Goal: Task Accomplishment & Management: Manage account settings

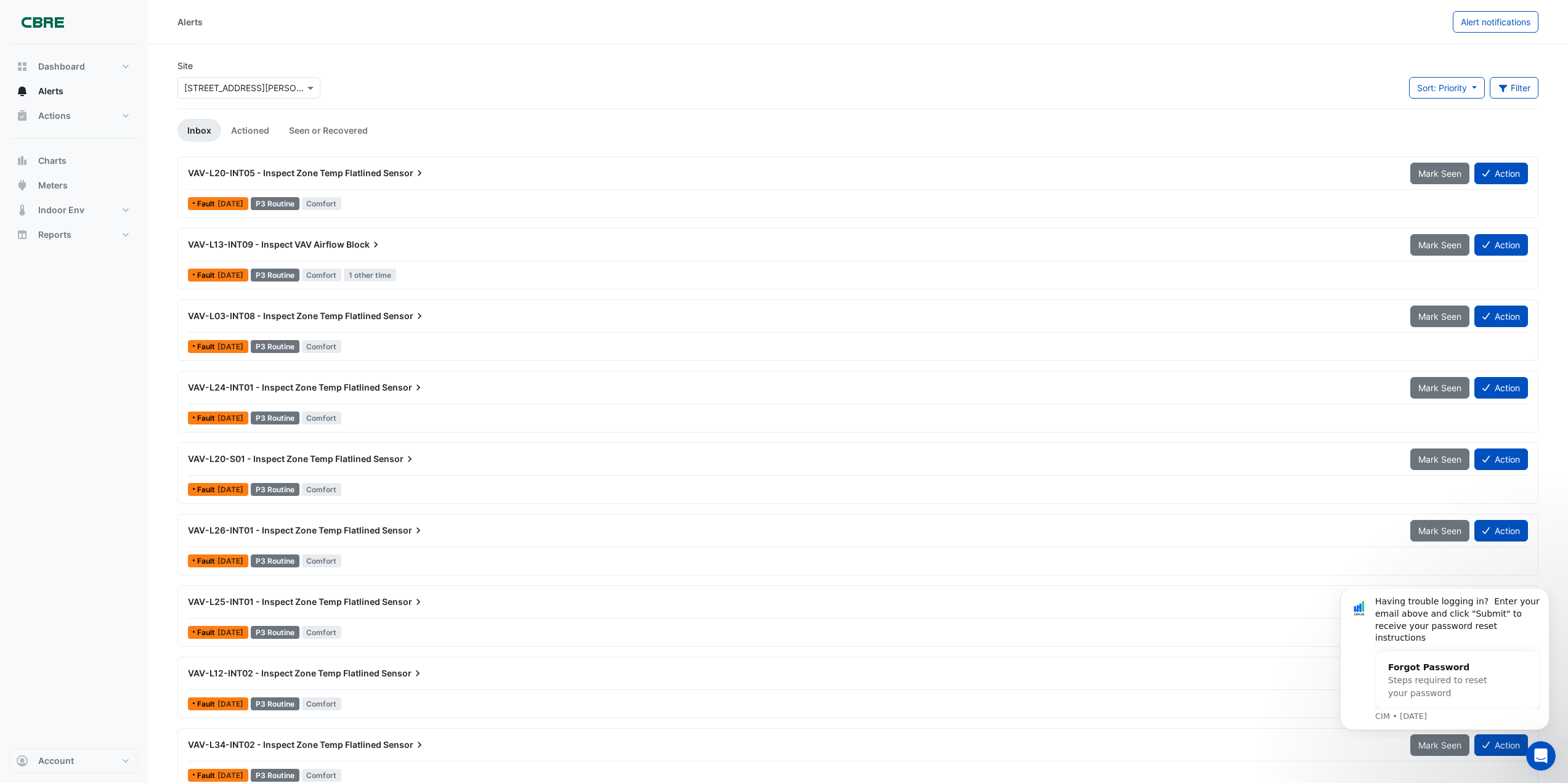
click at [249, 84] on input "text" at bounding box center [236, 88] width 105 height 13
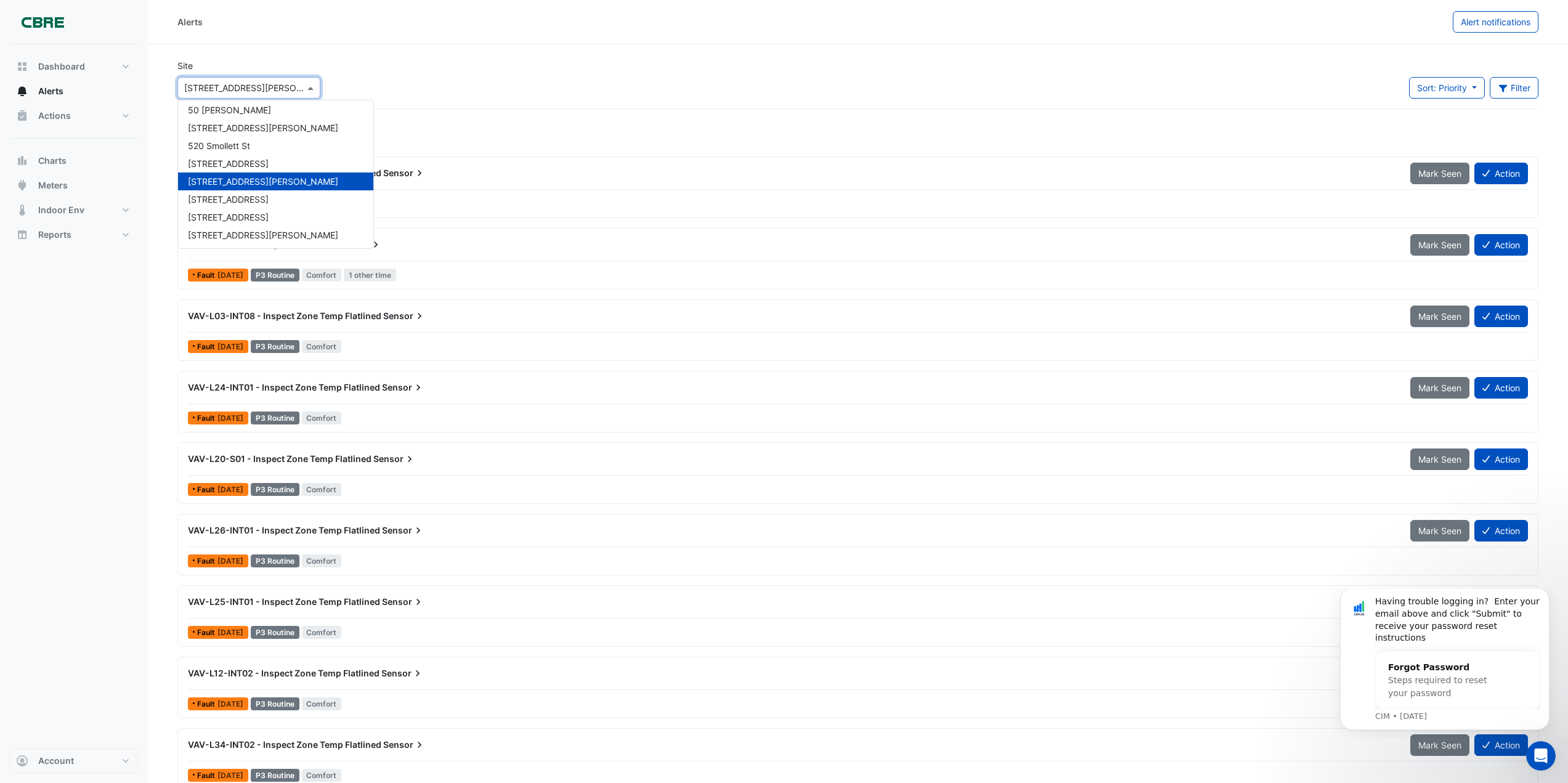
scroll to position [608, 0]
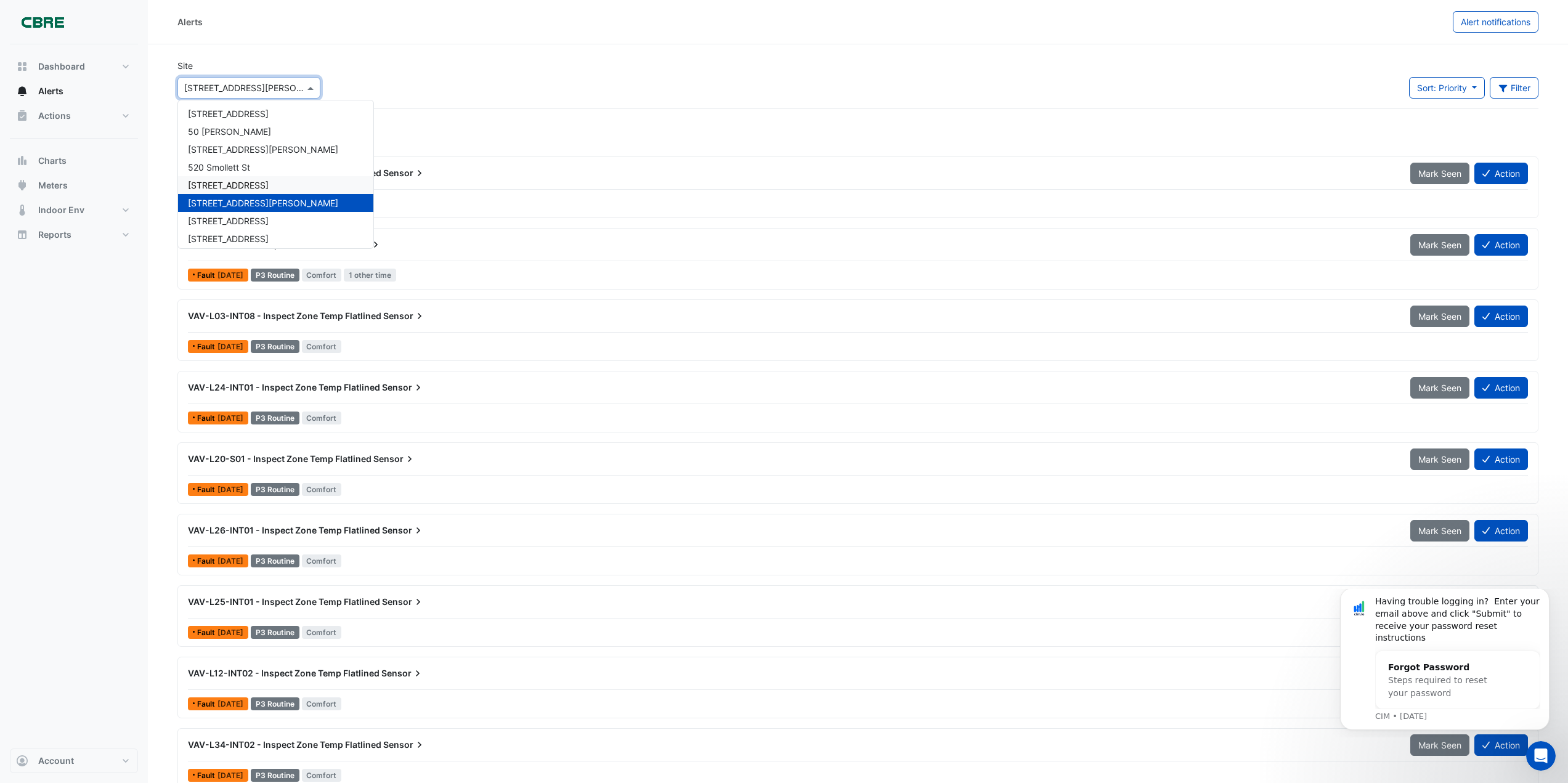
click at [215, 184] on span "[STREET_ADDRESS]" at bounding box center [228, 185] width 81 height 10
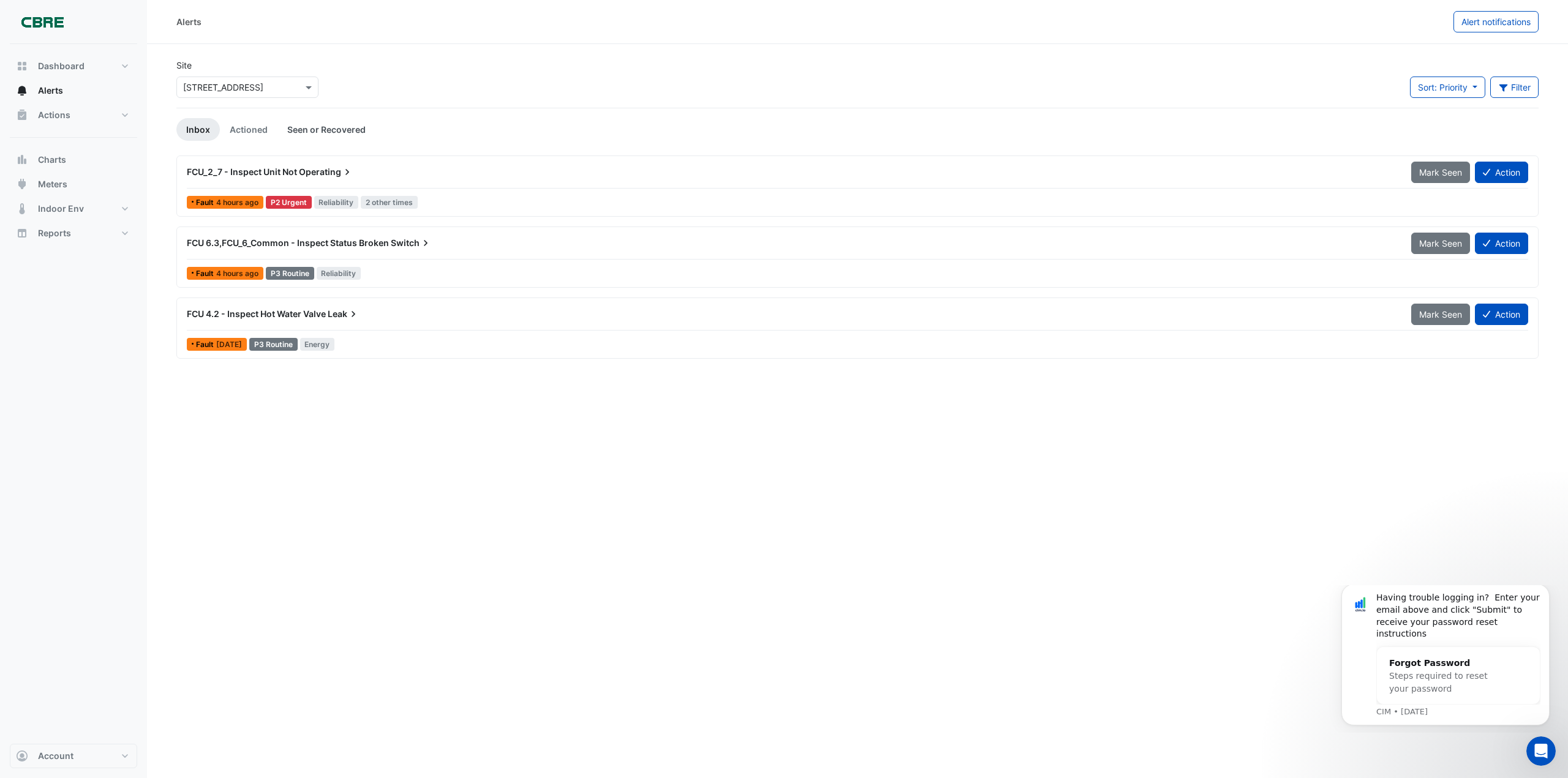
click at [310, 131] on link "Seen or Recovered" at bounding box center [326, 129] width 98 height 23
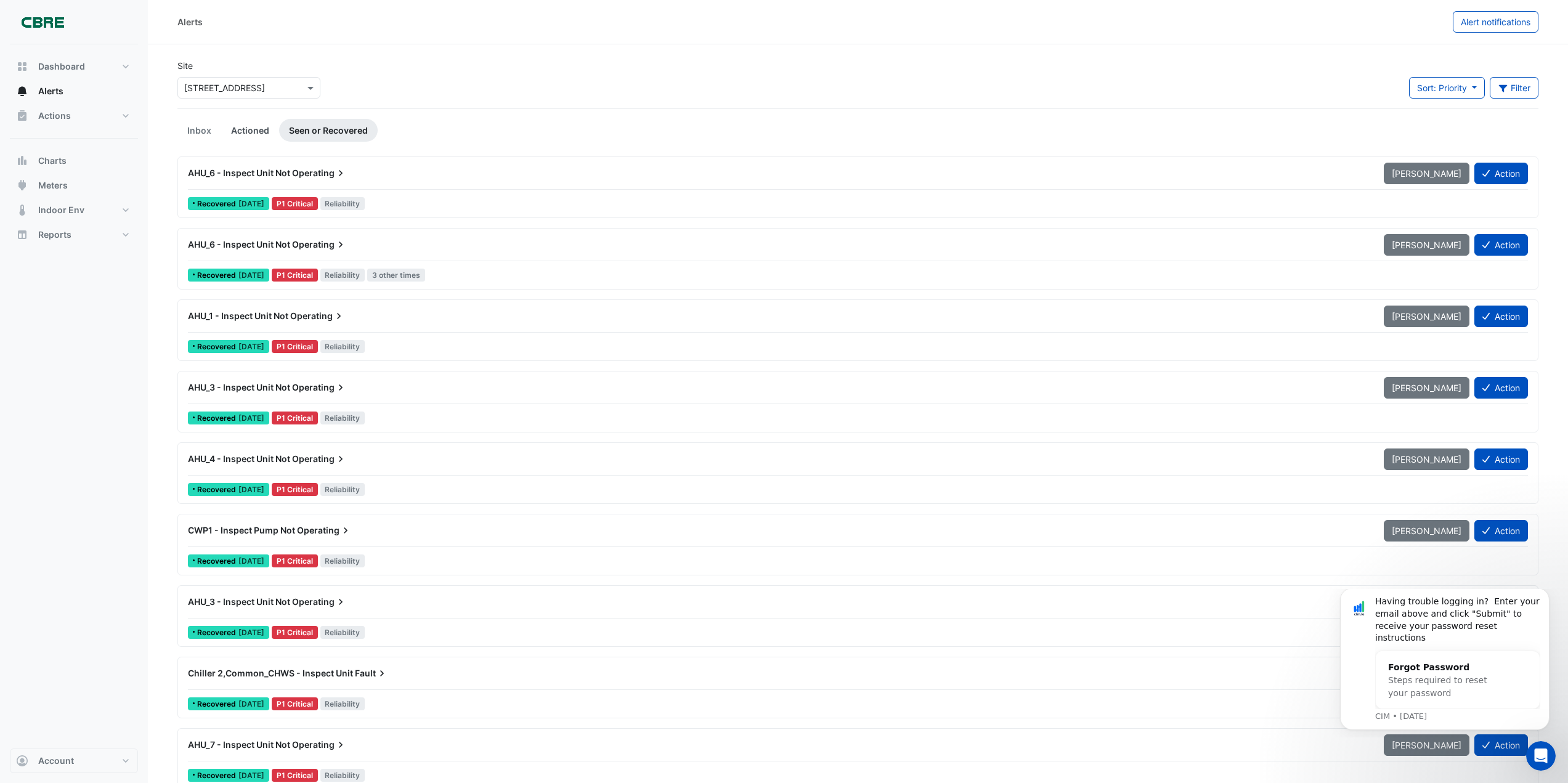
click at [248, 128] on link "Actioned" at bounding box center [250, 130] width 58 height 23
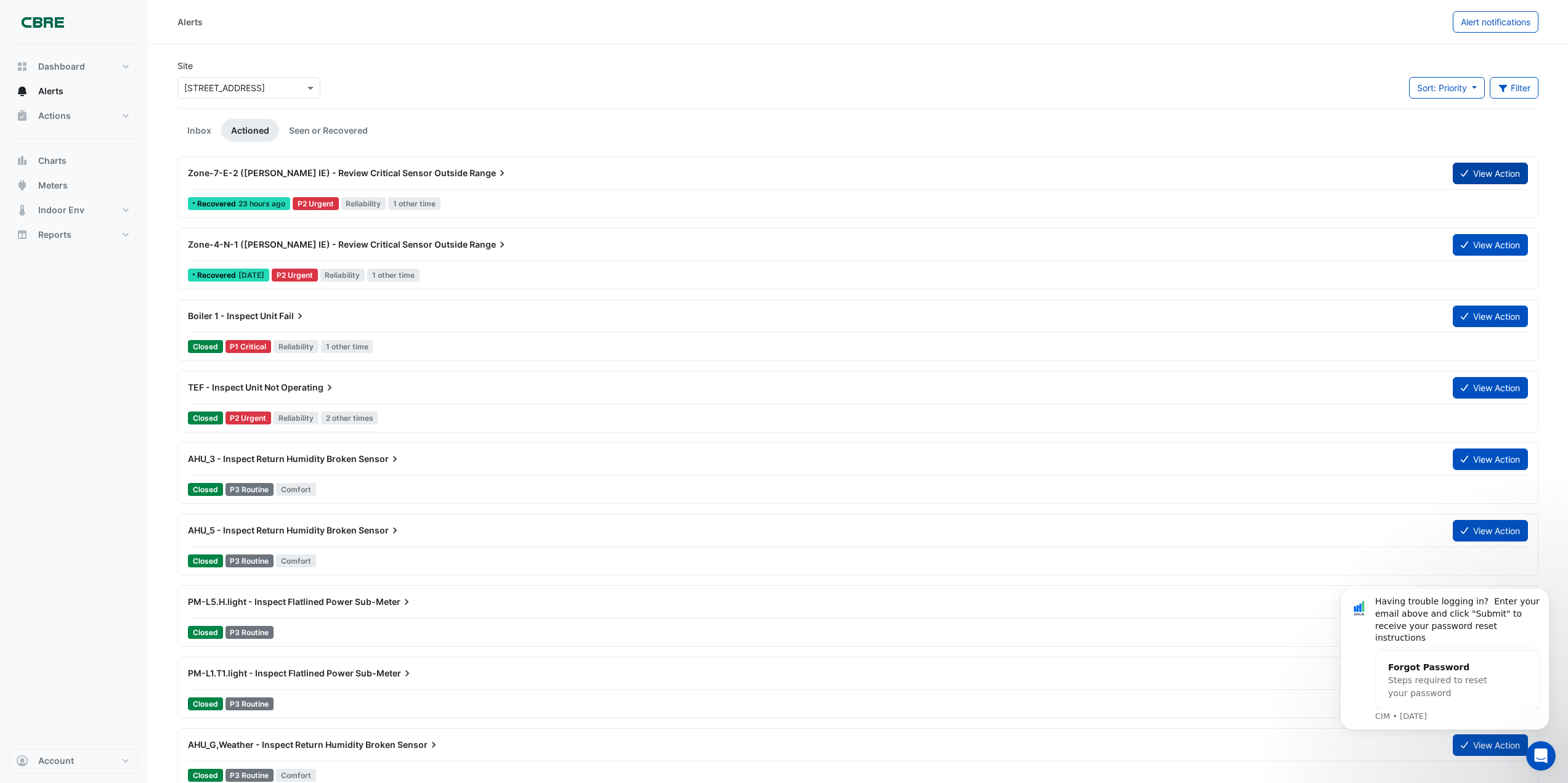
click at [1487, 167] on button "View Action" at bounding box center [1490, 173] width 75 height 22
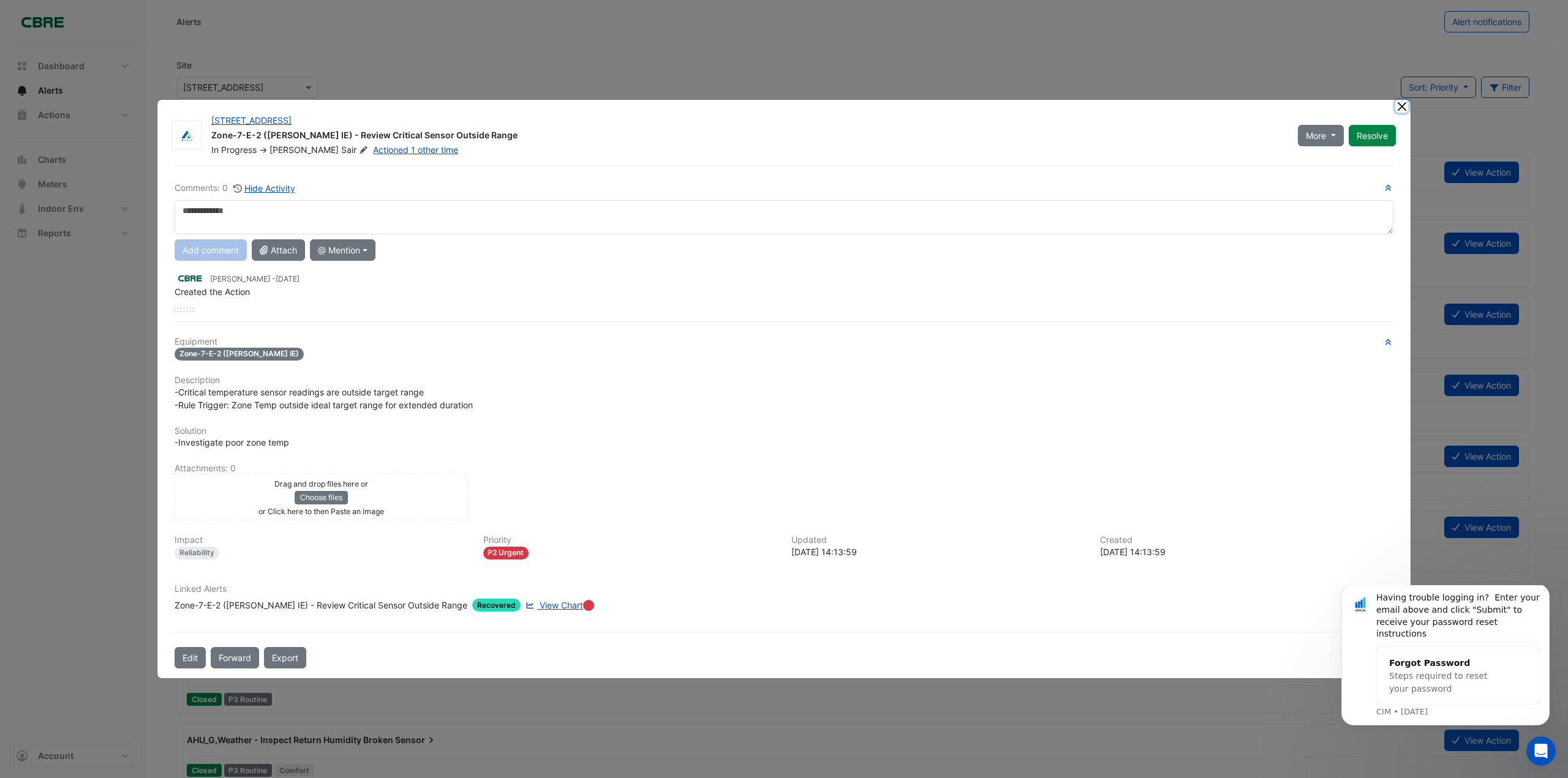
click at [1403, 104] on button "Close" at bounding box center [1401, 105] width 13 height 13
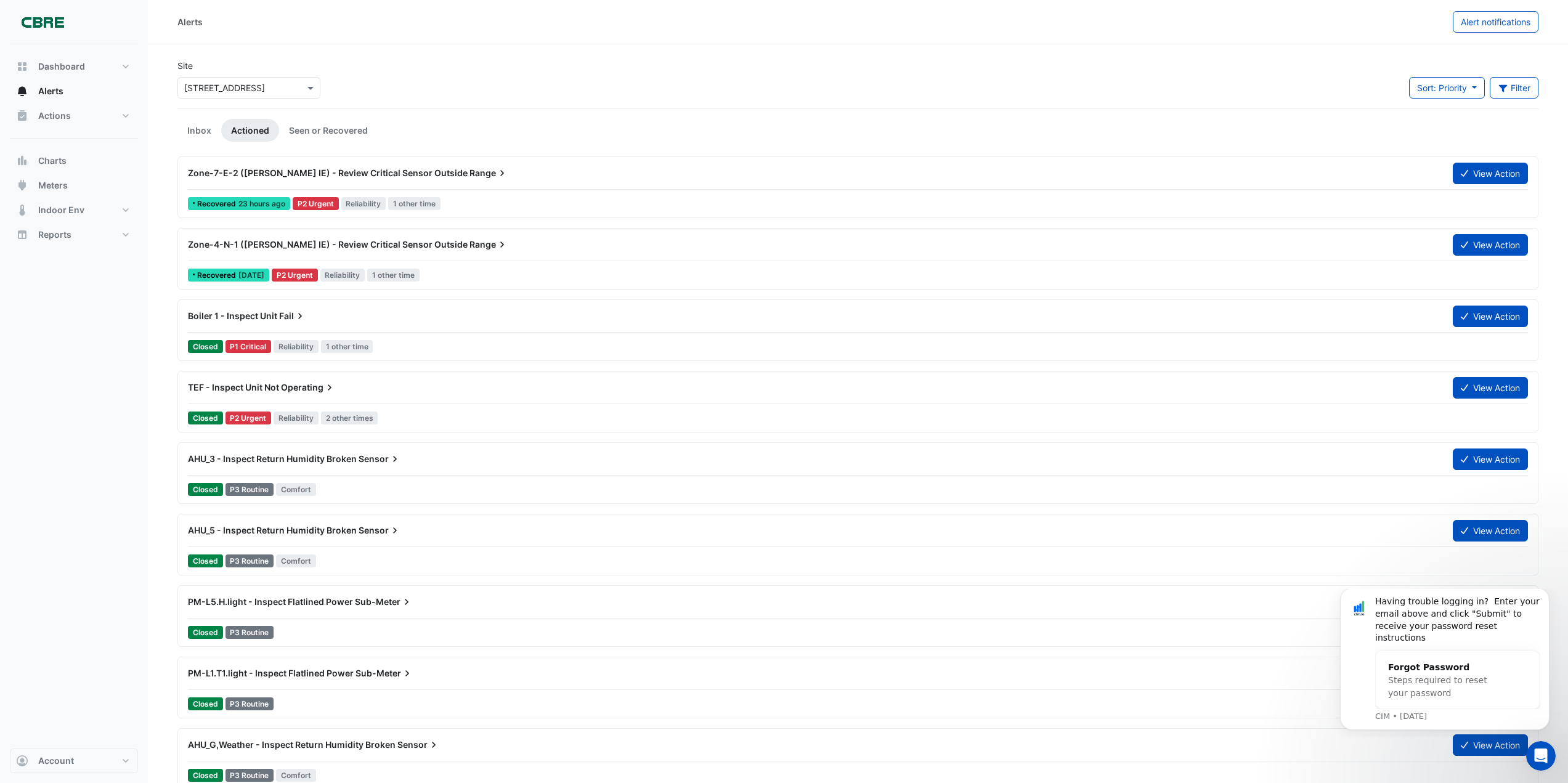
click at [375, 243] on span "Zone-4-N-1 ([PERSON_NAME] IE) - Review Critical Sensor Outside" at bounding box center [327, 244] width 280 height 10
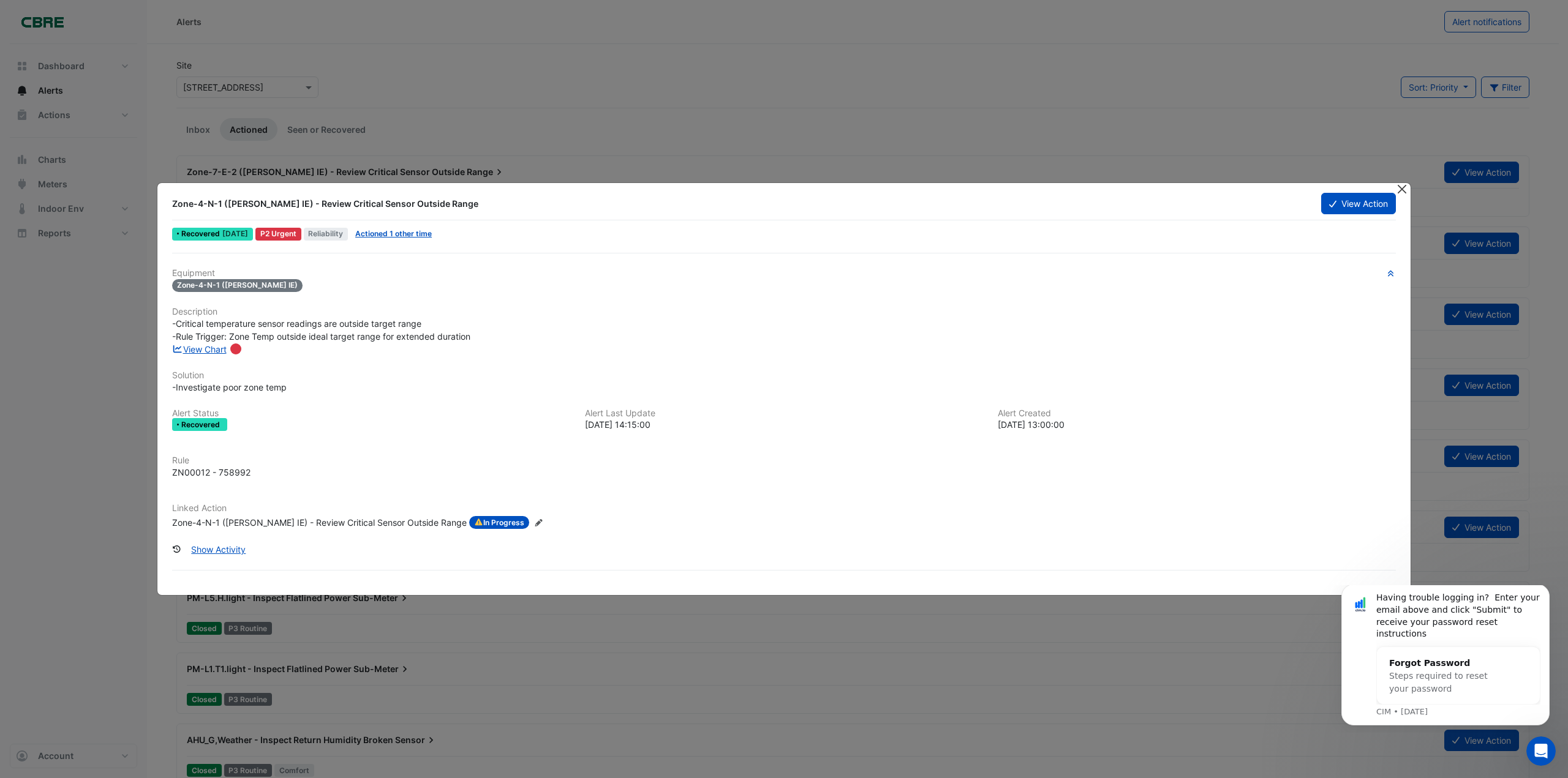
click at [1402, 187] on button "Close" at bounding box center [1401, 189] width 13 height 13
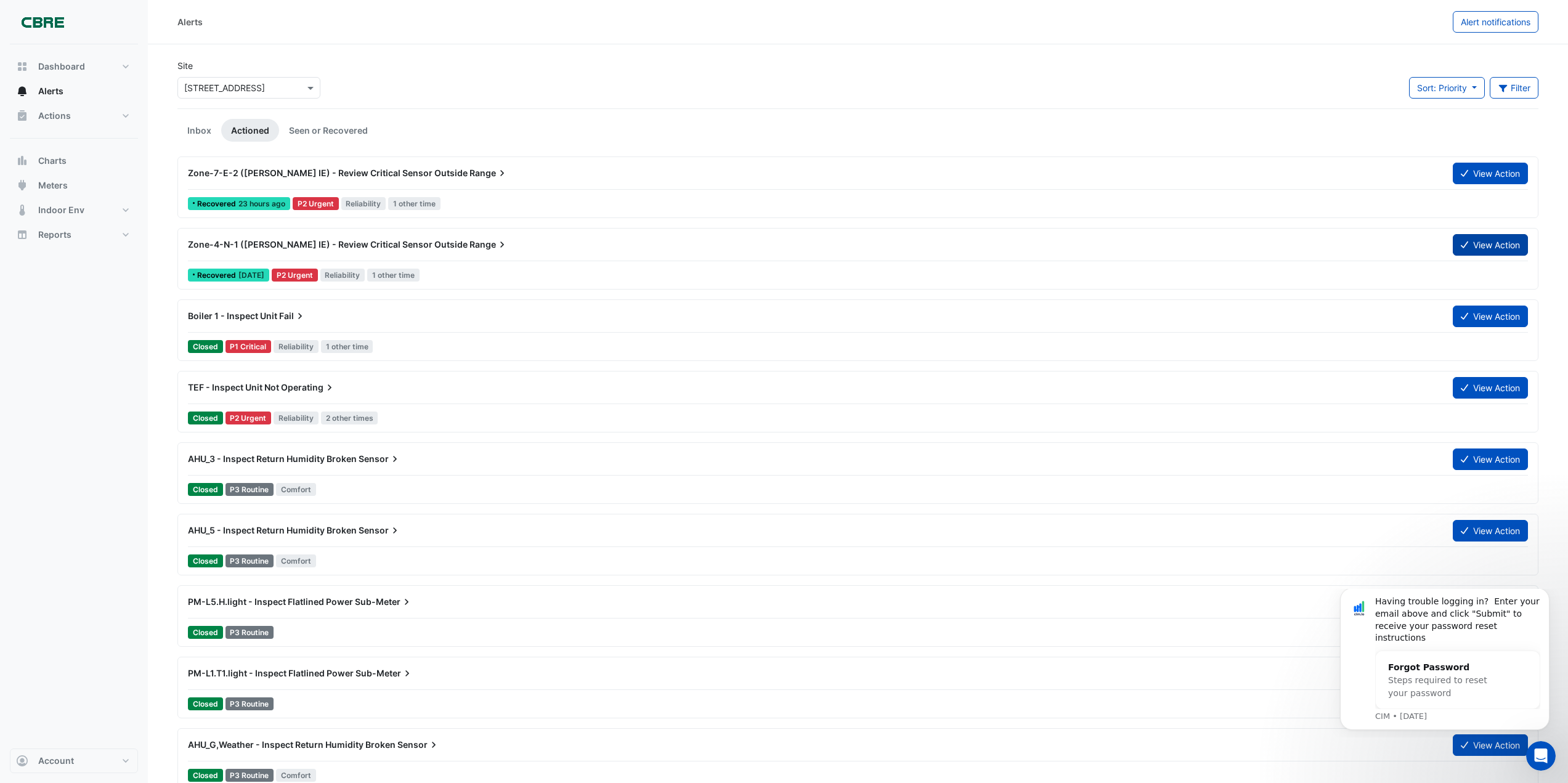
click at [1483, 254] on button "View Action" at bounding box center [1490, 244] width 75 height 22
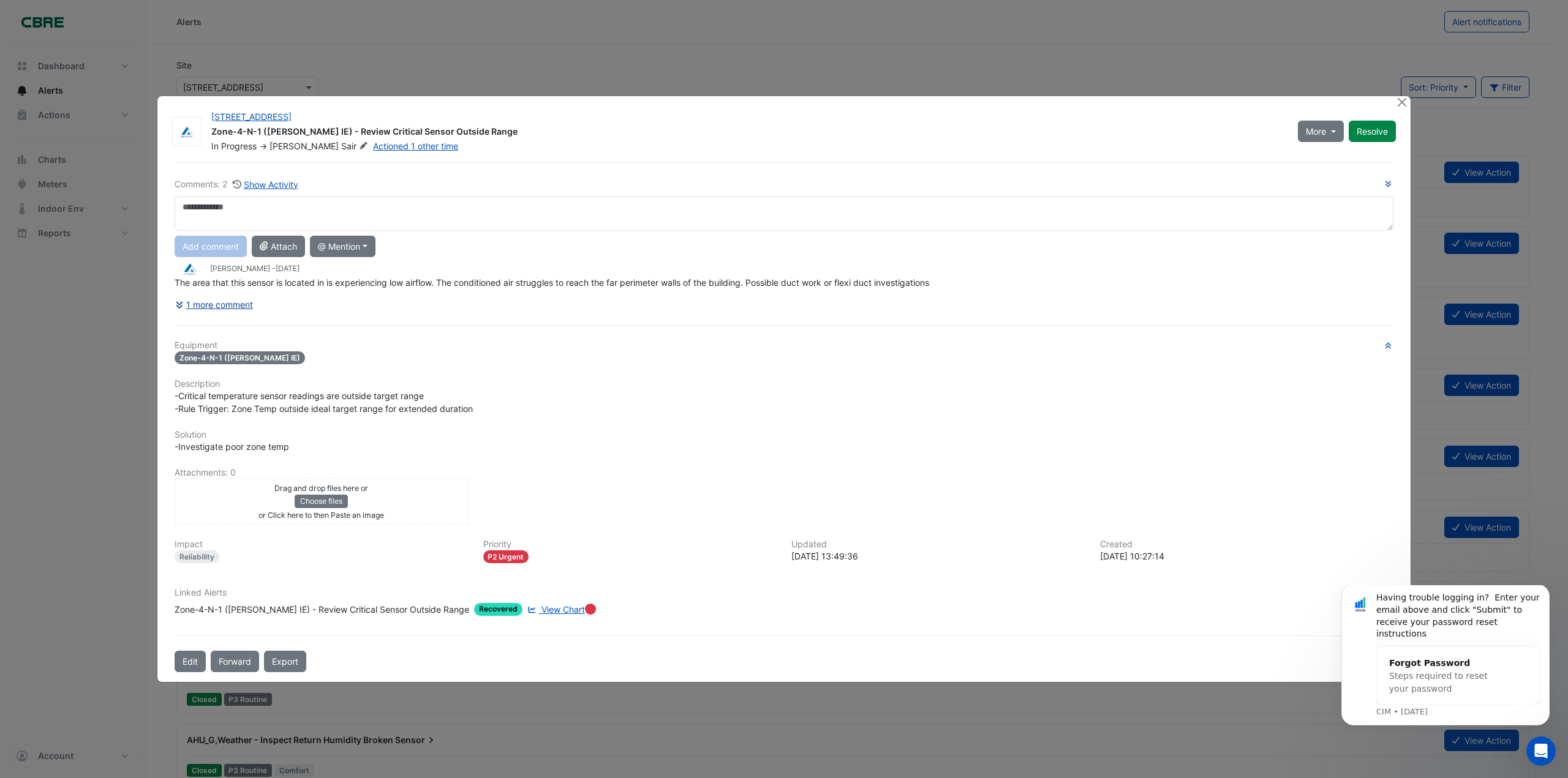
click at [237, 299] on button "1 more comment" at bounding box center [214, 304] width 79 height 21
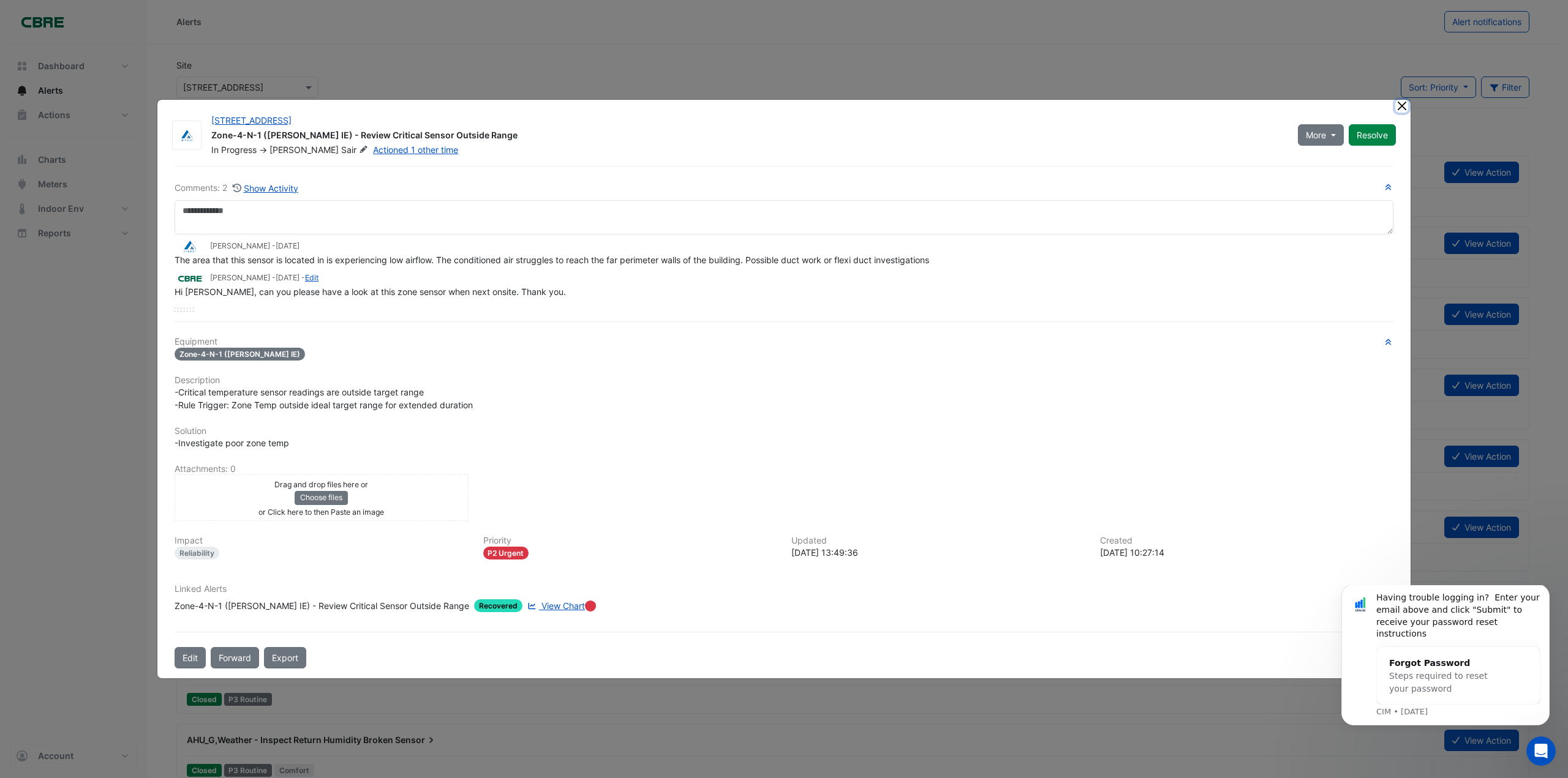
click at [1405, 105] on button "Close" at bounding box center [1401, 105] width 13 height 13
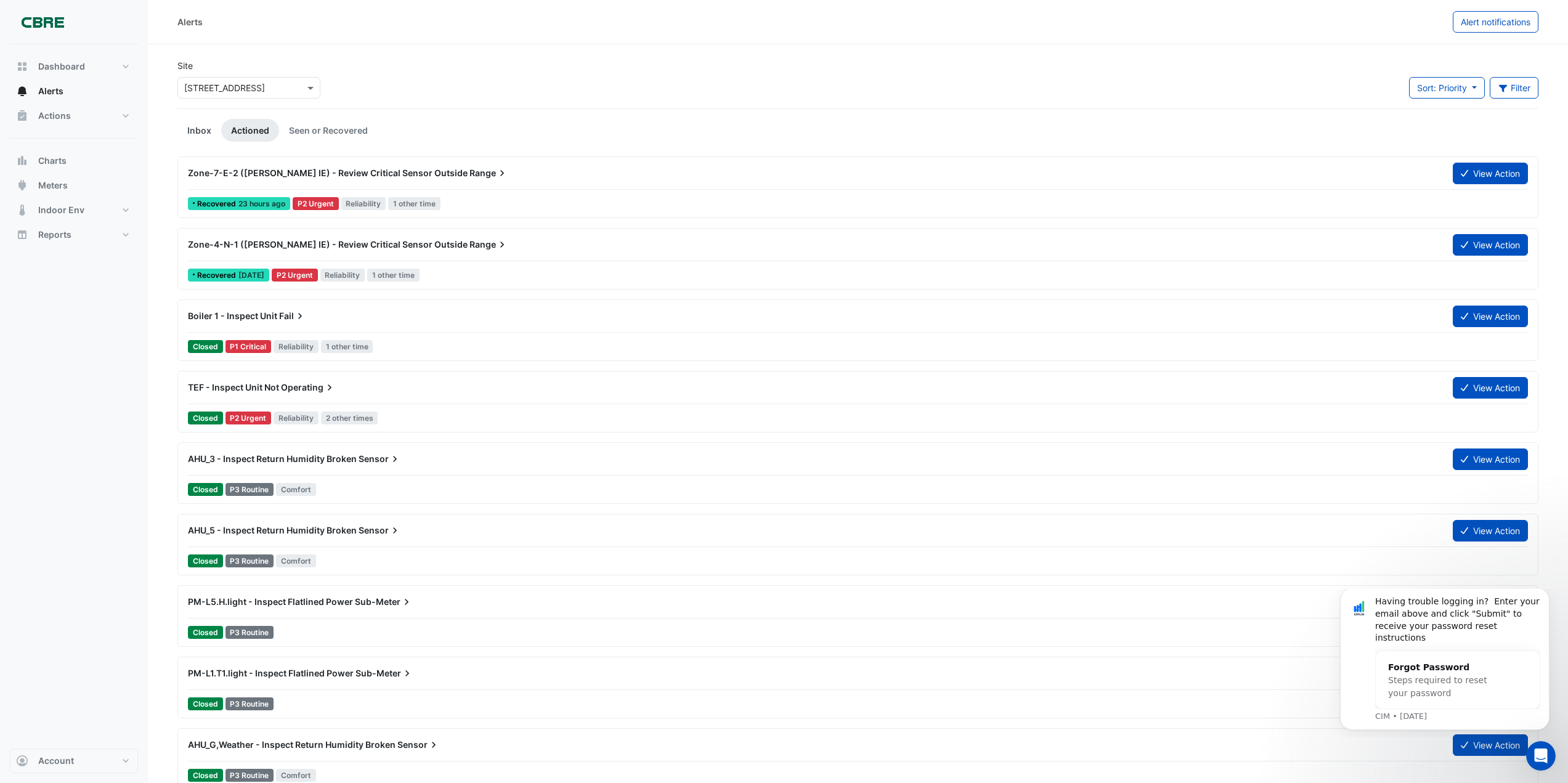
click at [212, 124] on link "Inbox" at bounding box center [199, 130] width 44 height 23
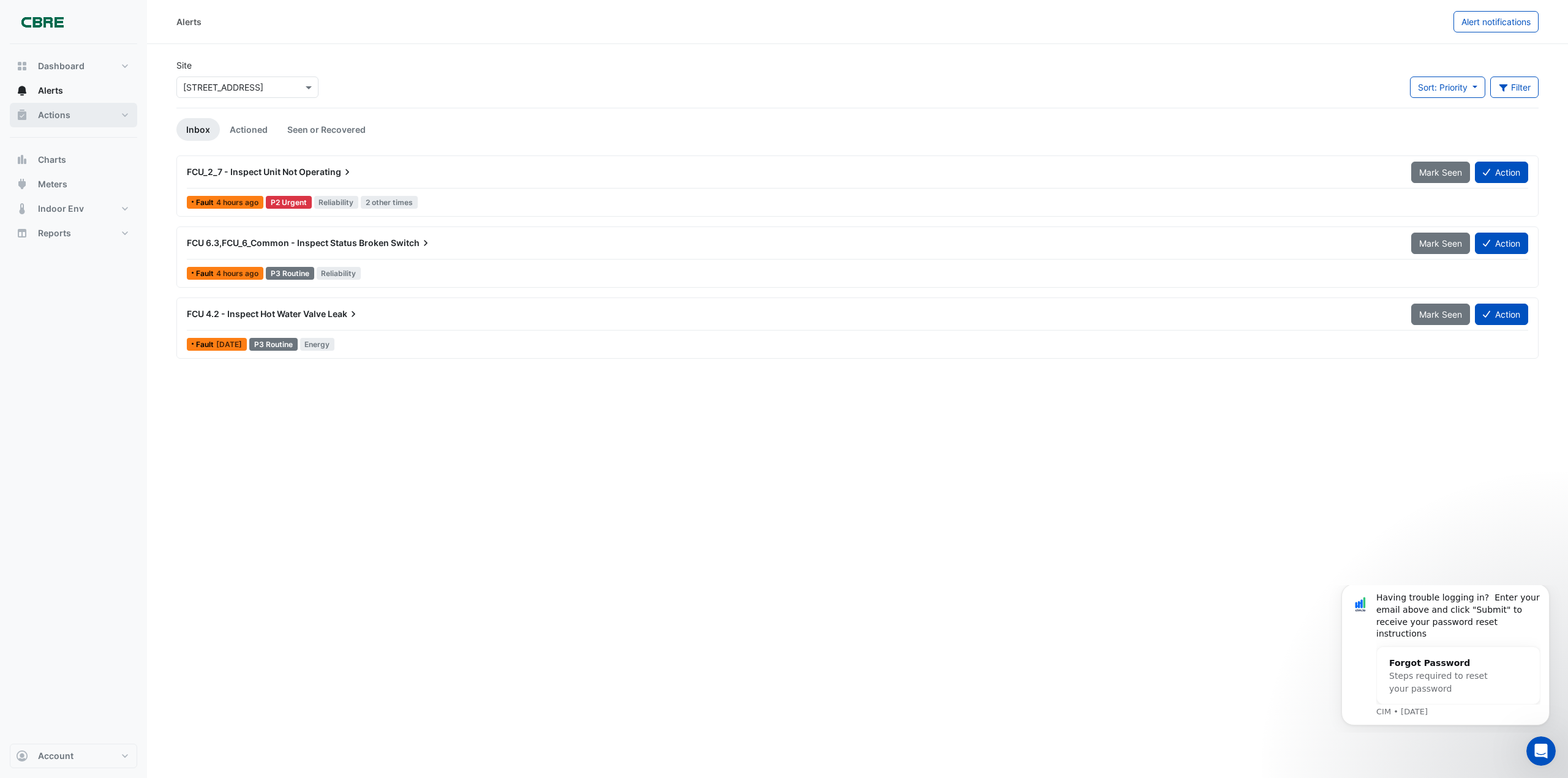
click at [50, 114] on span "Actions" at bounding box center [54, 115] width 32 height 13
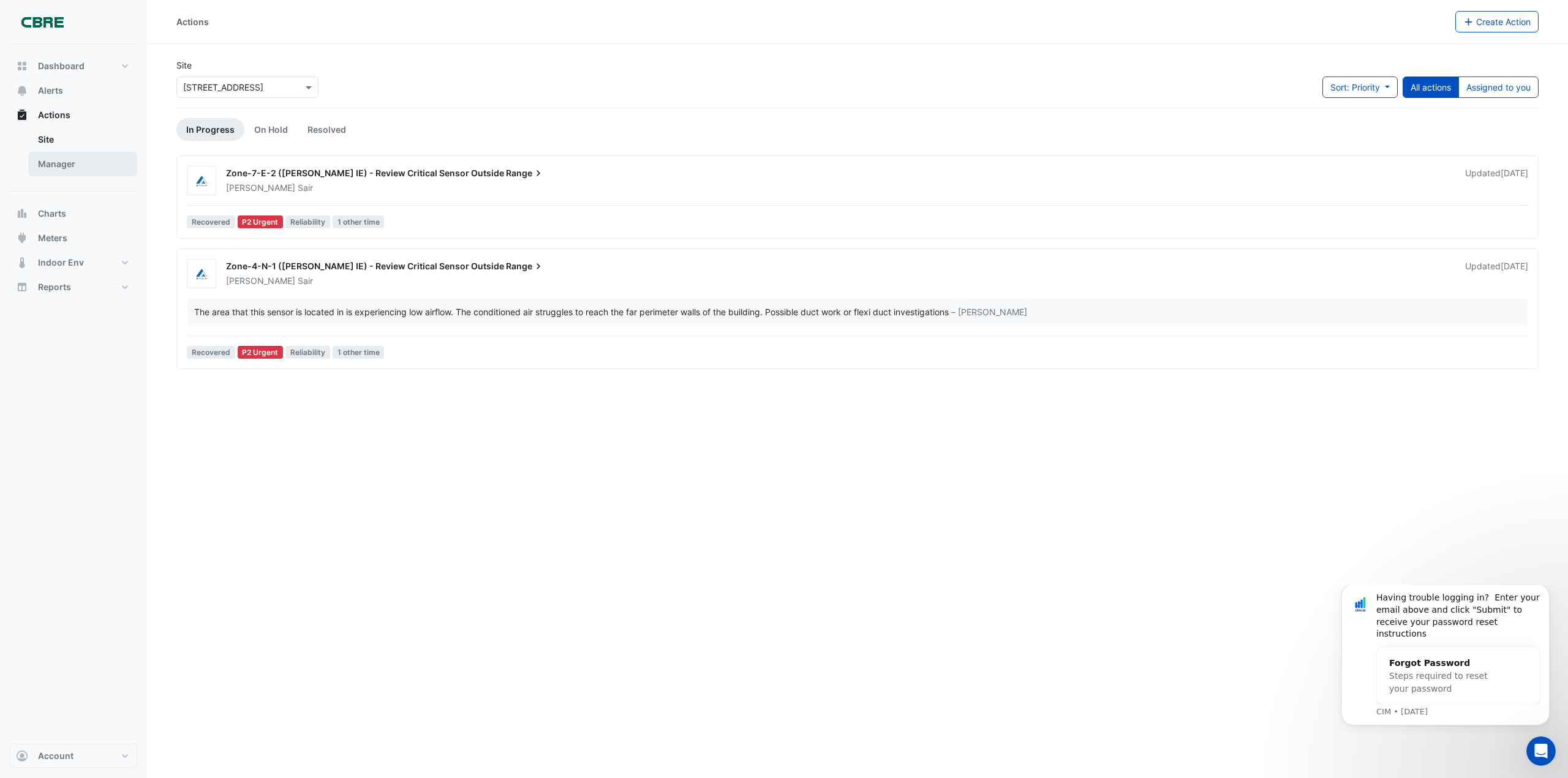
click at [49, 164] on link "Manager" at bounding box center [83, 164] width 109 height 24
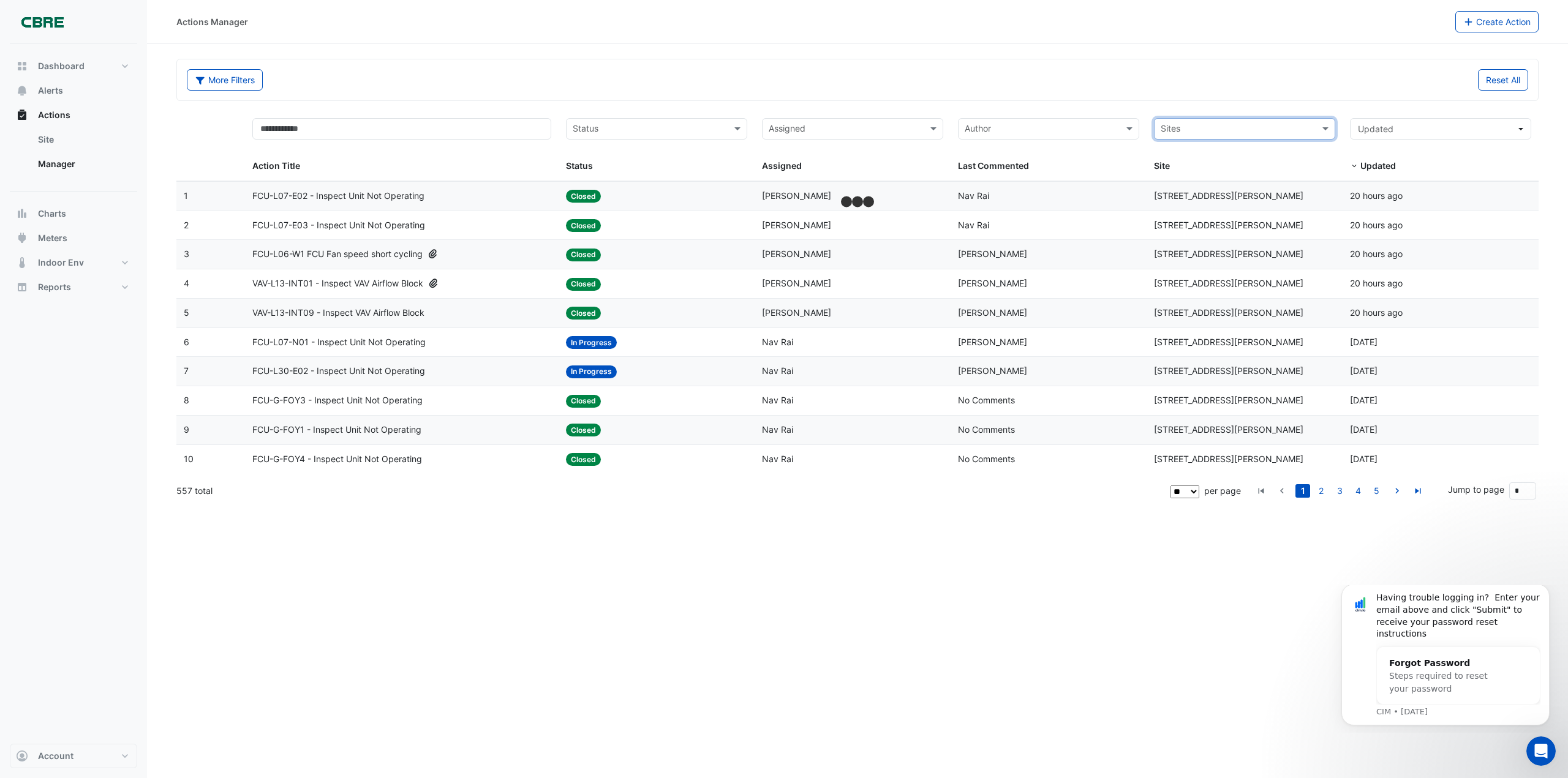
click at [1226, 129] on input "text" at bounding box center [1237, 130] width 153 height 14
click at [1191, 218] on span "[STREET_ADDRESS]" at bounding box center [1204, 218] width 80 height 10
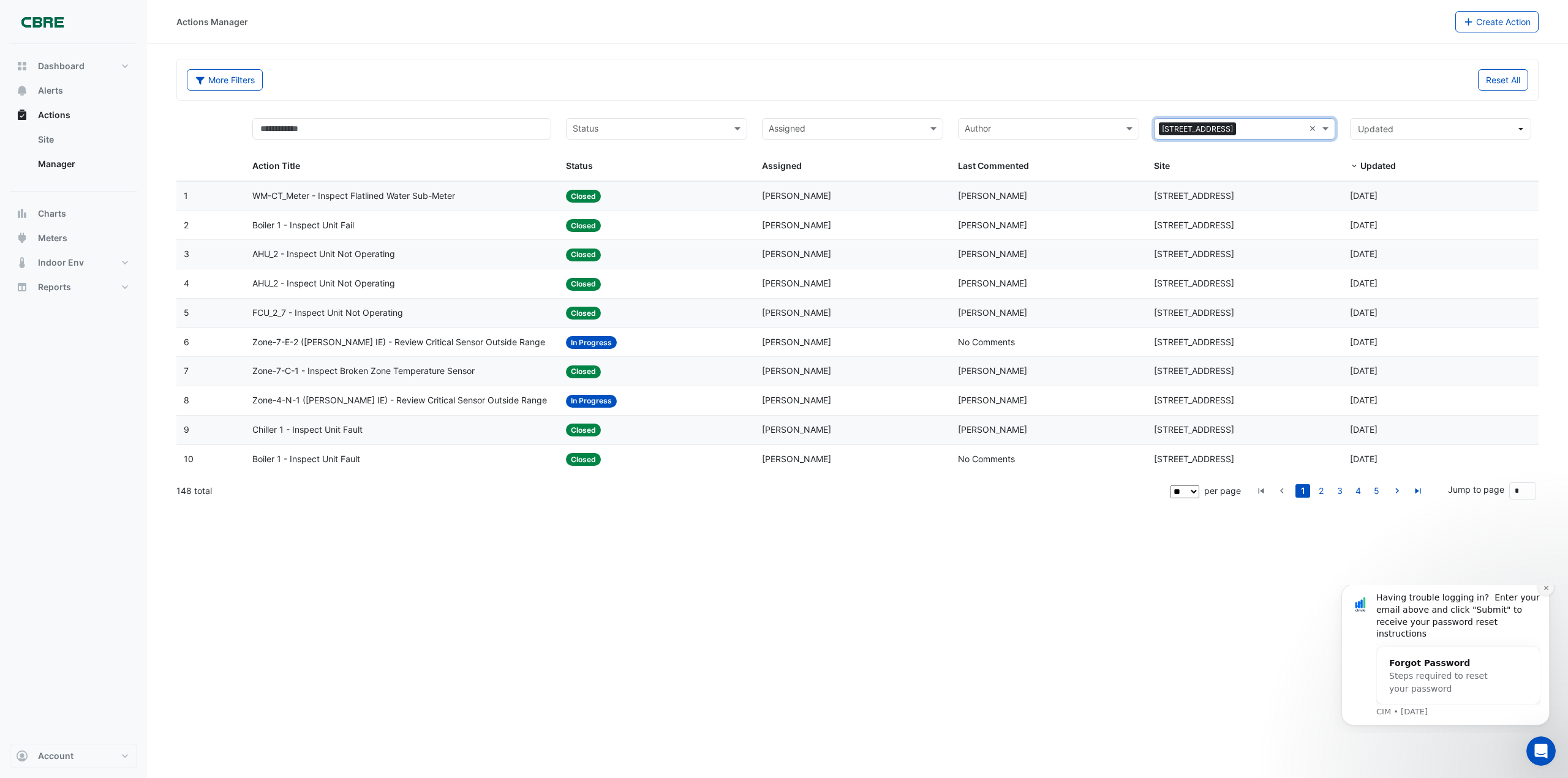
drag, startPoint x: 1543, startPoint y: 600, endPoint x: 2558, endPoint y: 981, distance: 1084.2
click at [1543, 591] on icon "Dismiss notification" at bounding box center [1546, 588] width 7 height 7
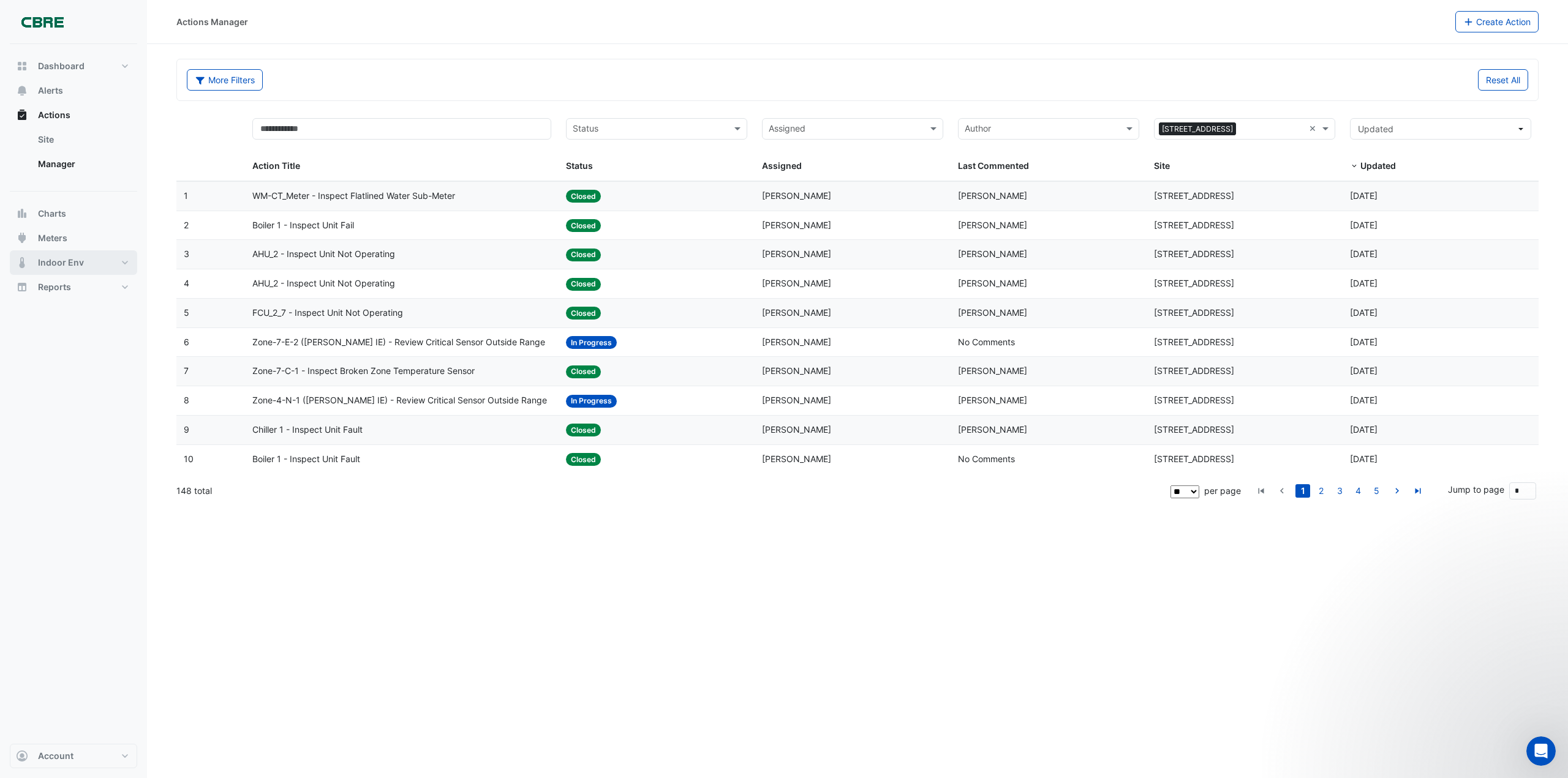
click at [121, 261] on button "Indoor Env" at bounding box center [73, 262] width 128 height 24
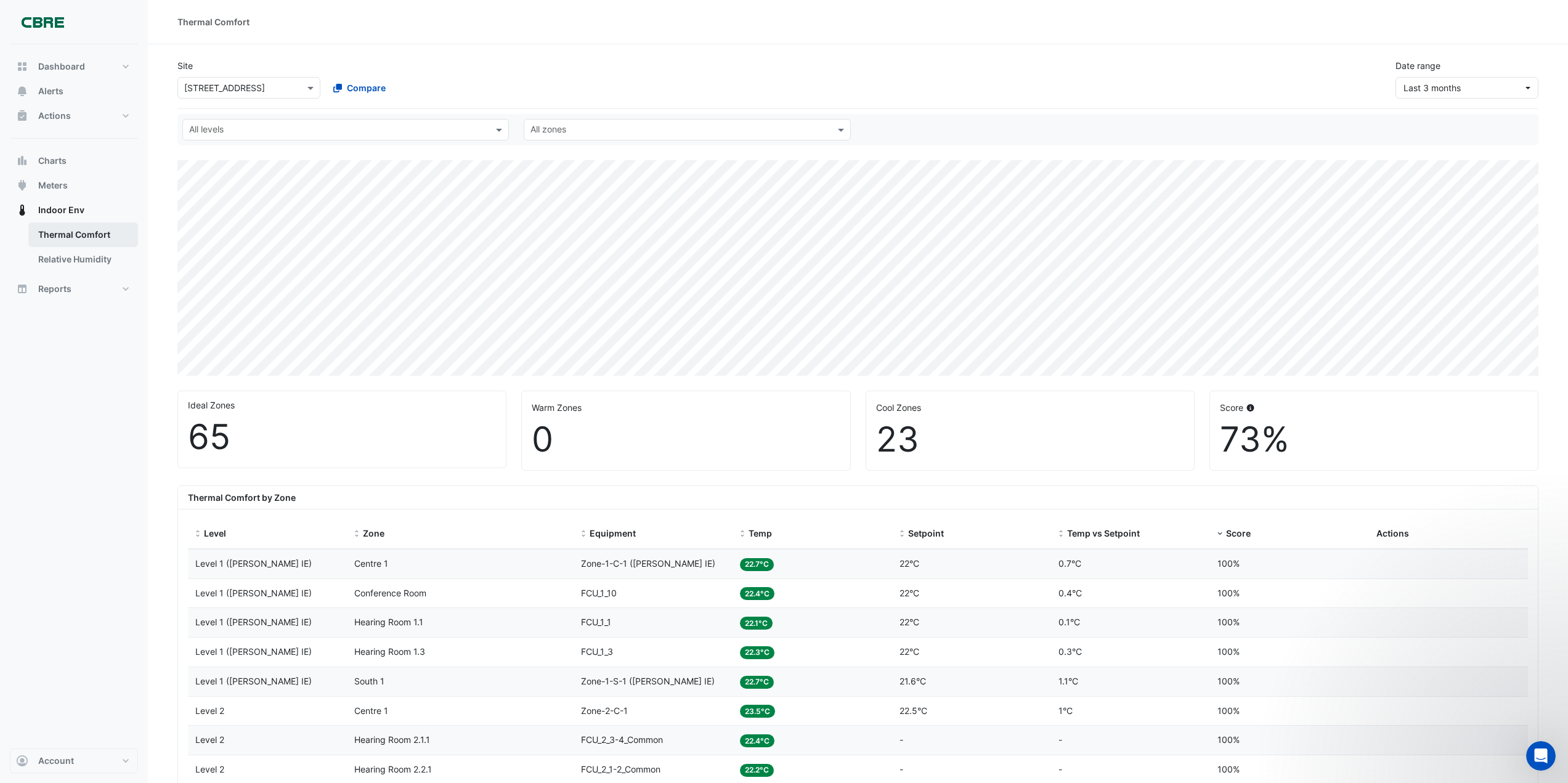
click at [78, 230] on link "Thermal Comfort" at bounding box center [83, 235] width 110 height 24
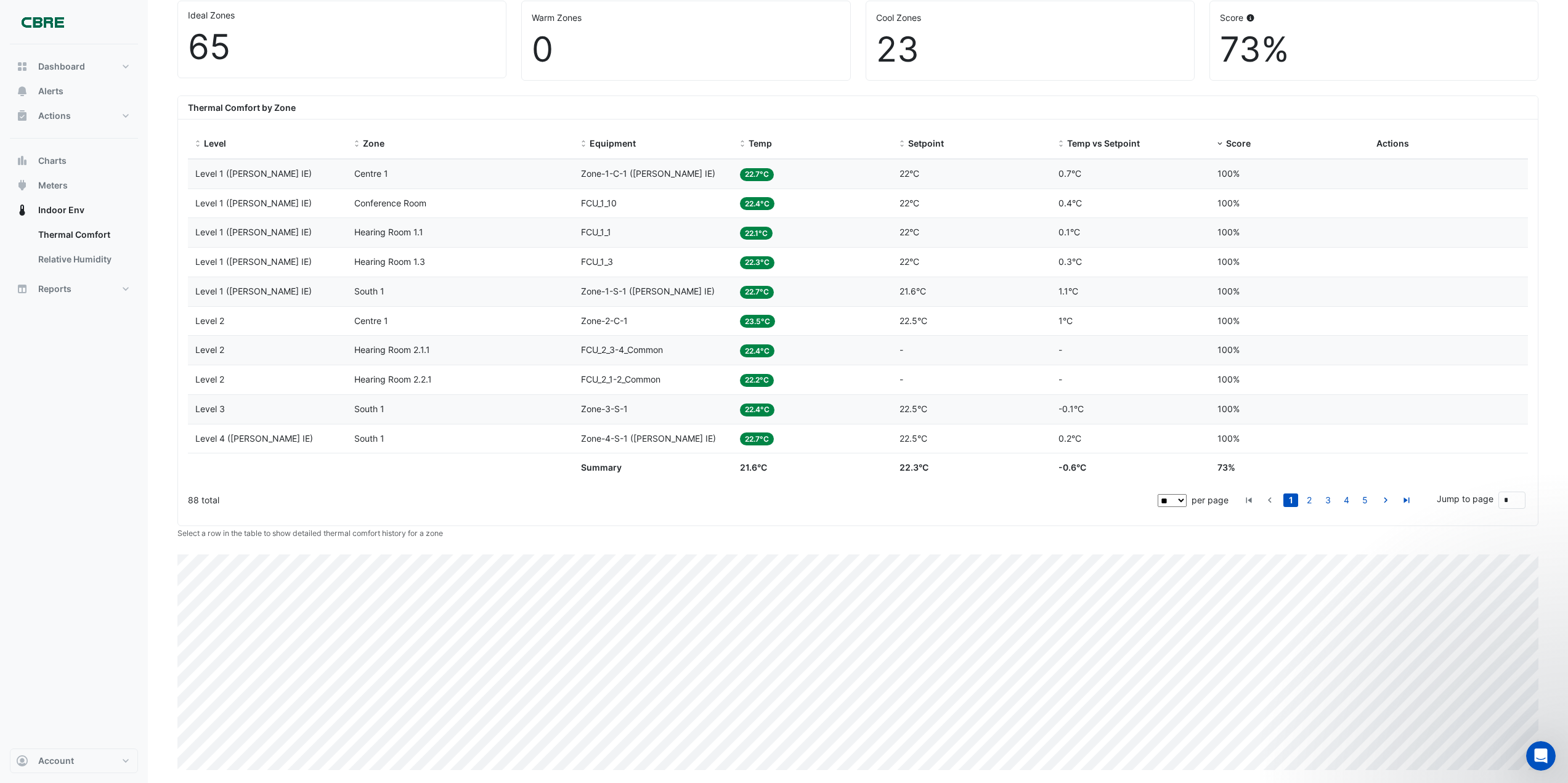
scroll to position [392, 0]
click at [1175, 498] on select "** ** ** ***" at bounding box center [1172, 498] width 29 height 13
select select "***"
click at [1186, 492] on select "** ** ** ***" at bounding box center [1172, 498] width 29 height 13
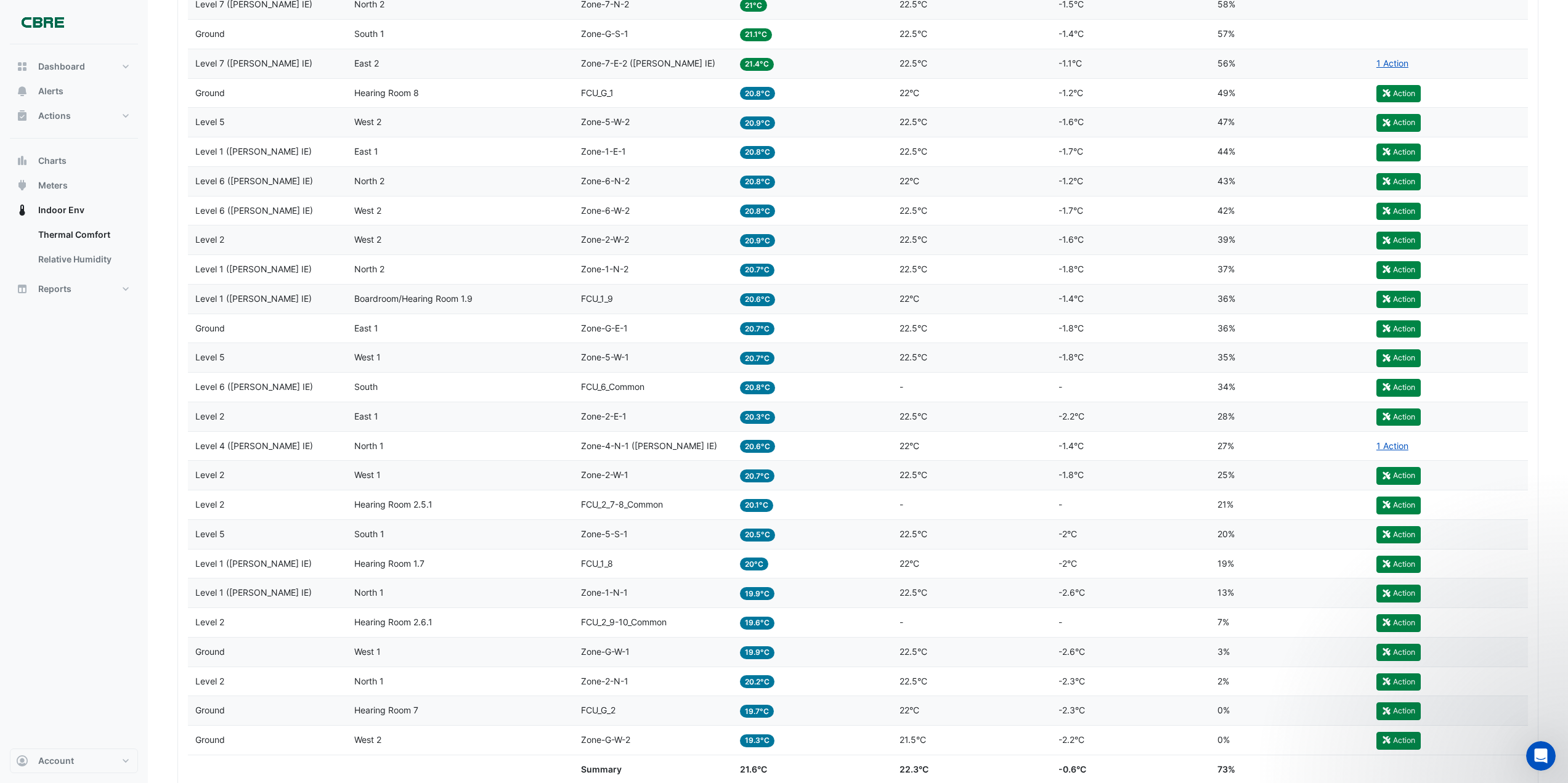
scroll to position [2402, 0]
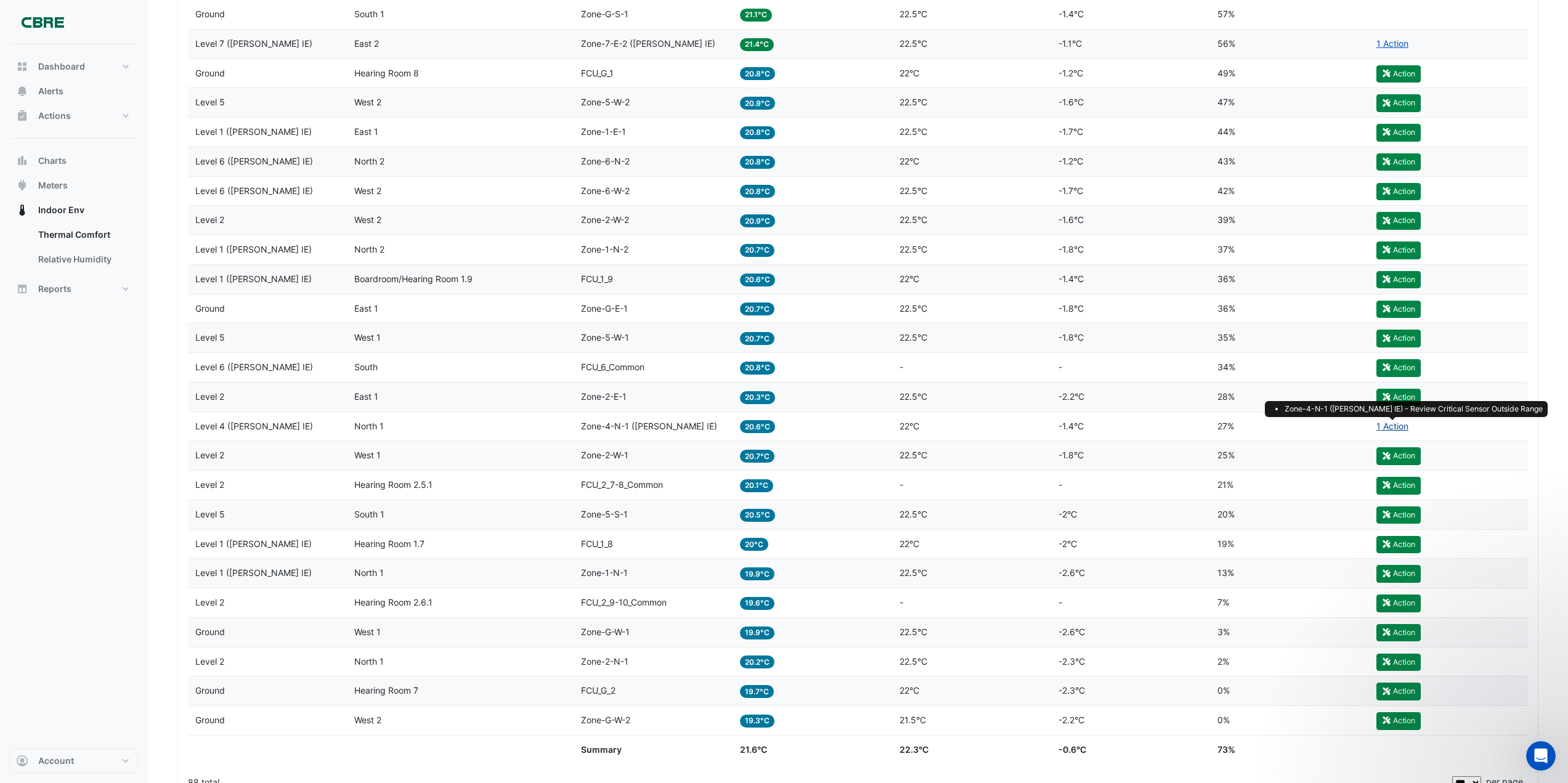
click at [1391, 425] on link "1 Action" at bounding box center [1392, 426] width 32 height 10
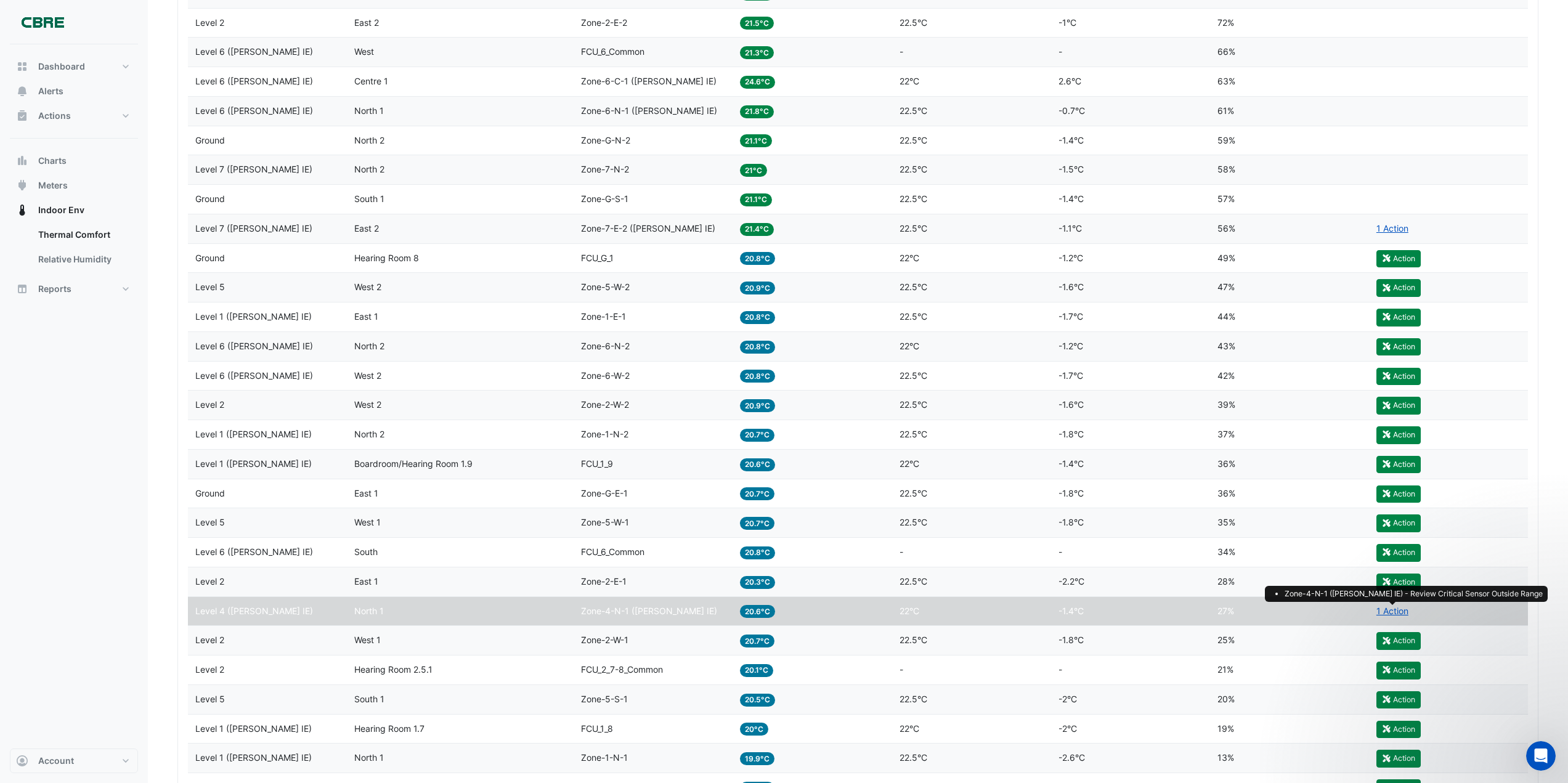
scroll to position [2279, 0]
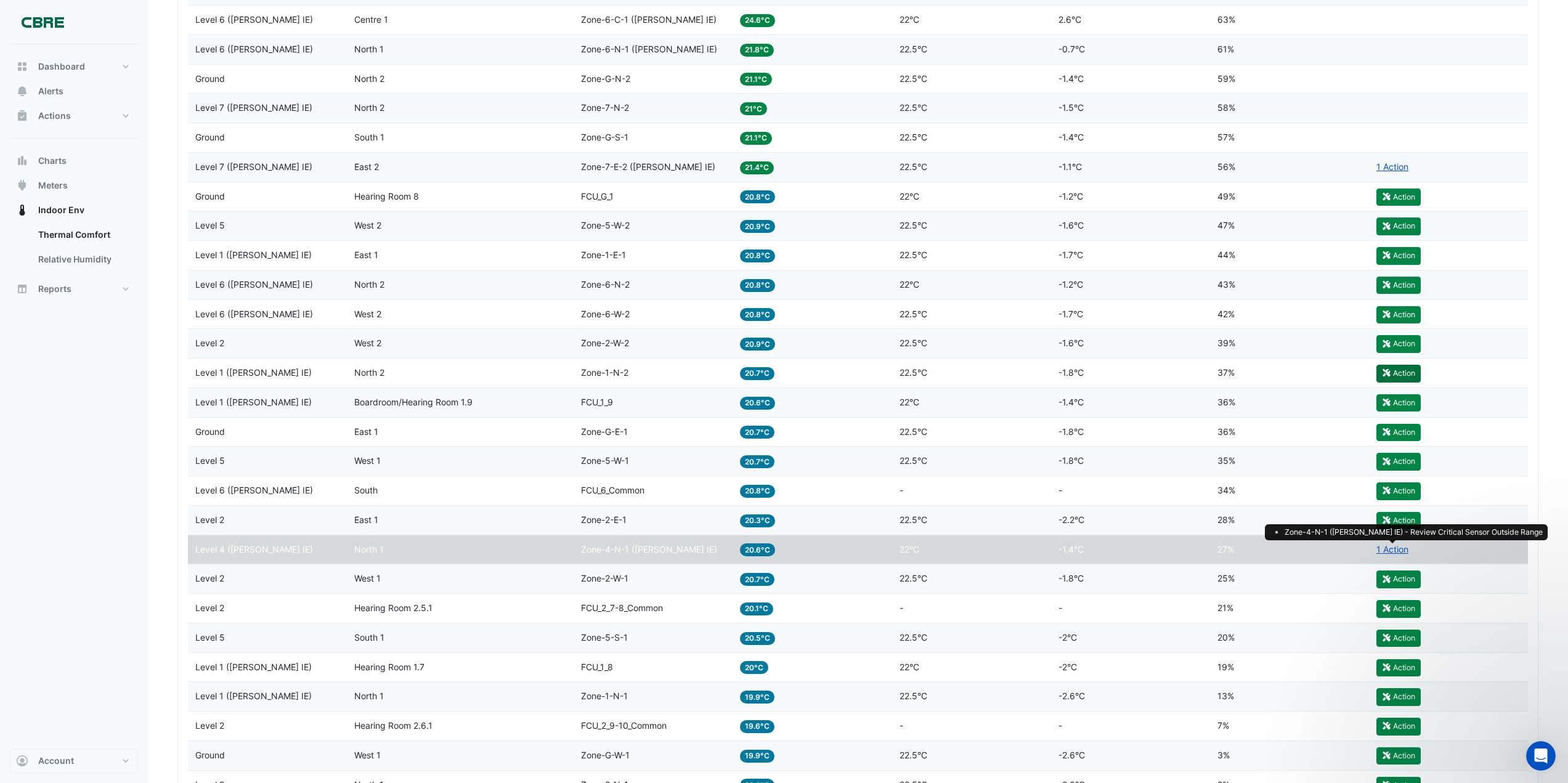
click at [1400, 374] on button "Action" at bounding box center [1399, 373] width 45 height 17
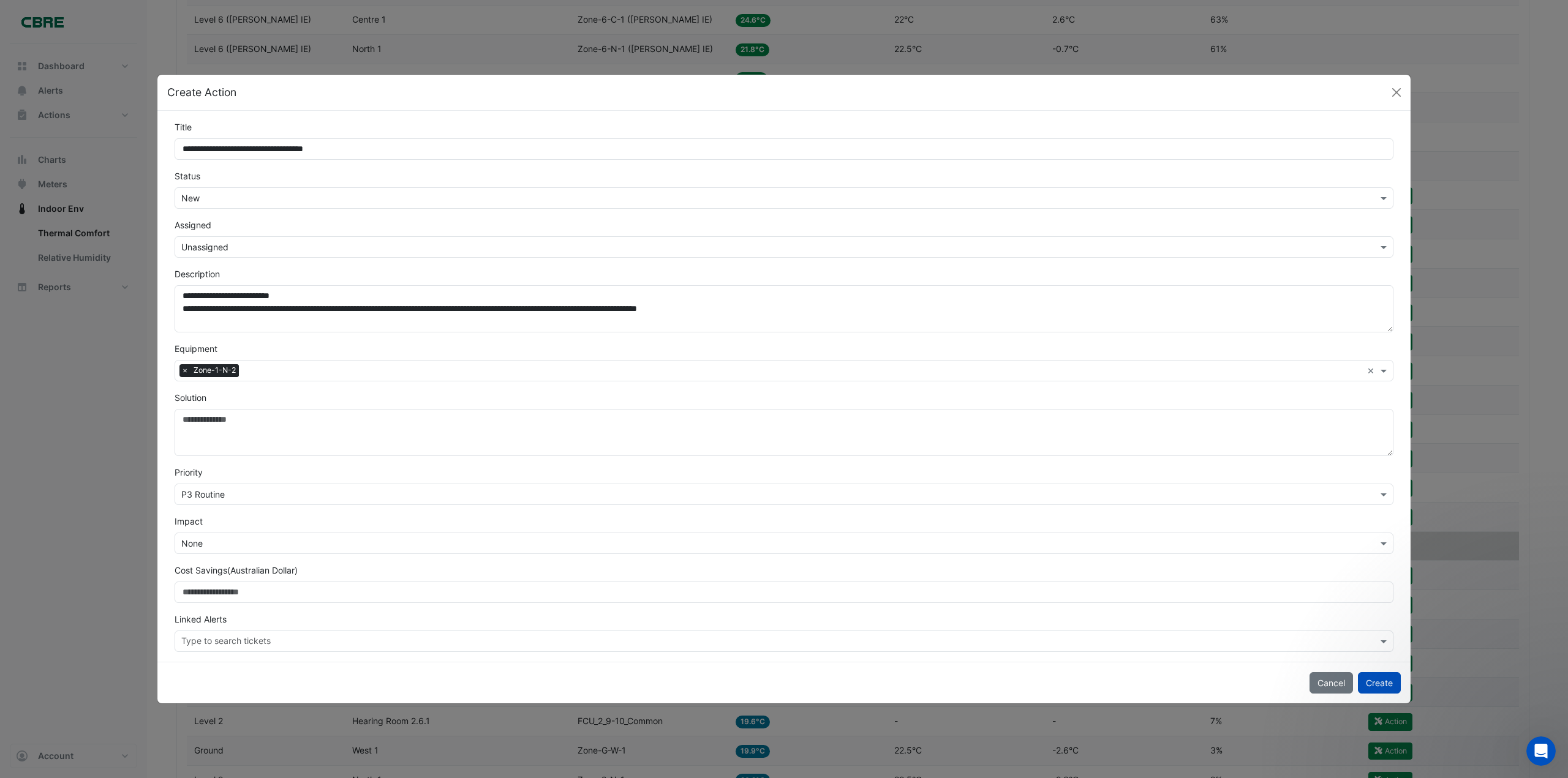
click at [216, 245] on input "text" at bounding box center [772, 247] width 1181 height 13
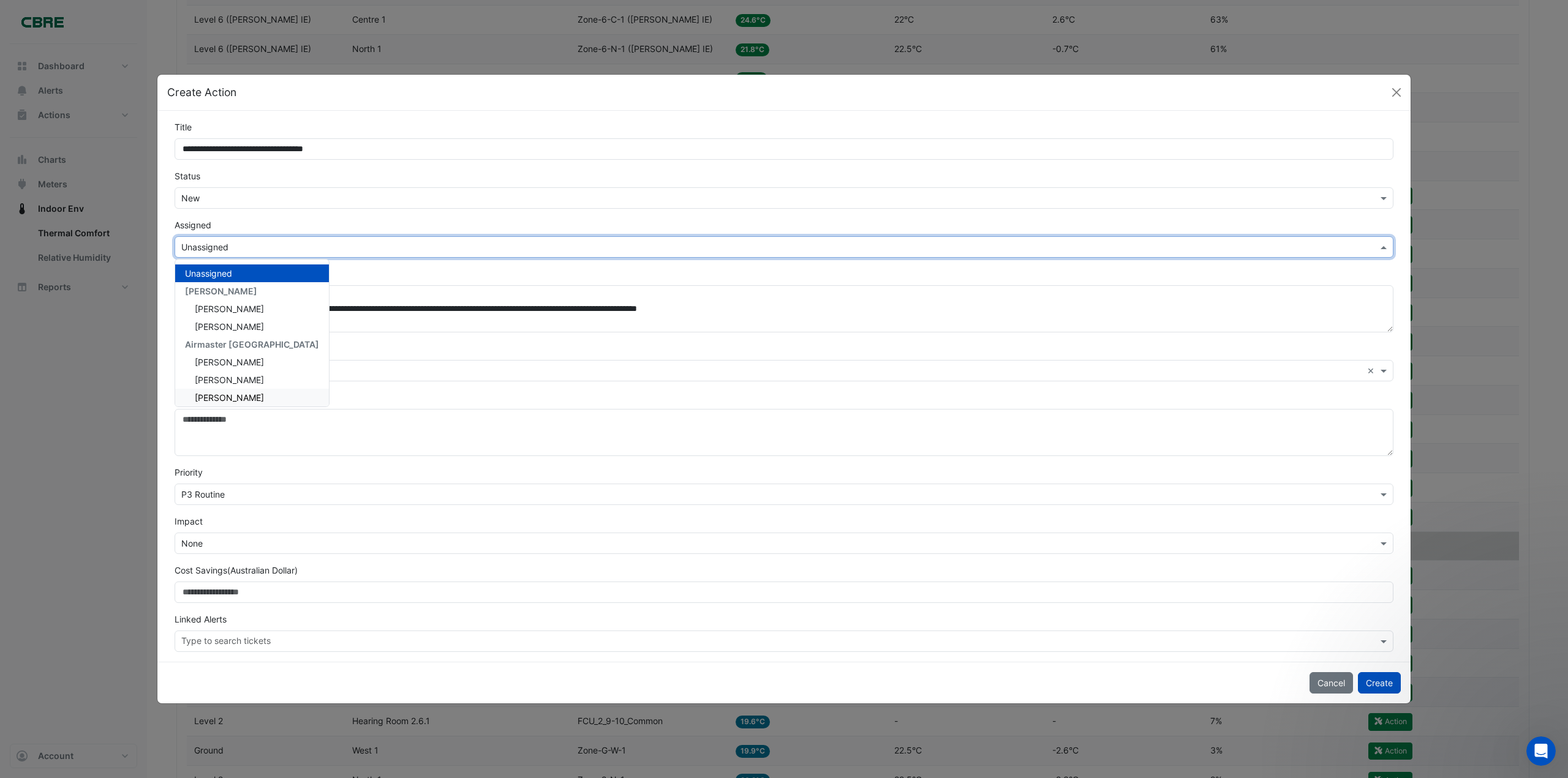
click at [234, 396] on span "[PERSON_NAME]" at bounding box center [229, 397] width 69 height 10
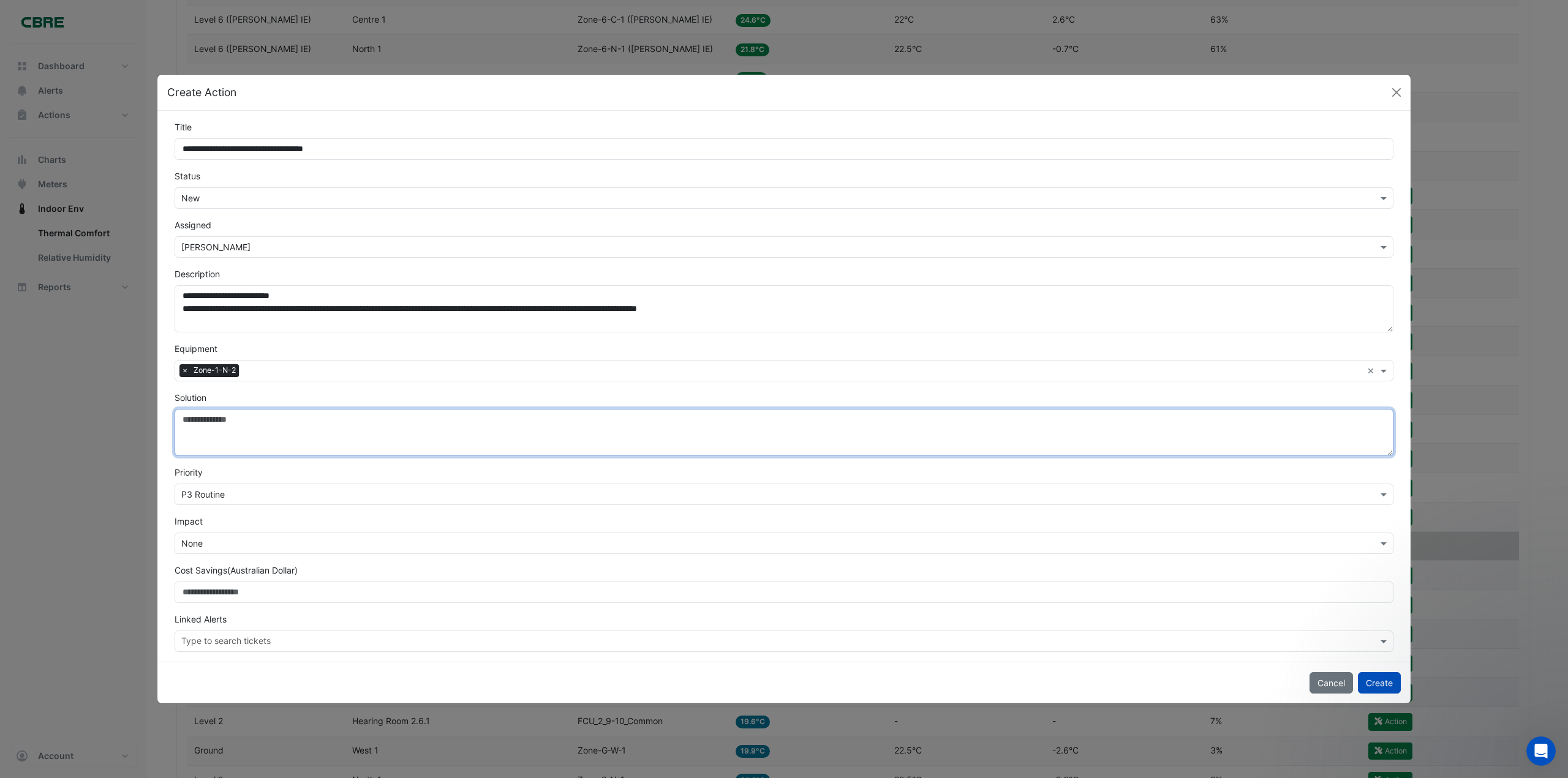
click at [226, 434] on textarea "Solution" at bounding box center [784, 432] width 1219 height 47
drag, startPoint x: 480, startPoint y: 420, endPoint x: 155, endPoint y: 426, distance: 325.1
click at [155, 426] on ngb-modal-window "**********" at bounding box center [784, 389] width 1568 height 778
type textarea "**********"
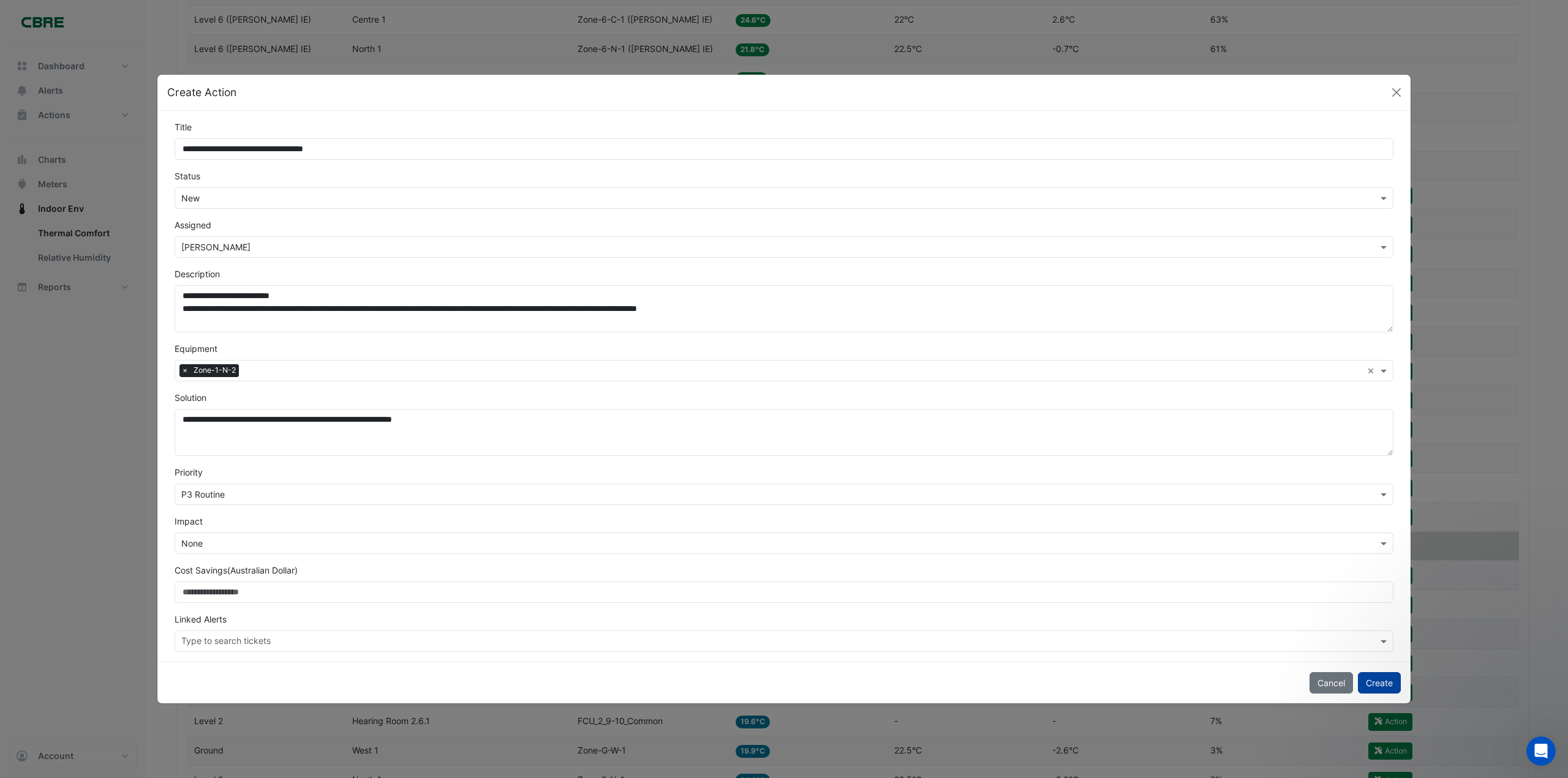
click at [1386, 676] on button "Create" at bounding box center [1379, 682] width 43 height 21
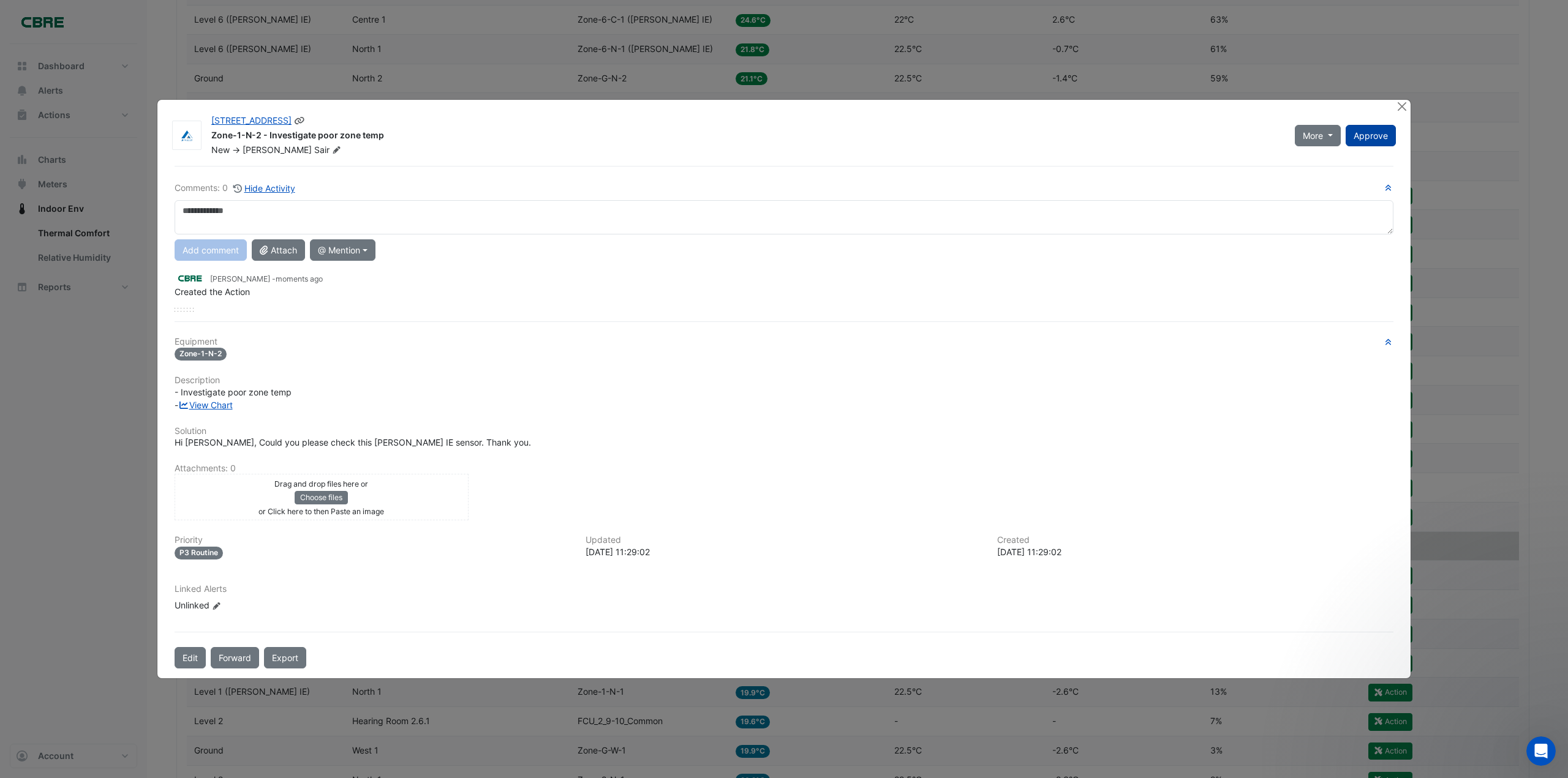
click at [1375, 136] on span "Approve" at bounding box center [1370, 136] width 34 height 10
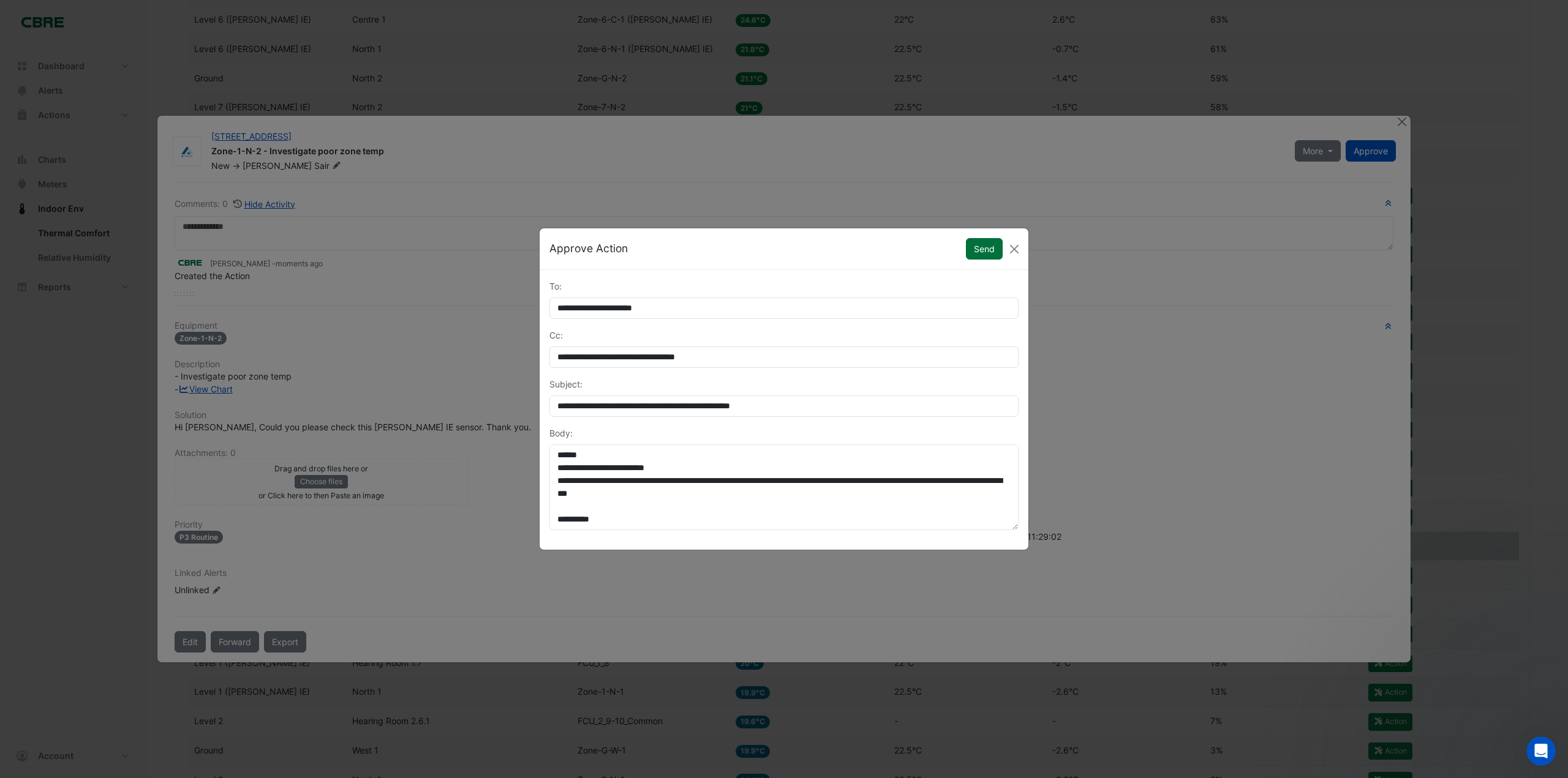
click at [981, 247] on button "Send" at bounding box center [984, 249] width 37 height 21
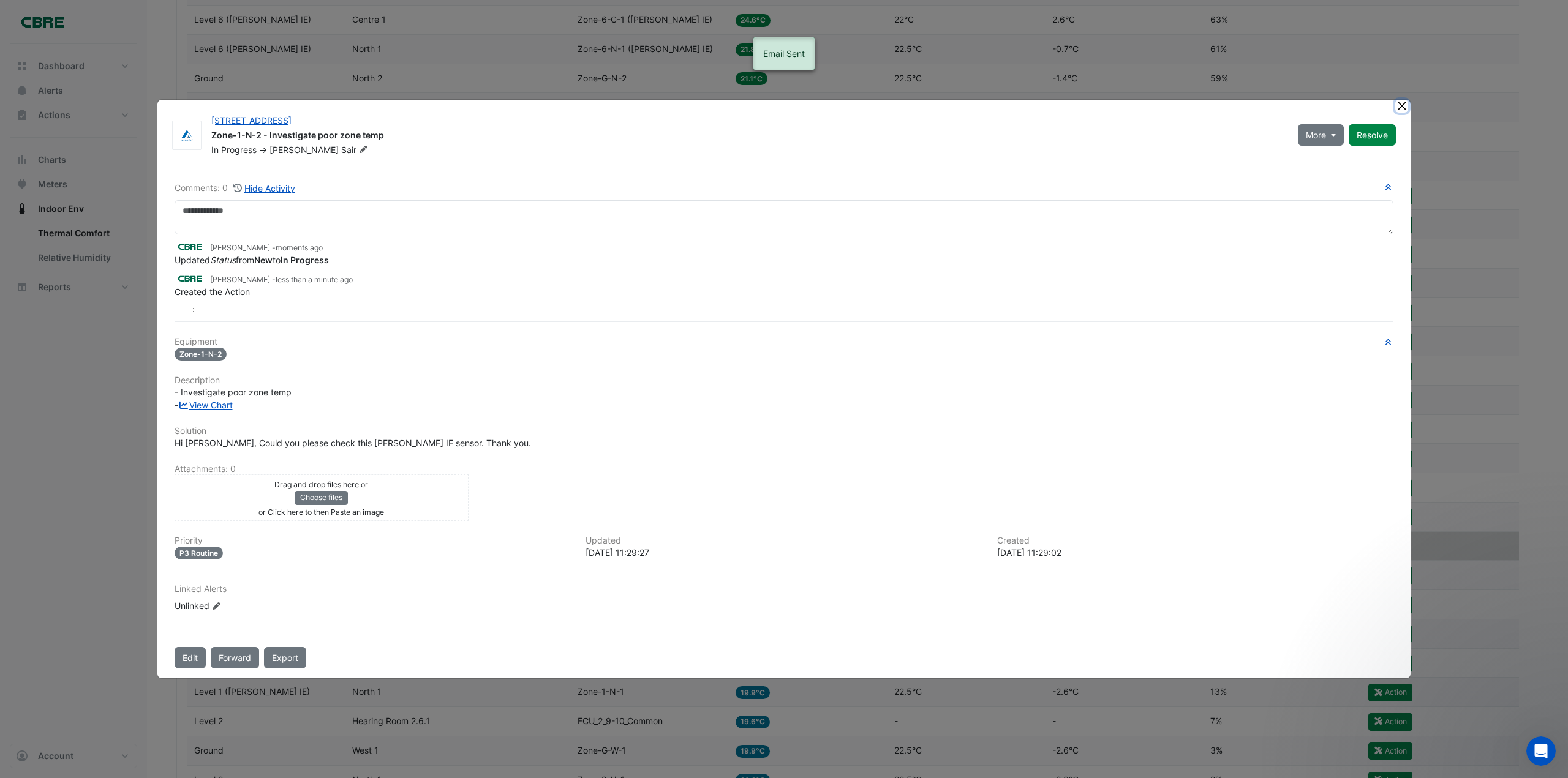
click at [1404, 105] on button "Close" at bounding box center [1401, 105] width 13 height 13
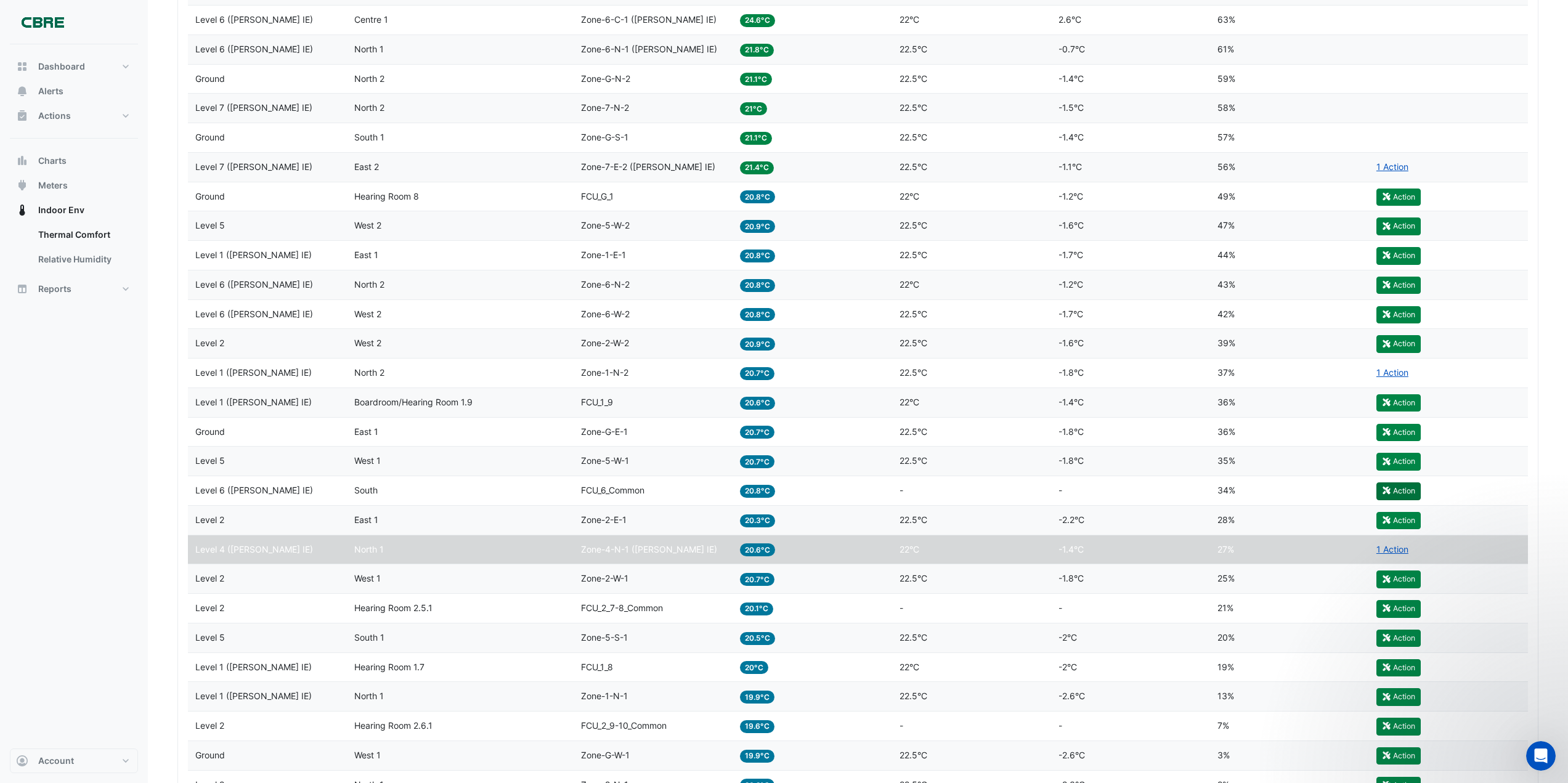
click at [1403, 487] on button "Action" at bounding box center [1399, 491] width 45 height 17
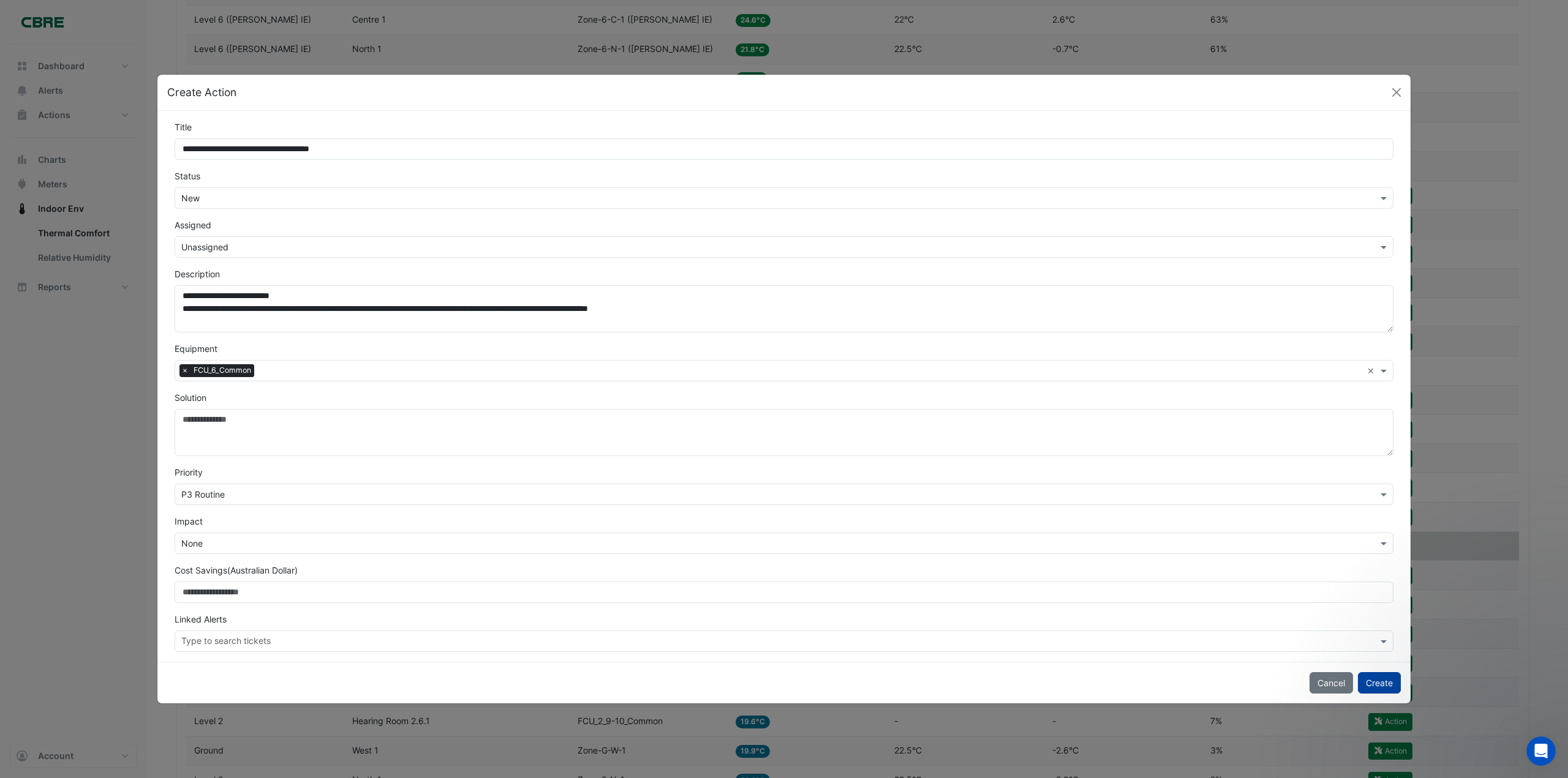
click at [1385, 682] on button "Create" at bounding box center [1379, 682] width 43 height 21
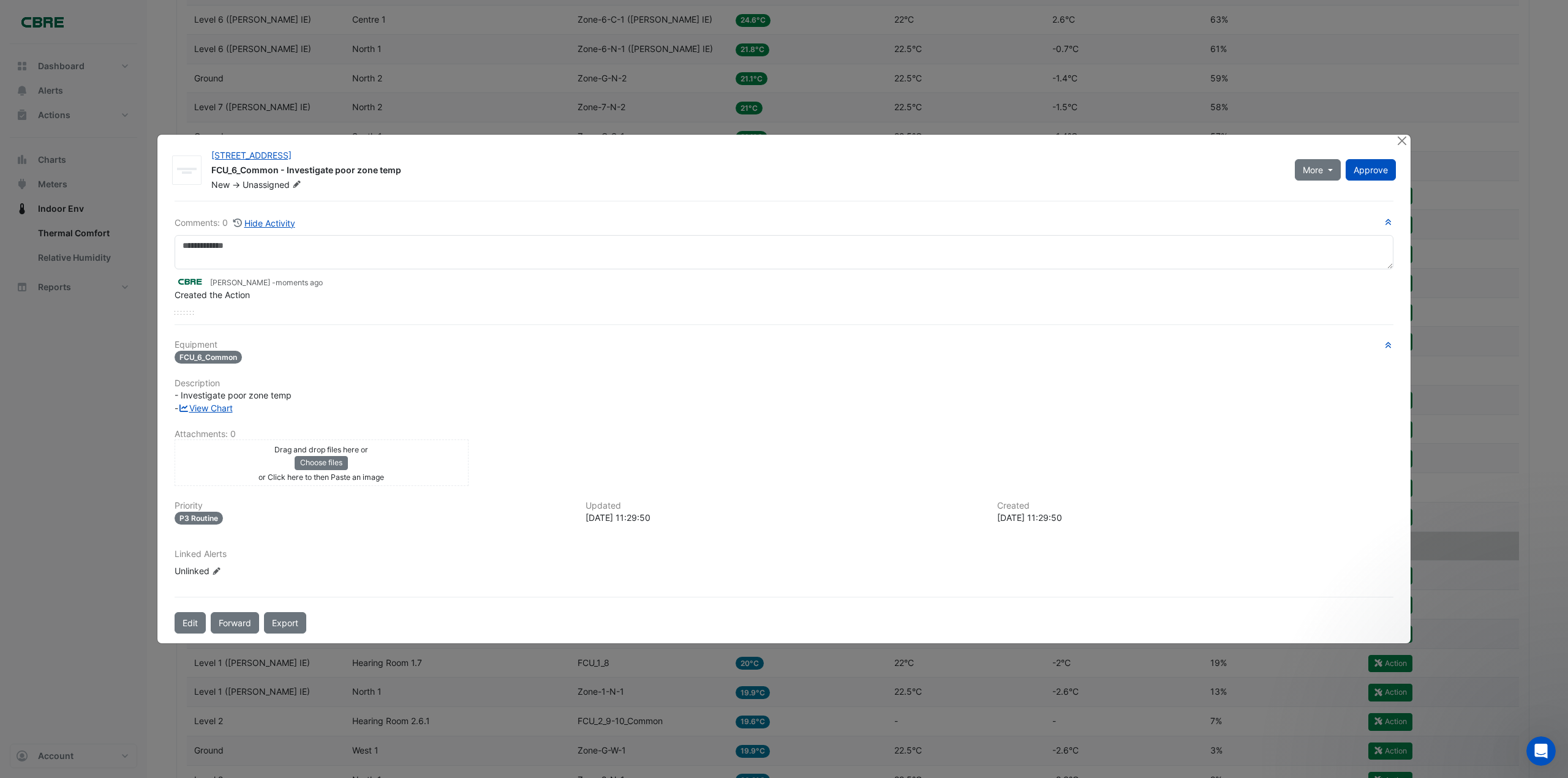
click at [274, 188] on span "Unassigned" at bounding box center [273, 184] width 61 height 13
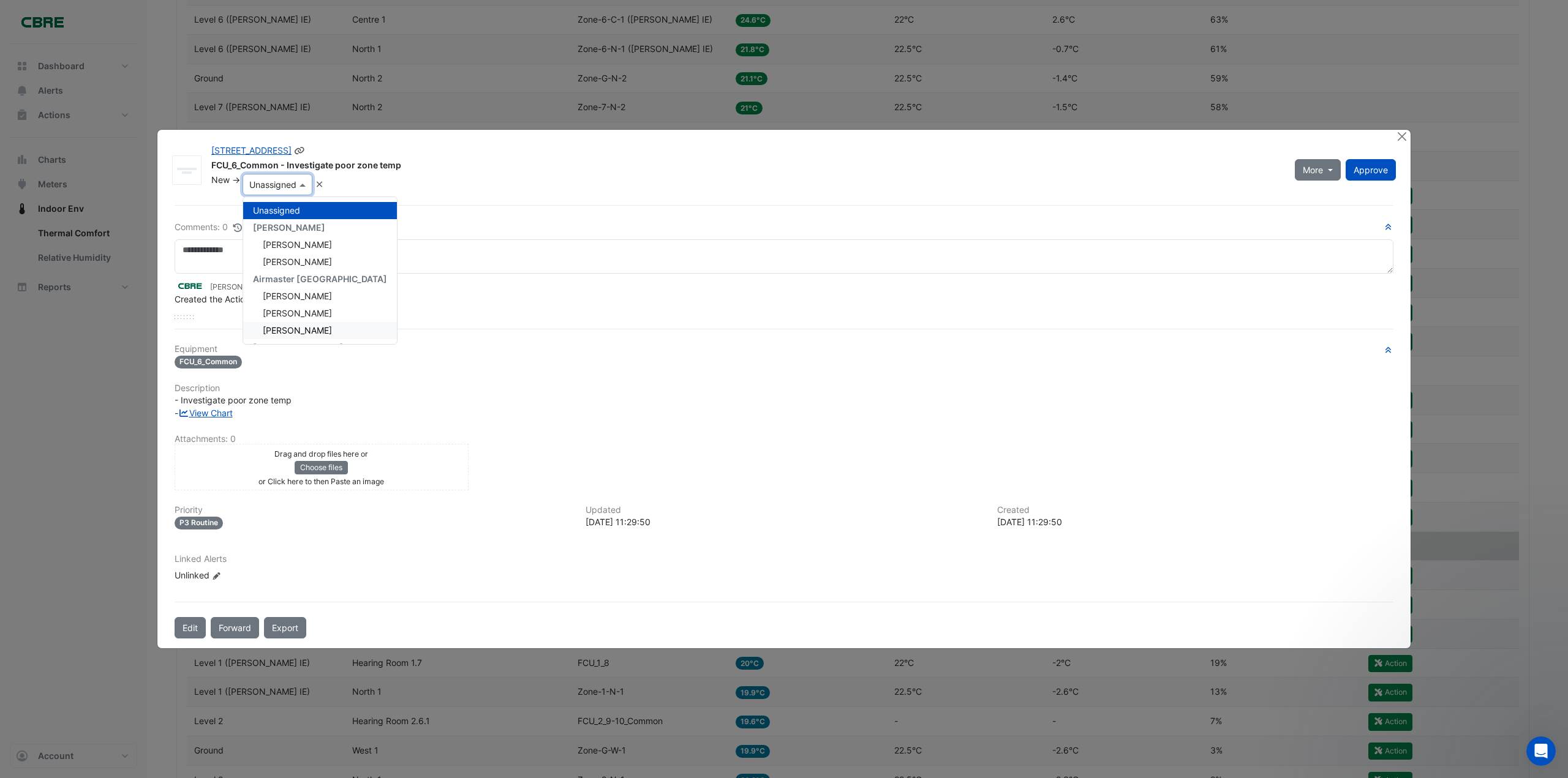
click at [291, 330] on span "[PERSON_NAME]" at bounding box center [297, 330] width 69 height 10
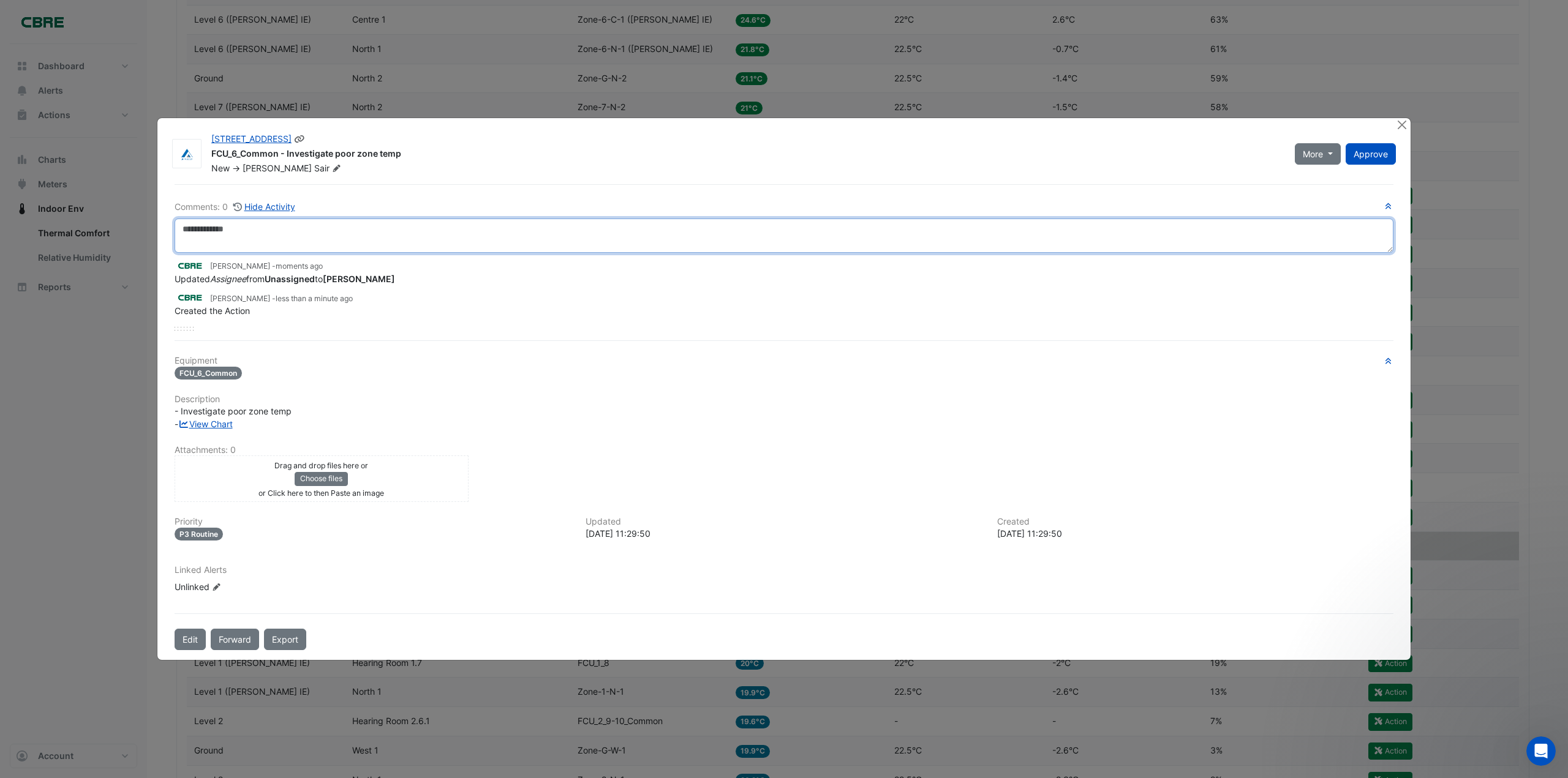
click at [234, 243] on textarea at bounding box center [784, 235] width 1219 height 34
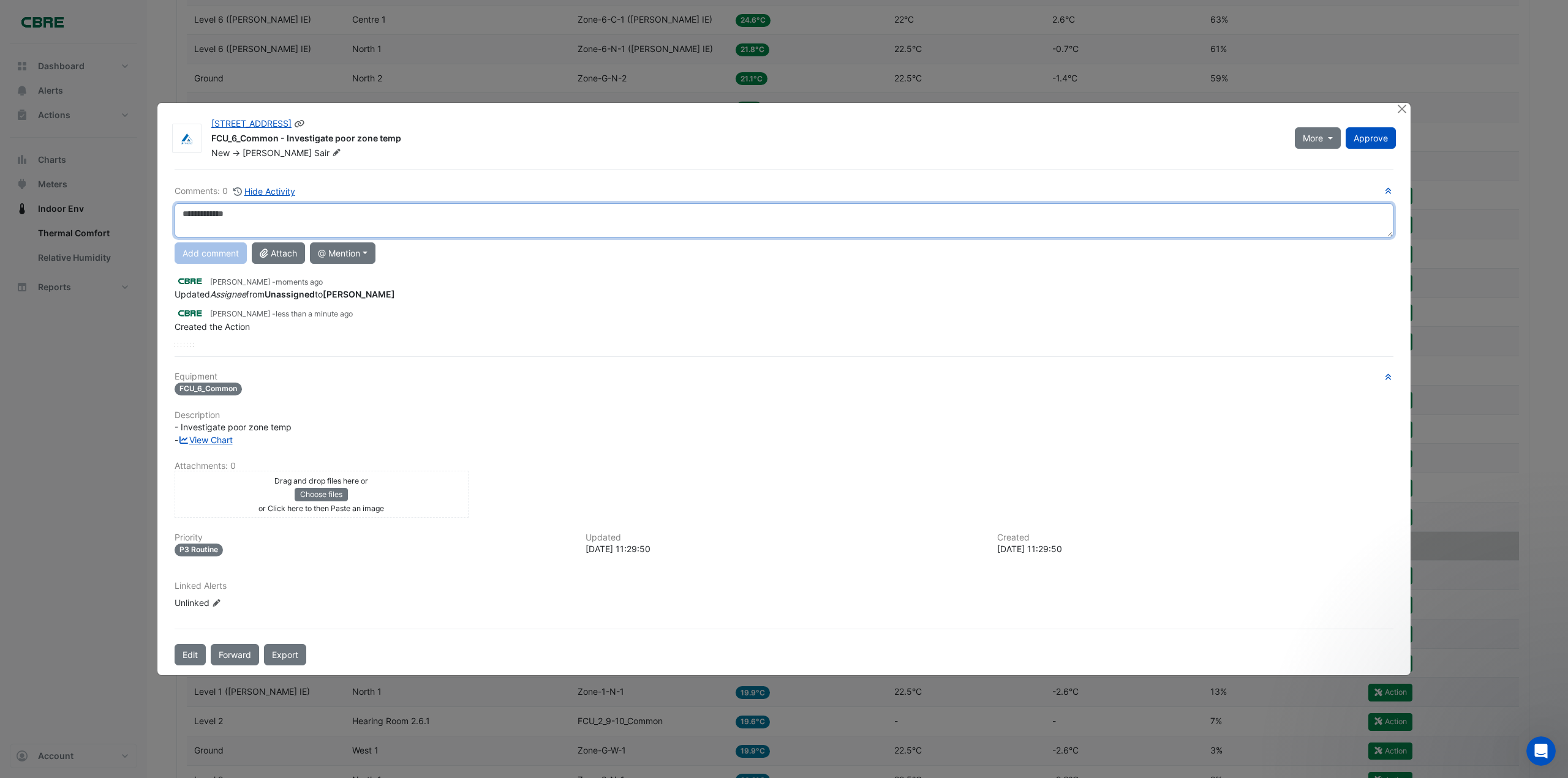
paste textarea "**********"
type textarea "**********"
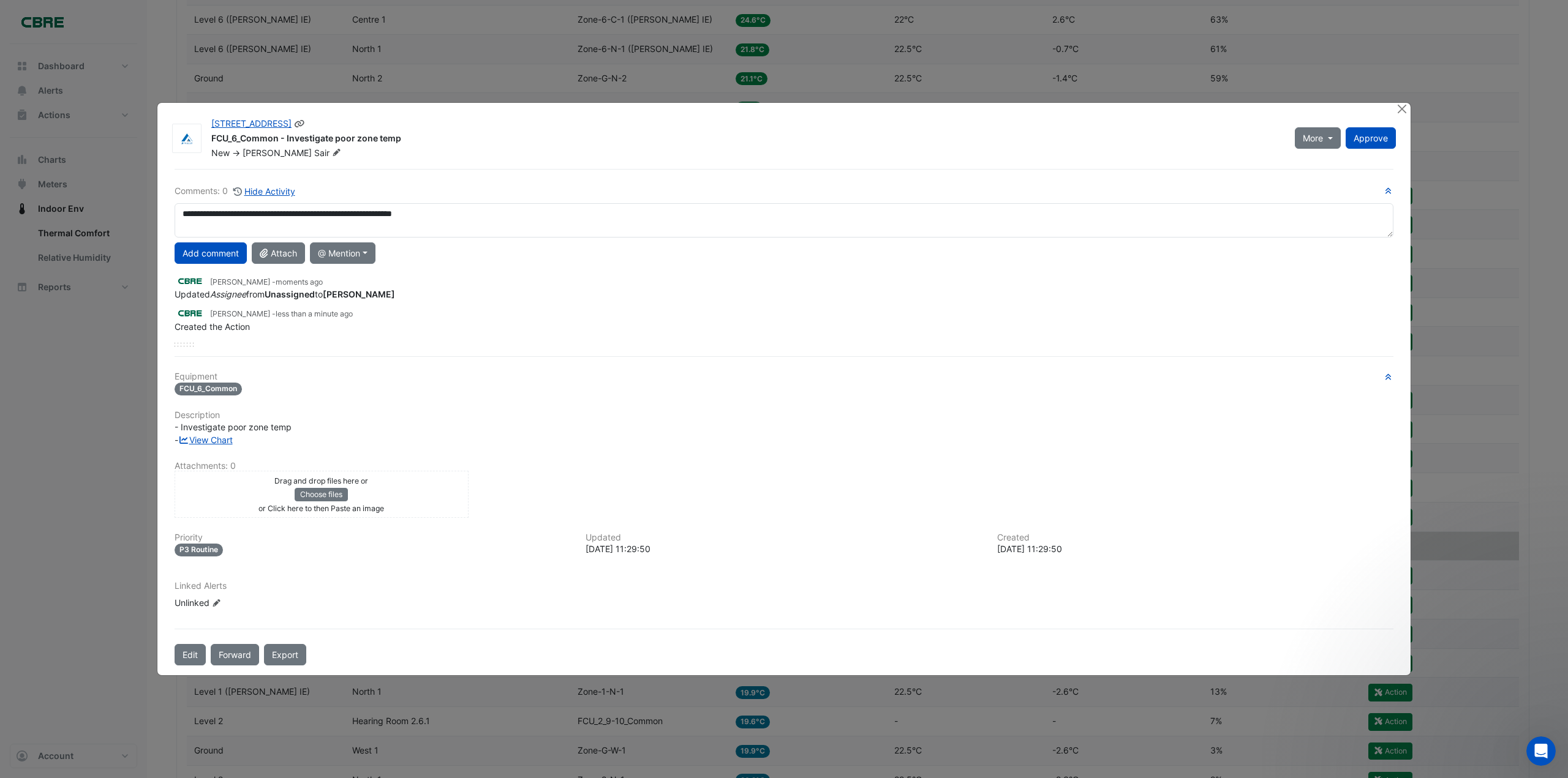
drag, startPoint x: 478, startPoint y: 122, endPoint x: 463, endPoint y: 135, distance: 19.8
click at [463, 135] on div "[STREET_ADDRESS] FCU_6_Common - Investigate poor zone temp New -> [PERSON_NAME]" at bounding box center [745, 138] width 1083 height 41
click at [474, 122] on div "[STREET_ADDRESS]" at bounding box center [745, 125] width 1068 height 15
click at [217, 251] on button "Add comment" at bounding box center [211, 253] width 72 height 21
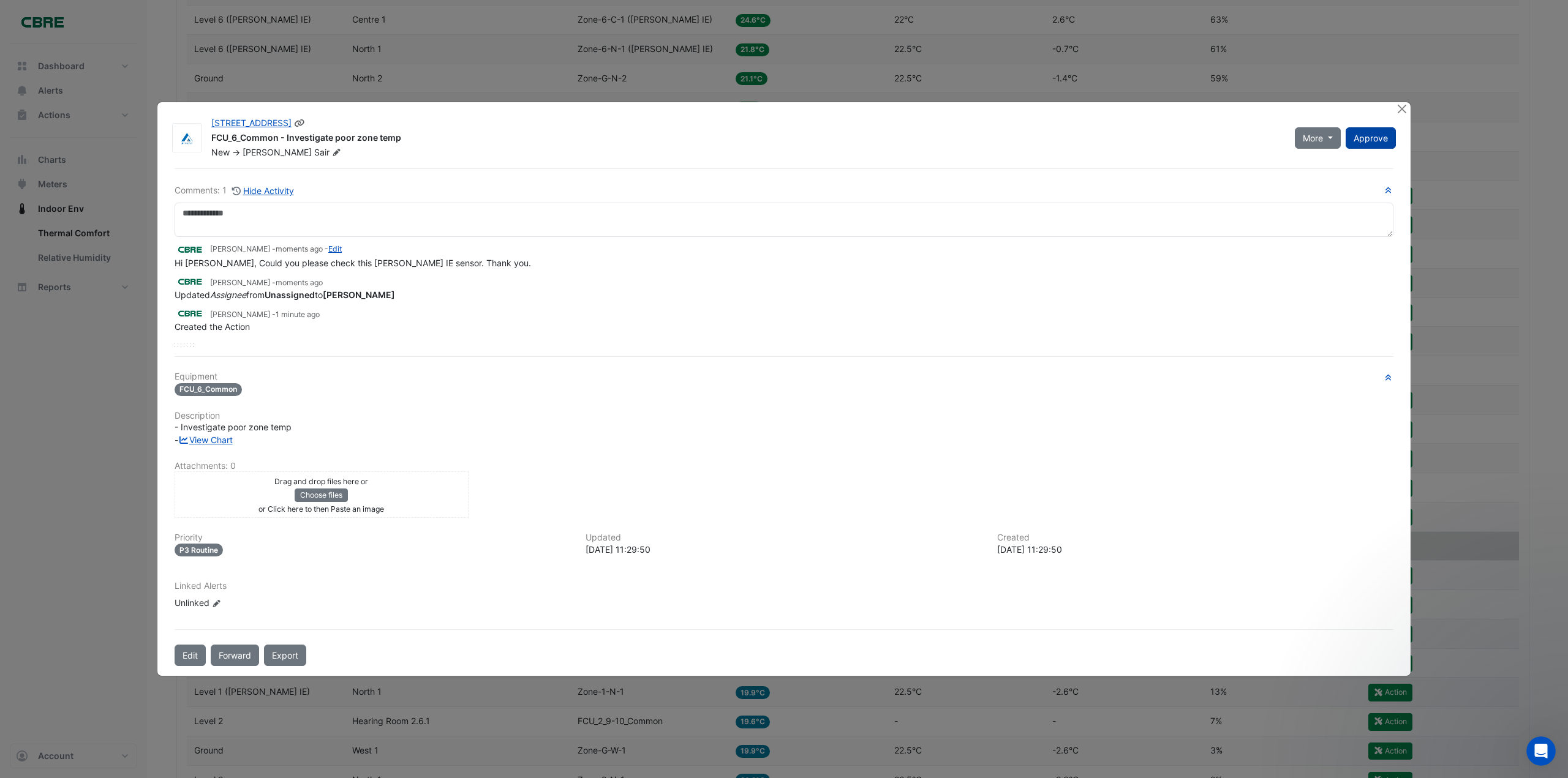
click at [1365, 142] on span "Approve" at bounding box center [1370, 138] width 34 height 10
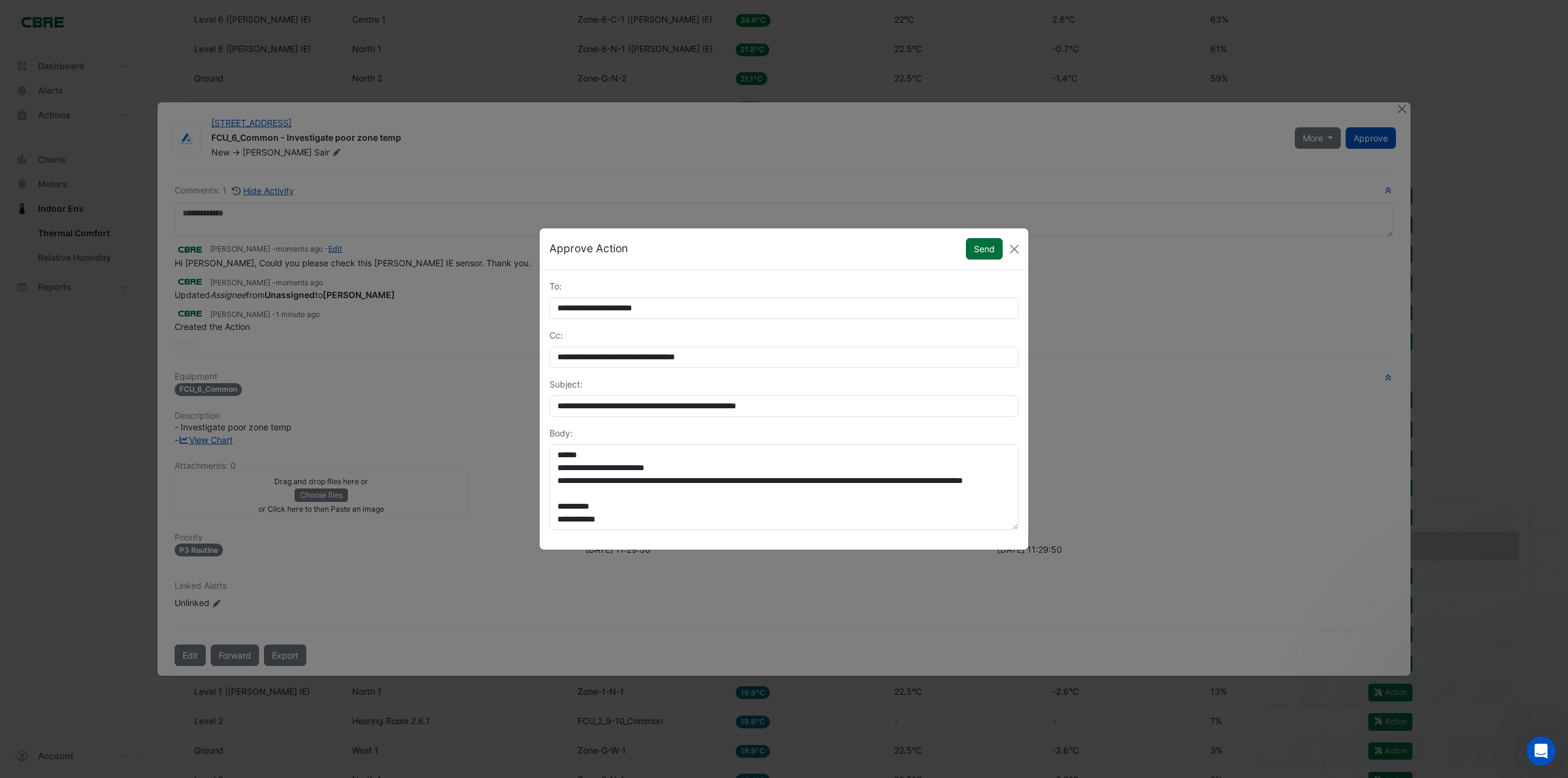
click at [985, 249] on button "Send" at bounding box center [984, 249] width 37 height 21
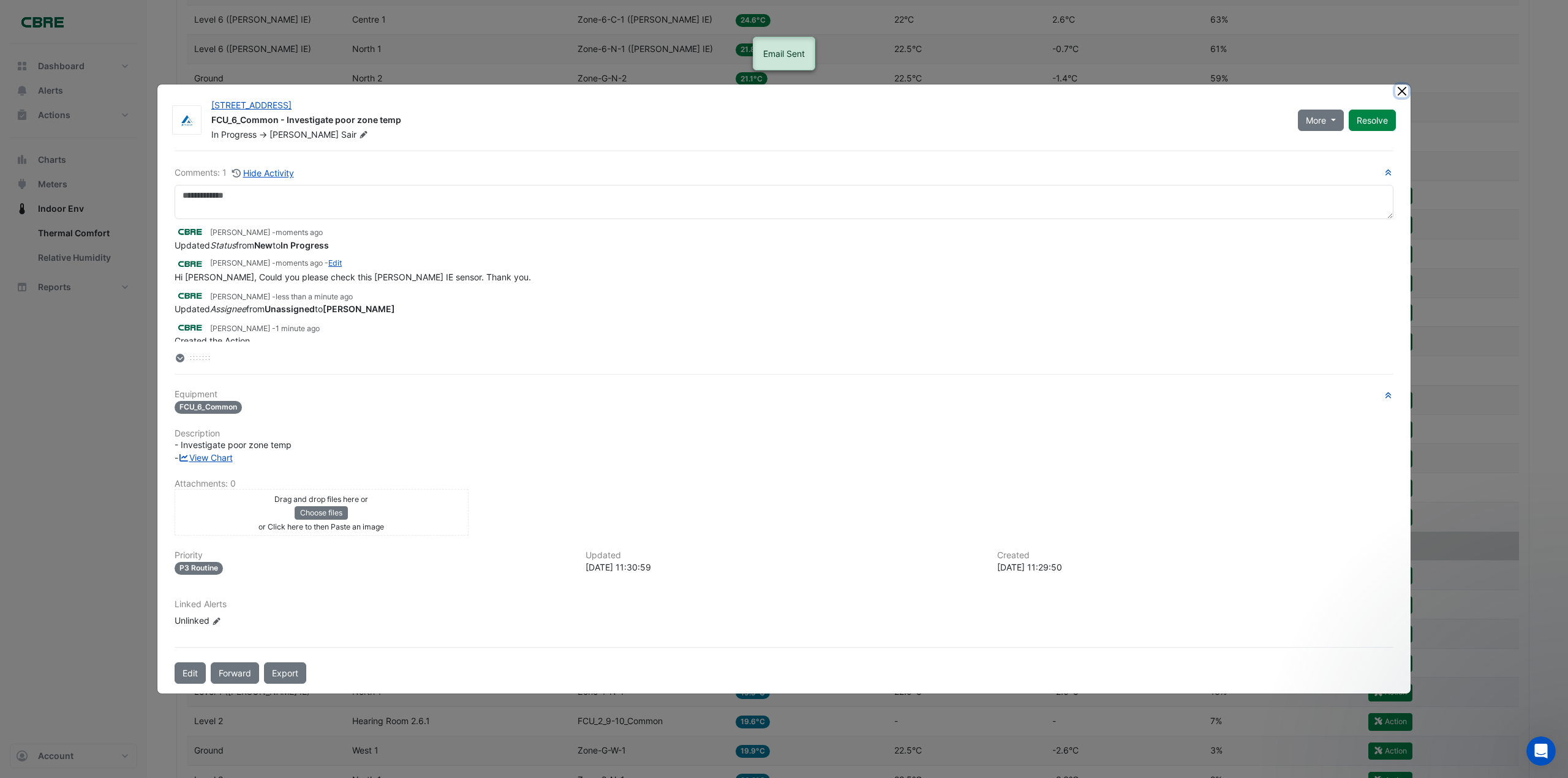
click at [1404, 91] on button "Close" at bounding box center [1401, 91] width 13 height 13
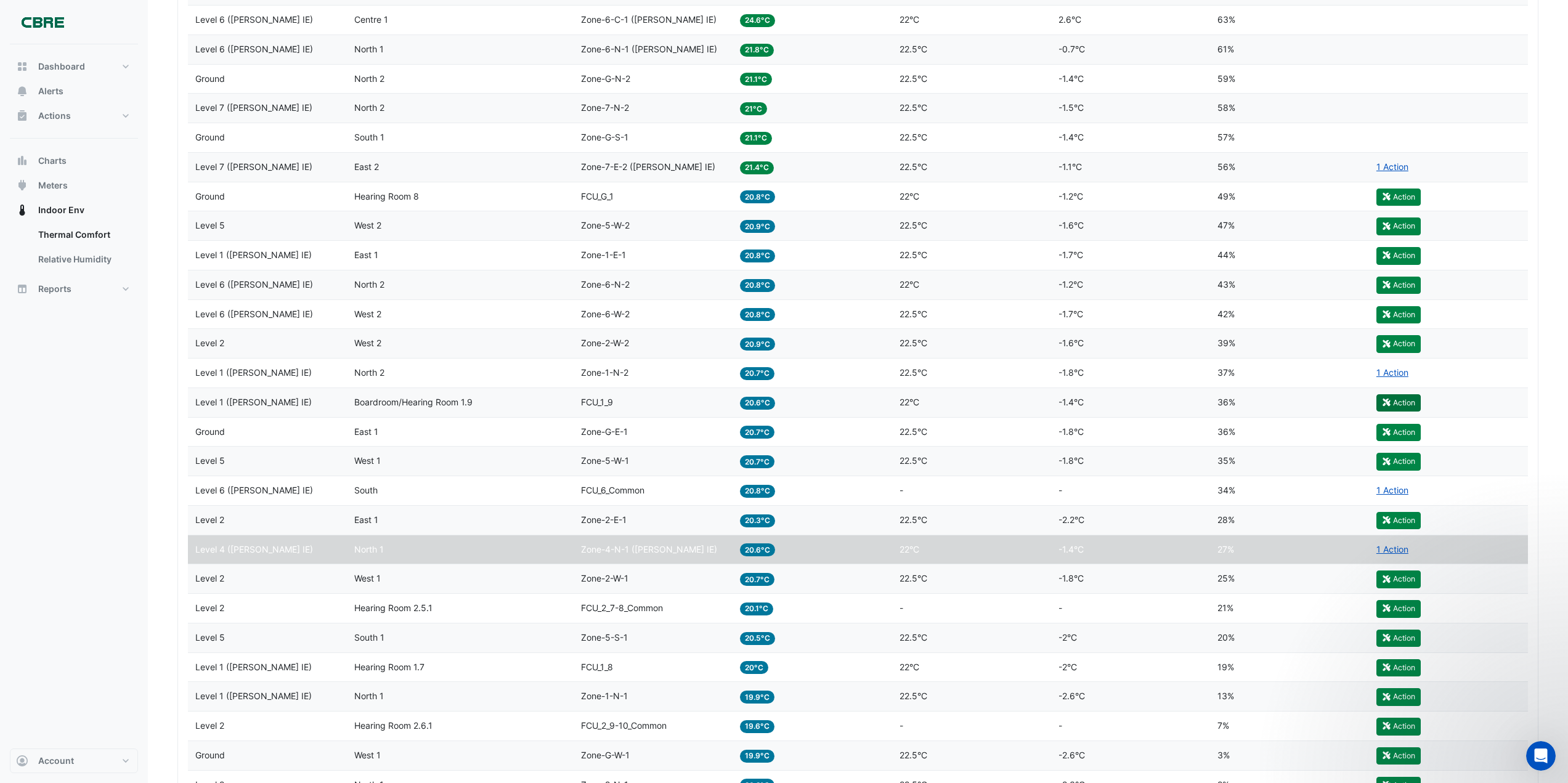
click at [1410, 403] on button "Action" at bounding box center [1399, 402] width 45 height 17
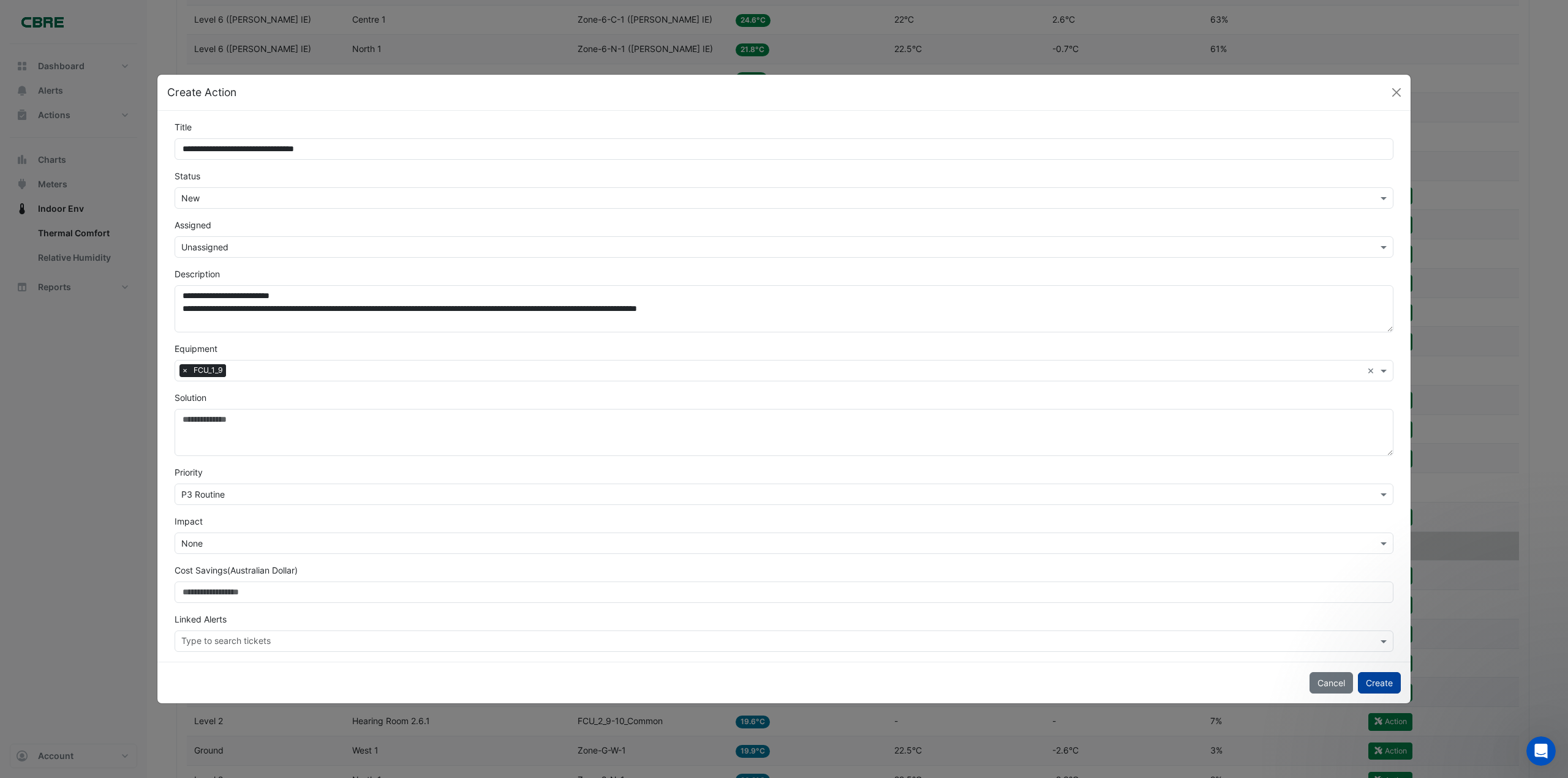
click at [1386, 682] on button "Create" at bounding box center [1379, 682] width 43 height 21
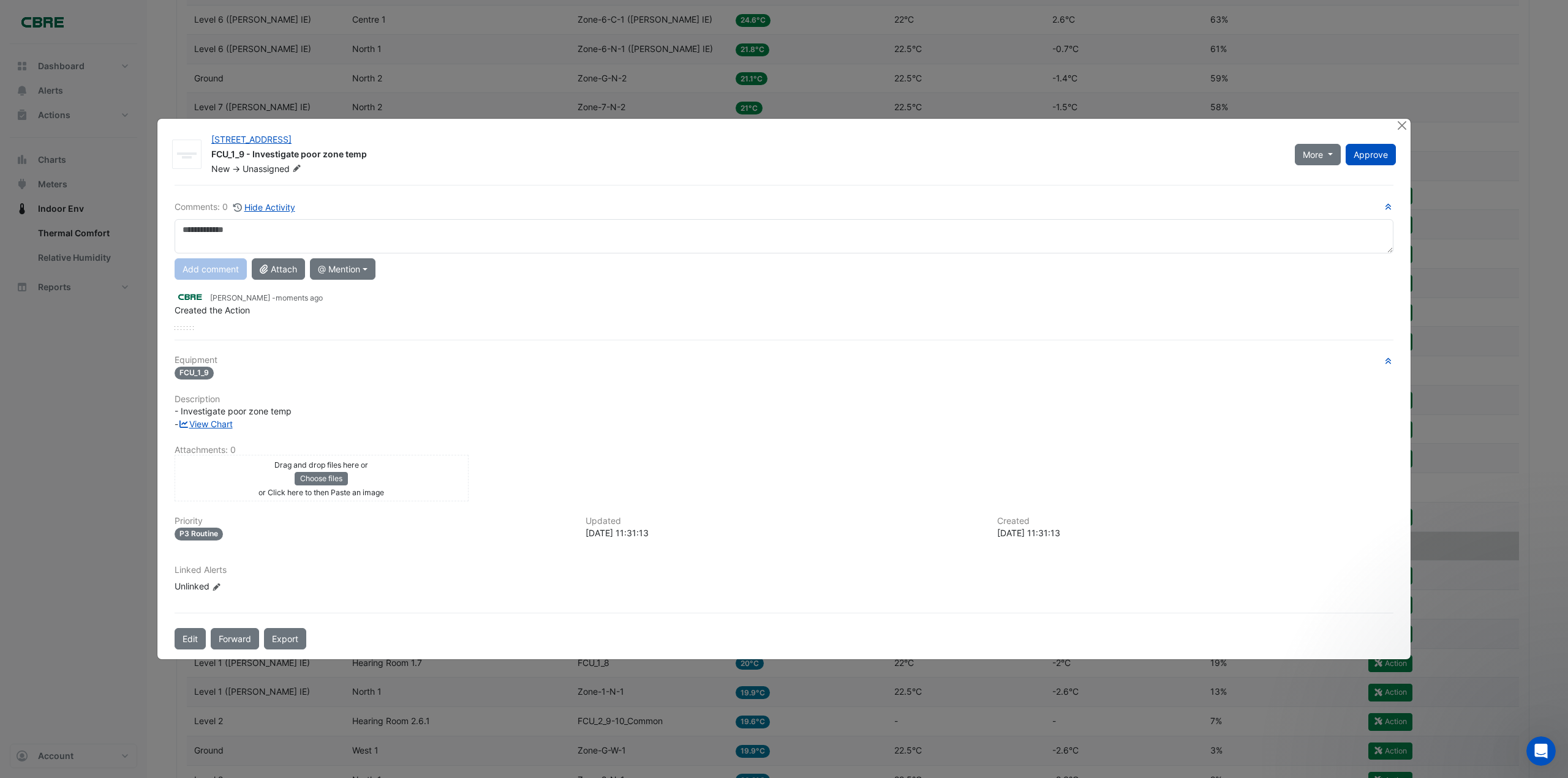
click at [250, 231] on textarea at bounding box center [784, 236] width 1219 height 34
type textarea "**********"
click at [208, 272] on button "Add comment" at bounding box center [211, 268] width 72 height 21
click at [275, 168] on span "Unassigned" at bounding box center [273, 168] width 61 height 13
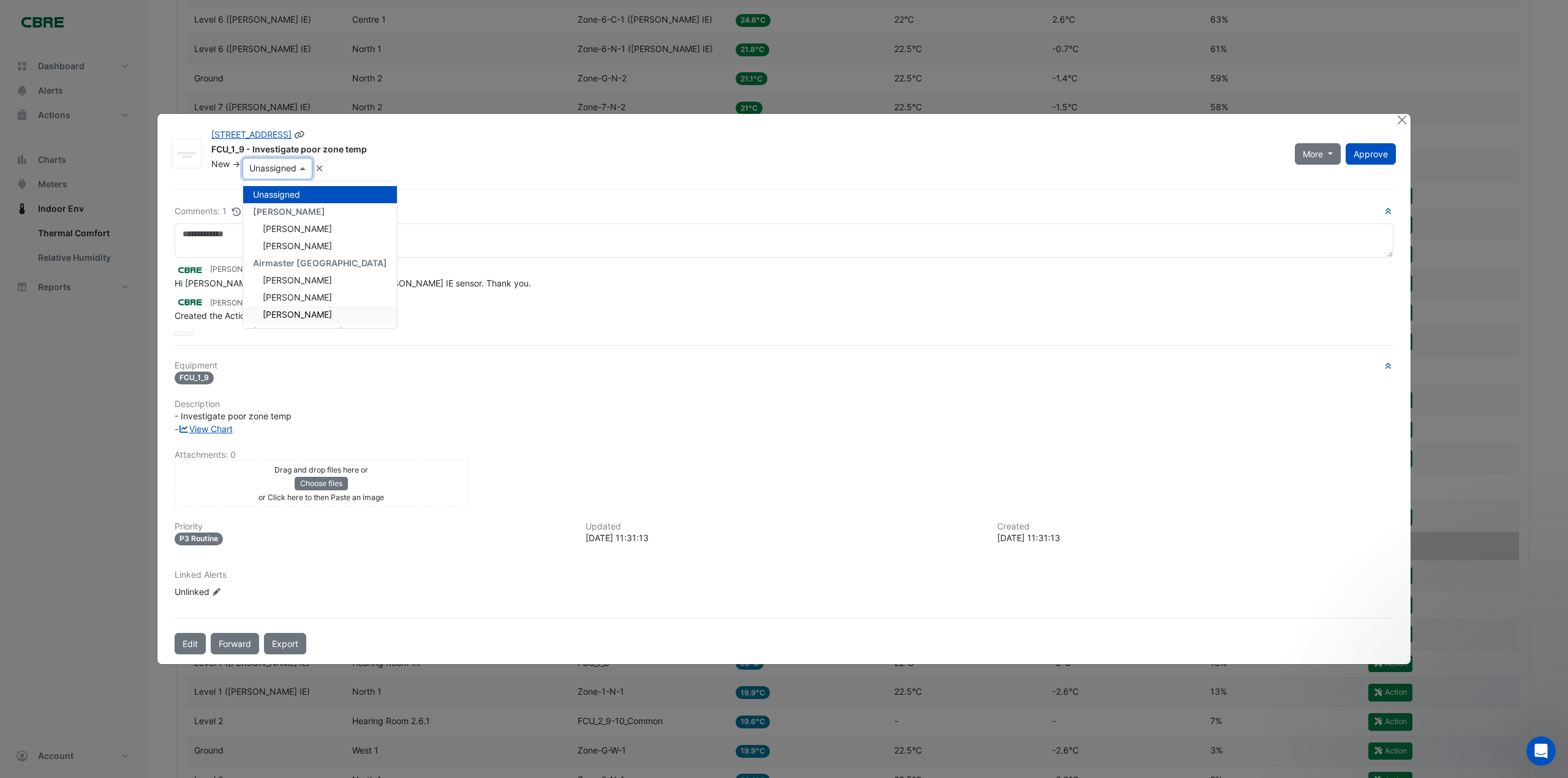
click at [297, 314] on span "[PERSON_NAME]" at bounding box center [297, 314] width 69 height 10
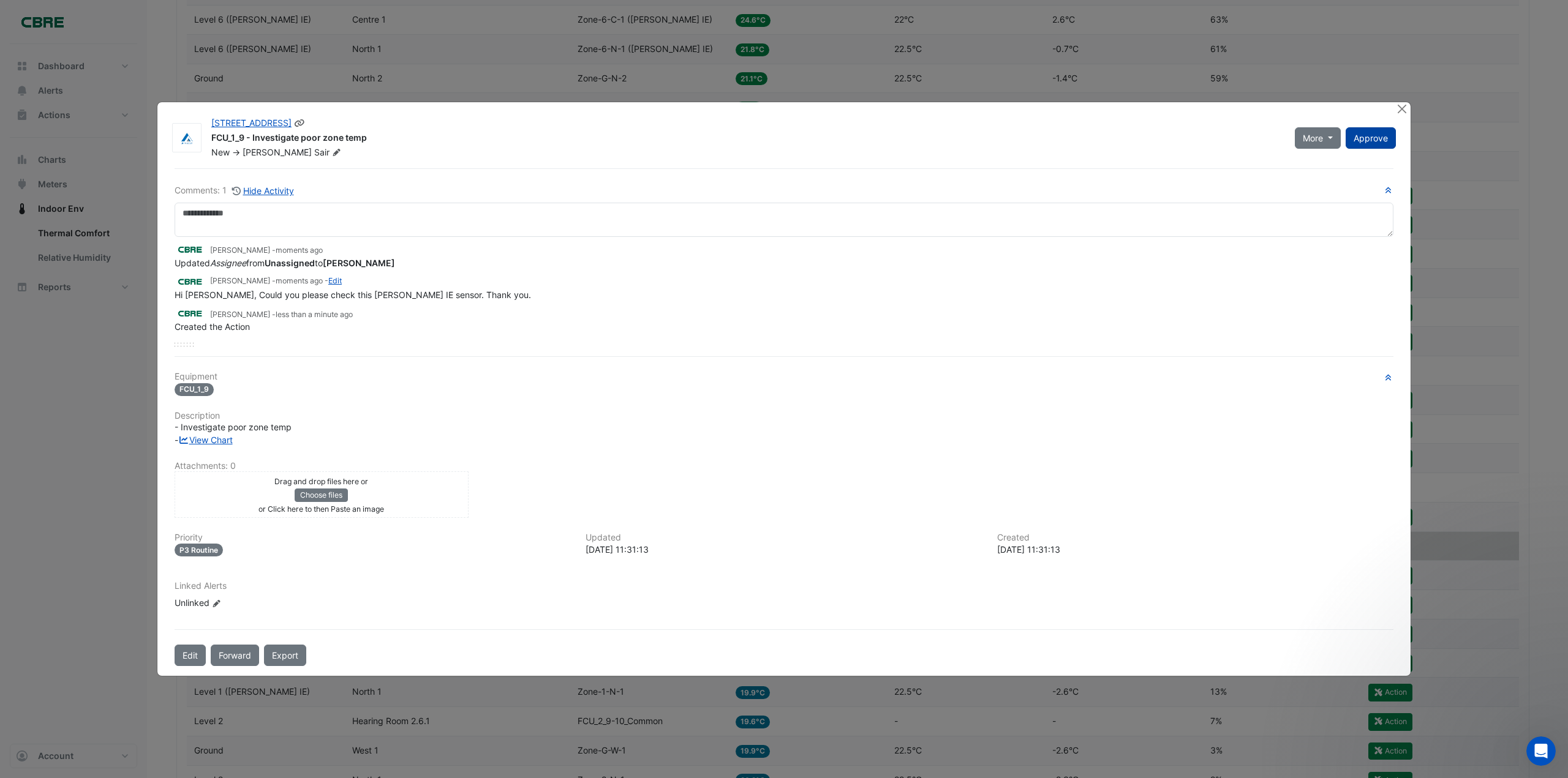
click at [1375, 139] on span "Approve" at bounding box center [1370, 138] width 34 height 10
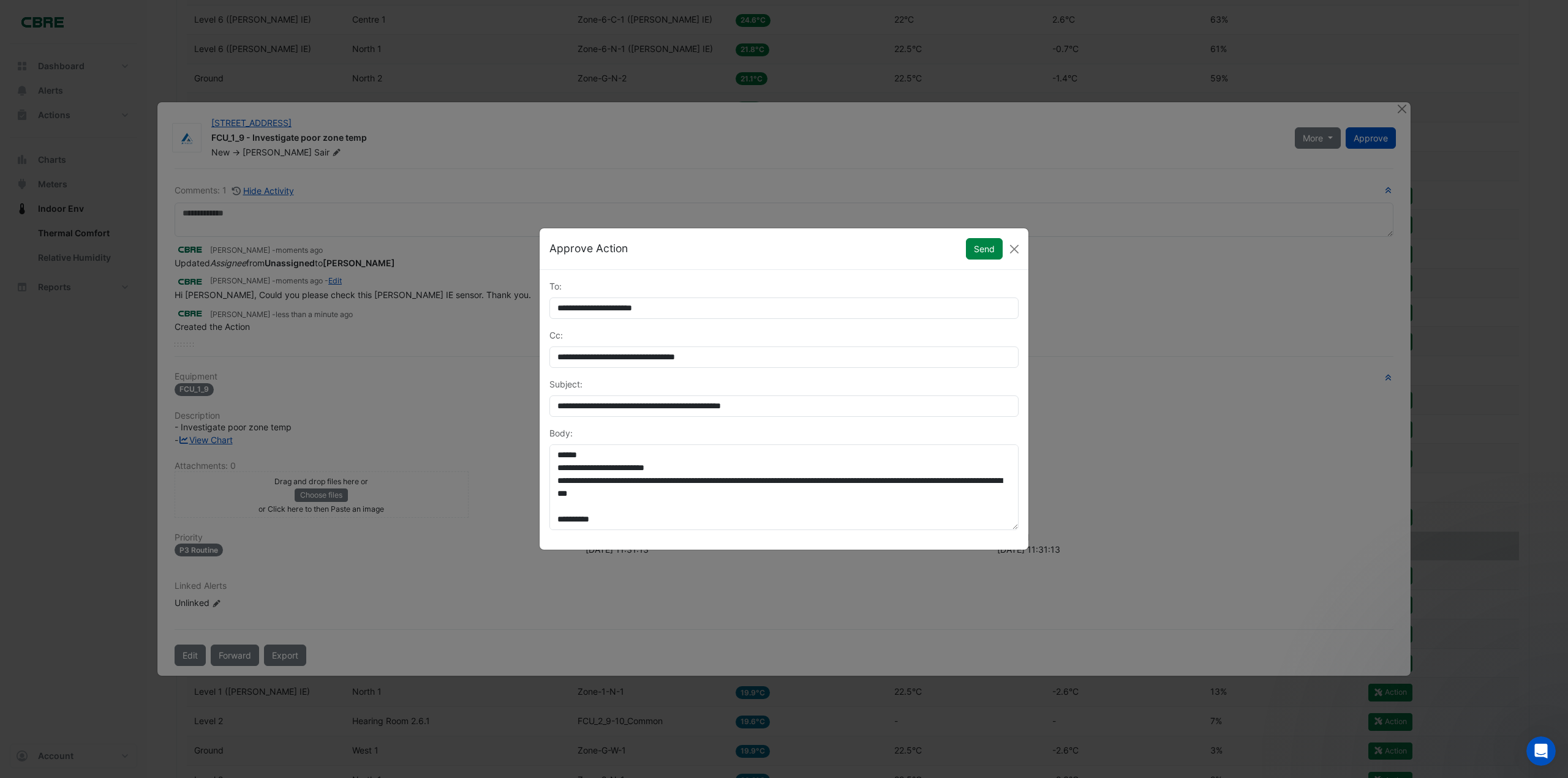
drag, startPoint x: 958, startPoint y: 249, endPoint x: 978, endPoint y: 251, distance: 20.1
click at [961, 249] on div "Approve Action Send" at bounding box center [784, 249] width 488 height 41
click at [976, 251] on button "Send" at bounding box center [984, 249] width 37 height 21
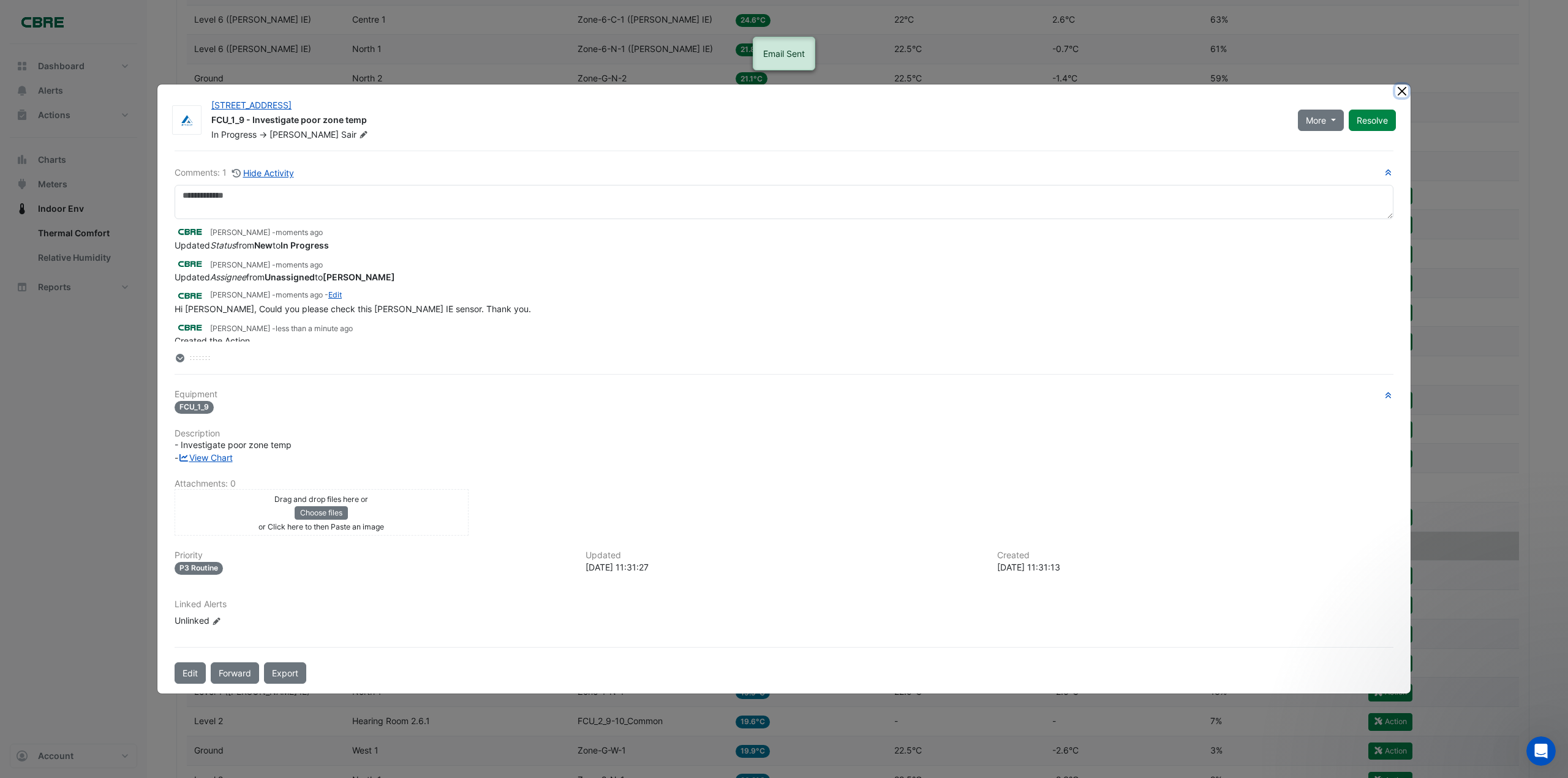
click at [1404, 89] on button "Close" at bounding box center [1401, 91] width 13 height 13
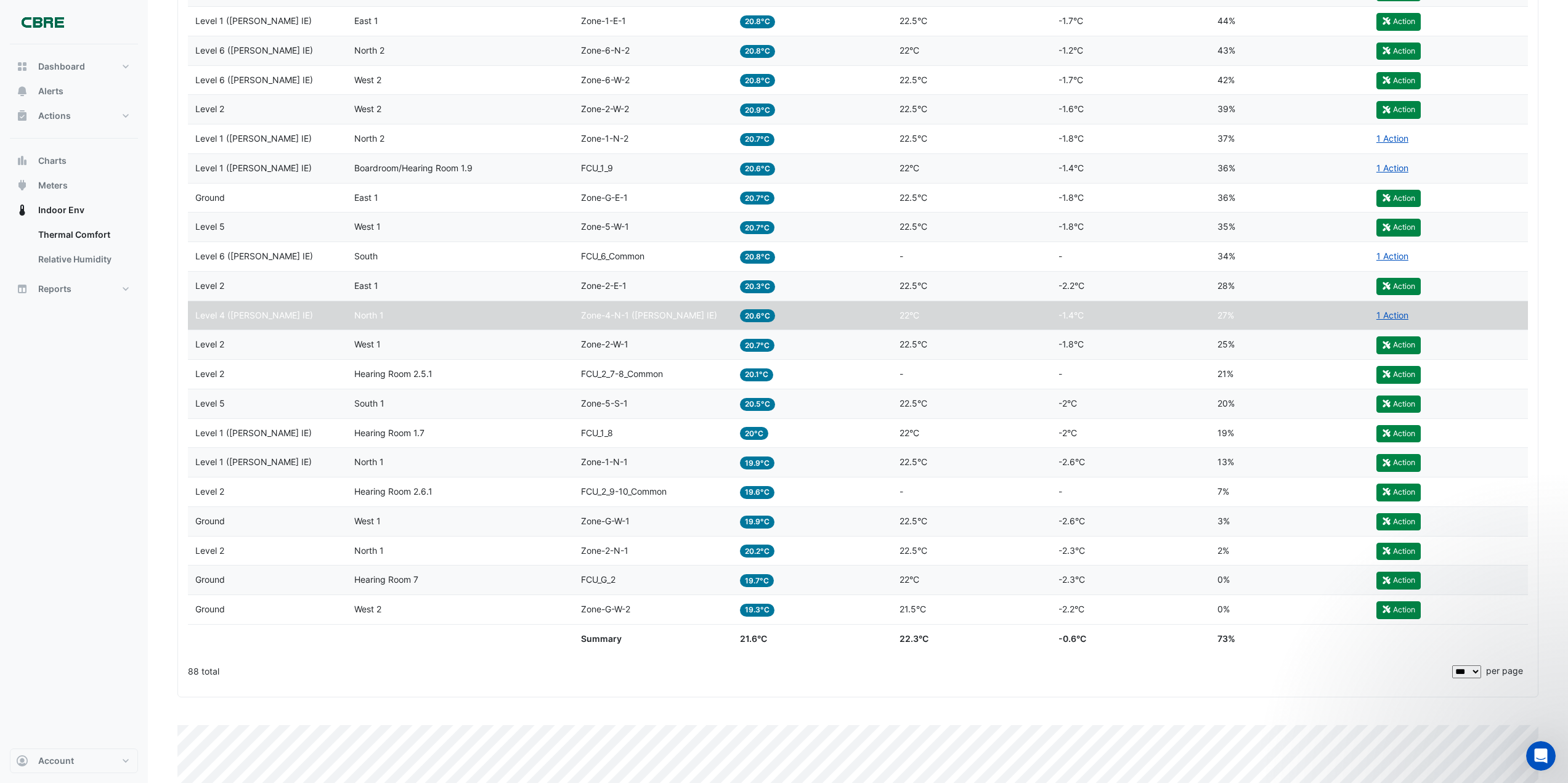
scroll to position [2500, 0]
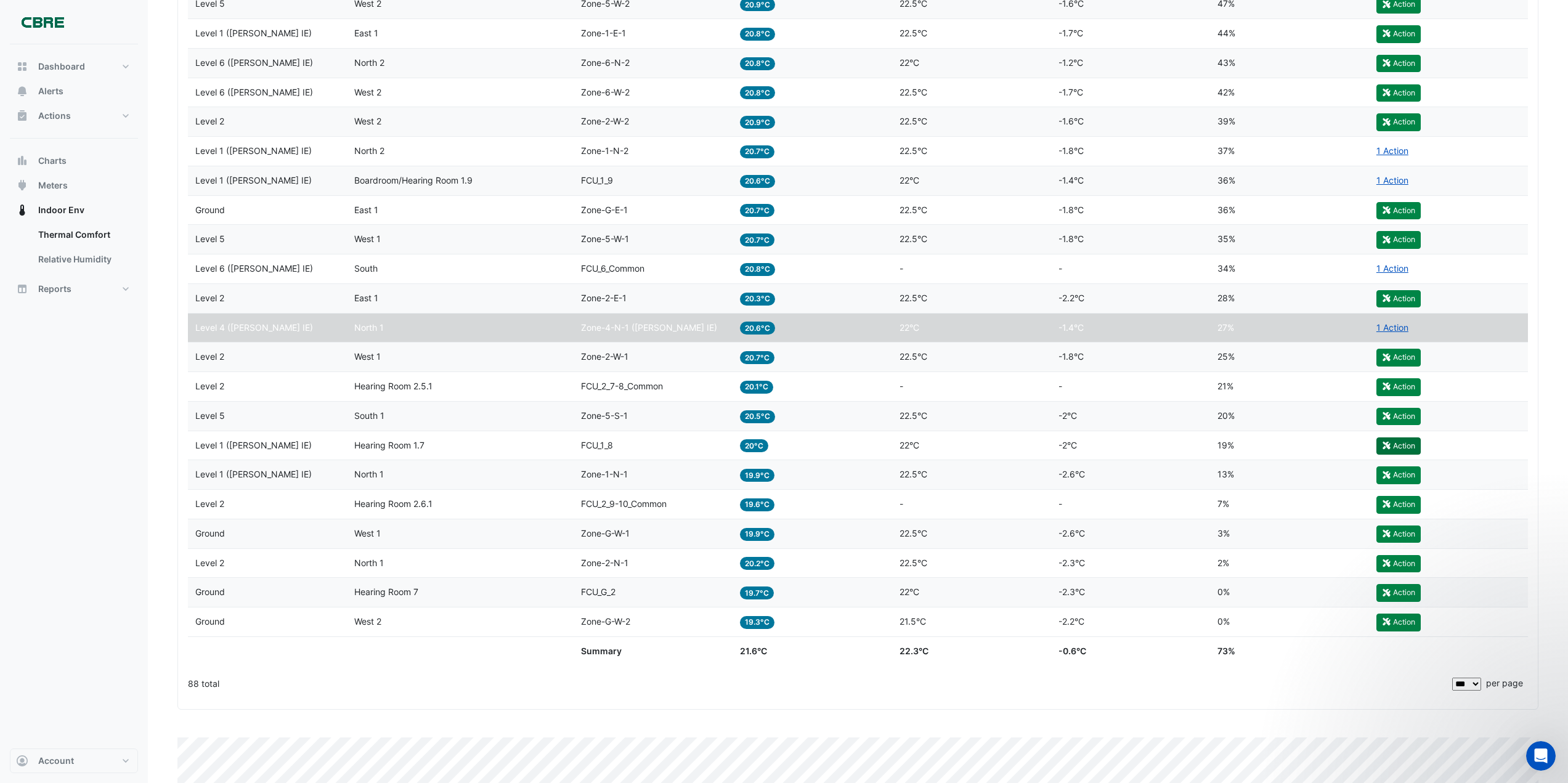
click at [1399, 444] on button "Action" at bounding box center [1399, 445] width 45 height 17
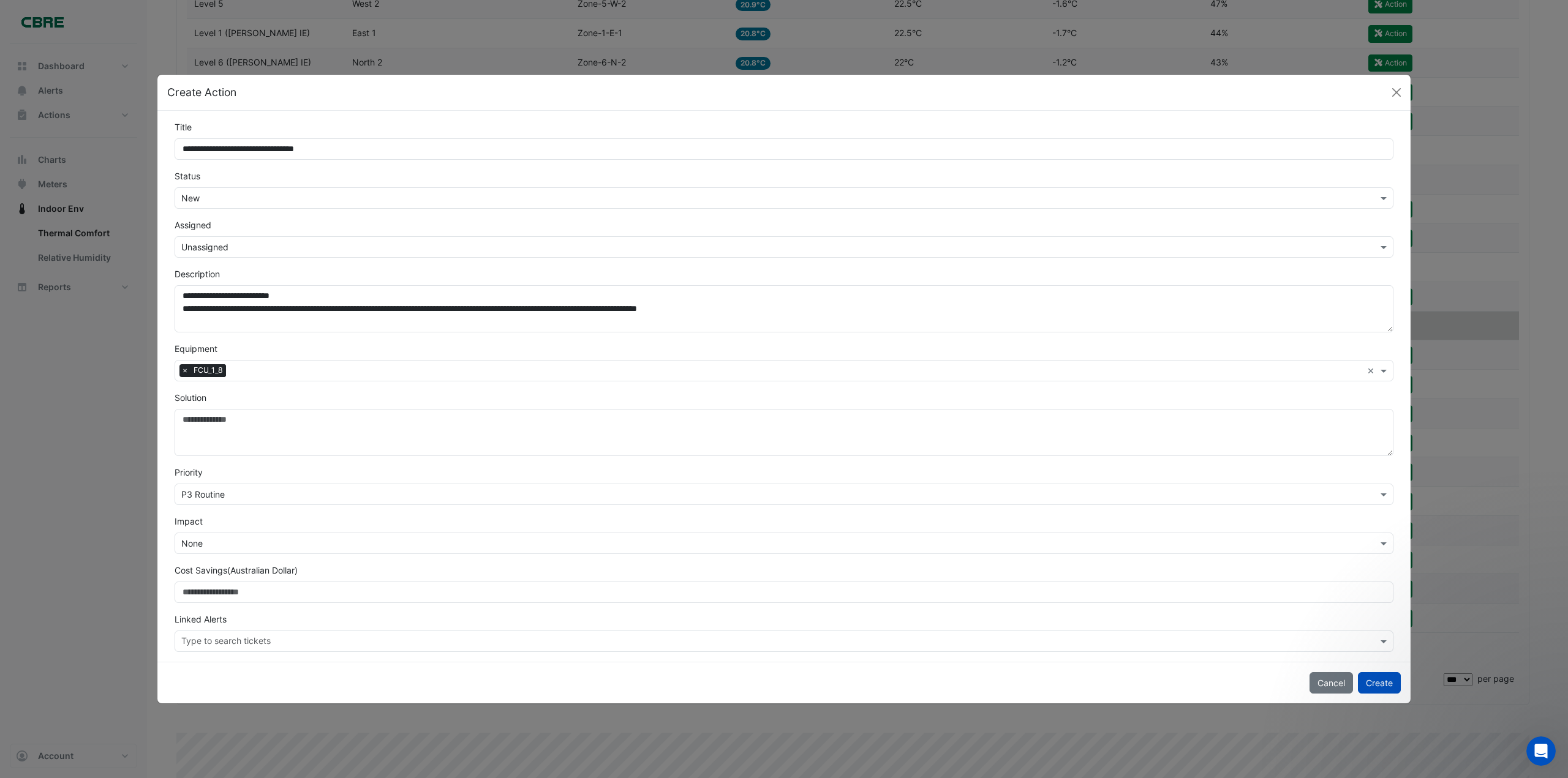
click at [223, 249] on input "text" at bounding box center [772, 247] width 1181 height 13
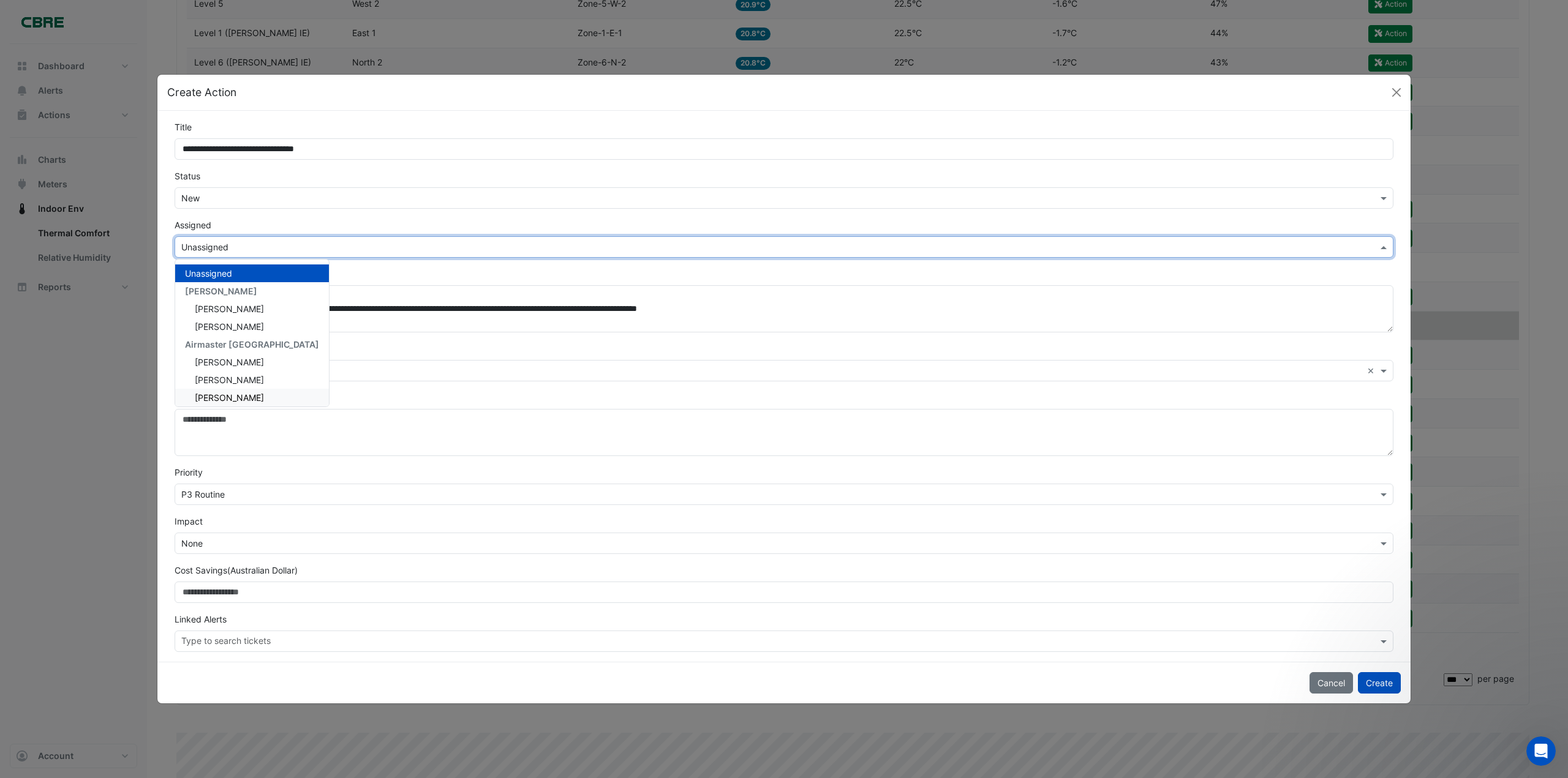
click at [227, 398] on span "[PERSON_NAME]" at bounding box center [229, 397] width 69 height 10
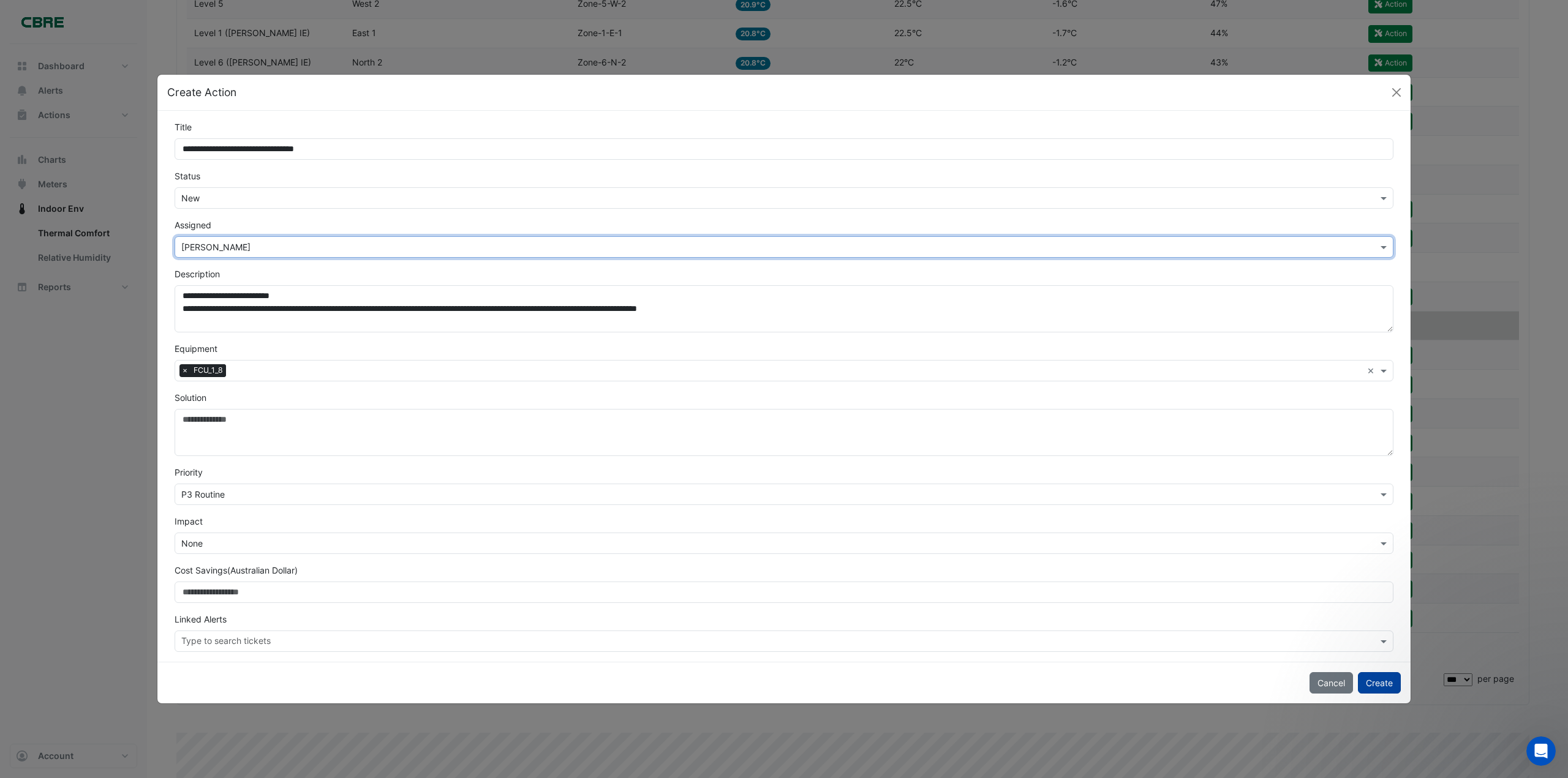
click at [1381, 684] on button "Create" at bounding box center [1379, 682] width 43 height 21
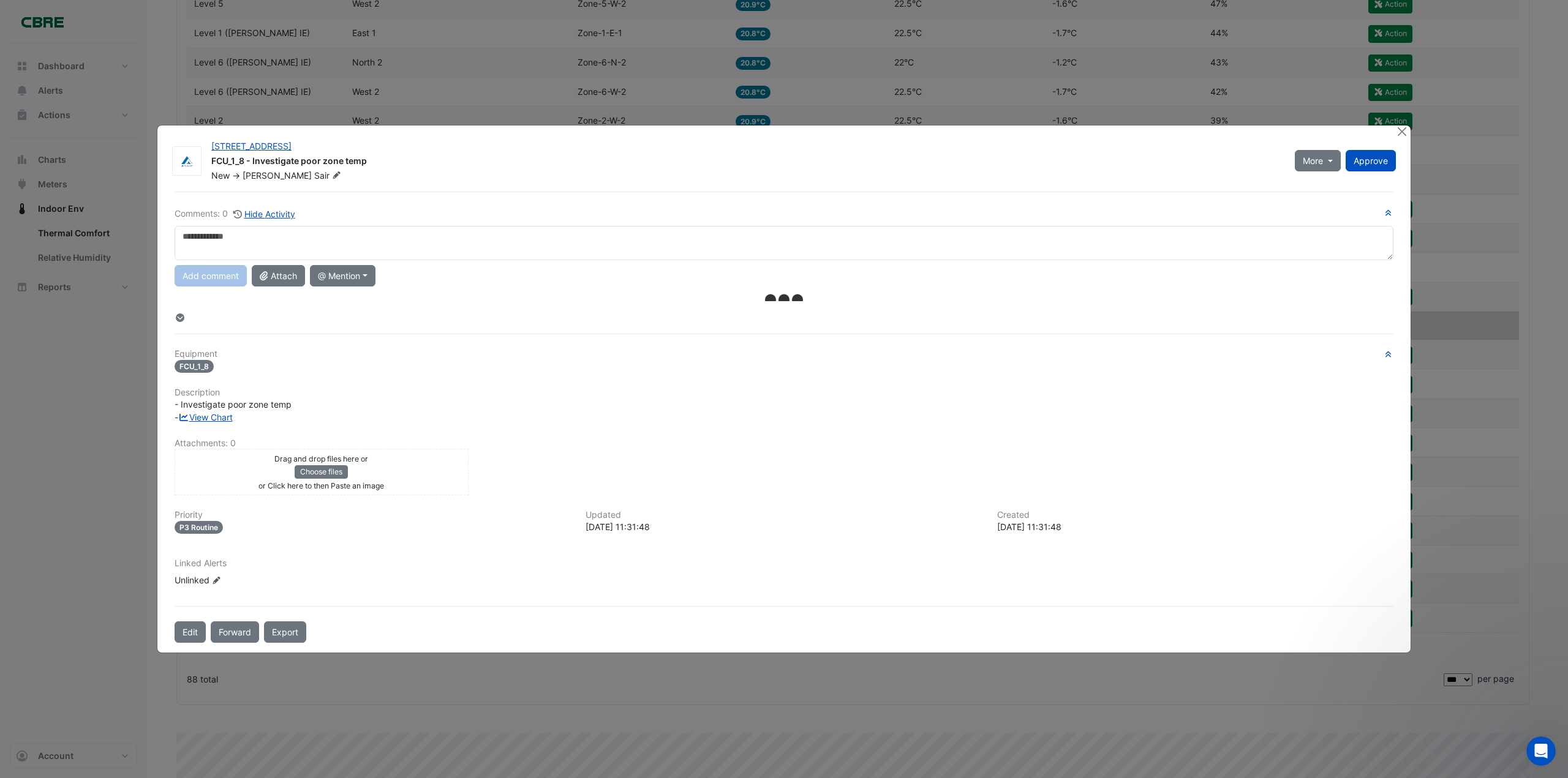
click at [198, 251] on textarea at bounding box center [784, 243] width 1219 height 34
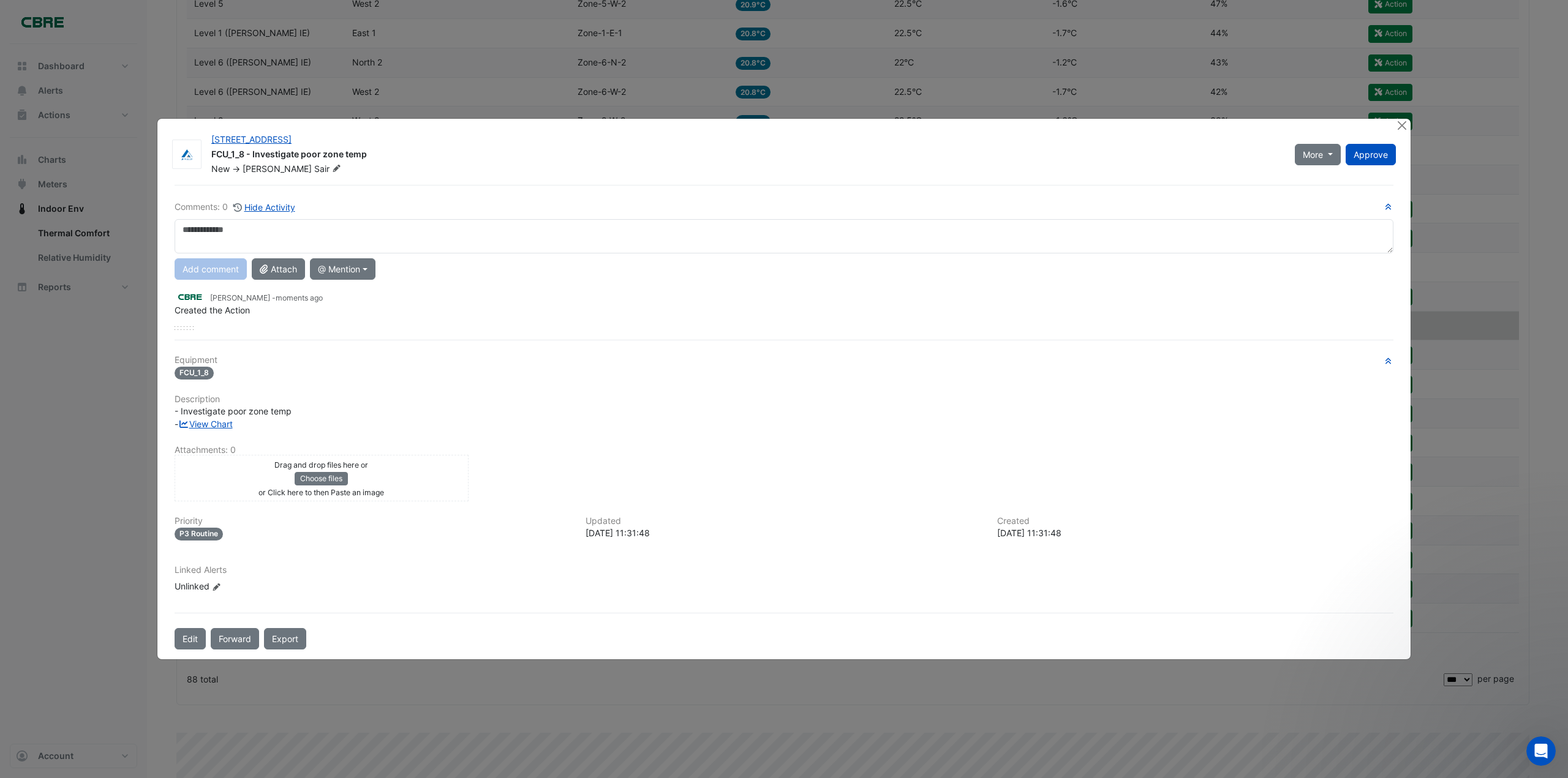
click at [196, 236] on textarea at bounding box center [784, 236] width 1219 height 34
type textarea "**********"
click at [196, 265] on button "Add comment" at bounding box center [211, 268] width 72 height 21
click at [1364, 151] on span "Approve" at bounding box center [1370, 154] width 34 height 10
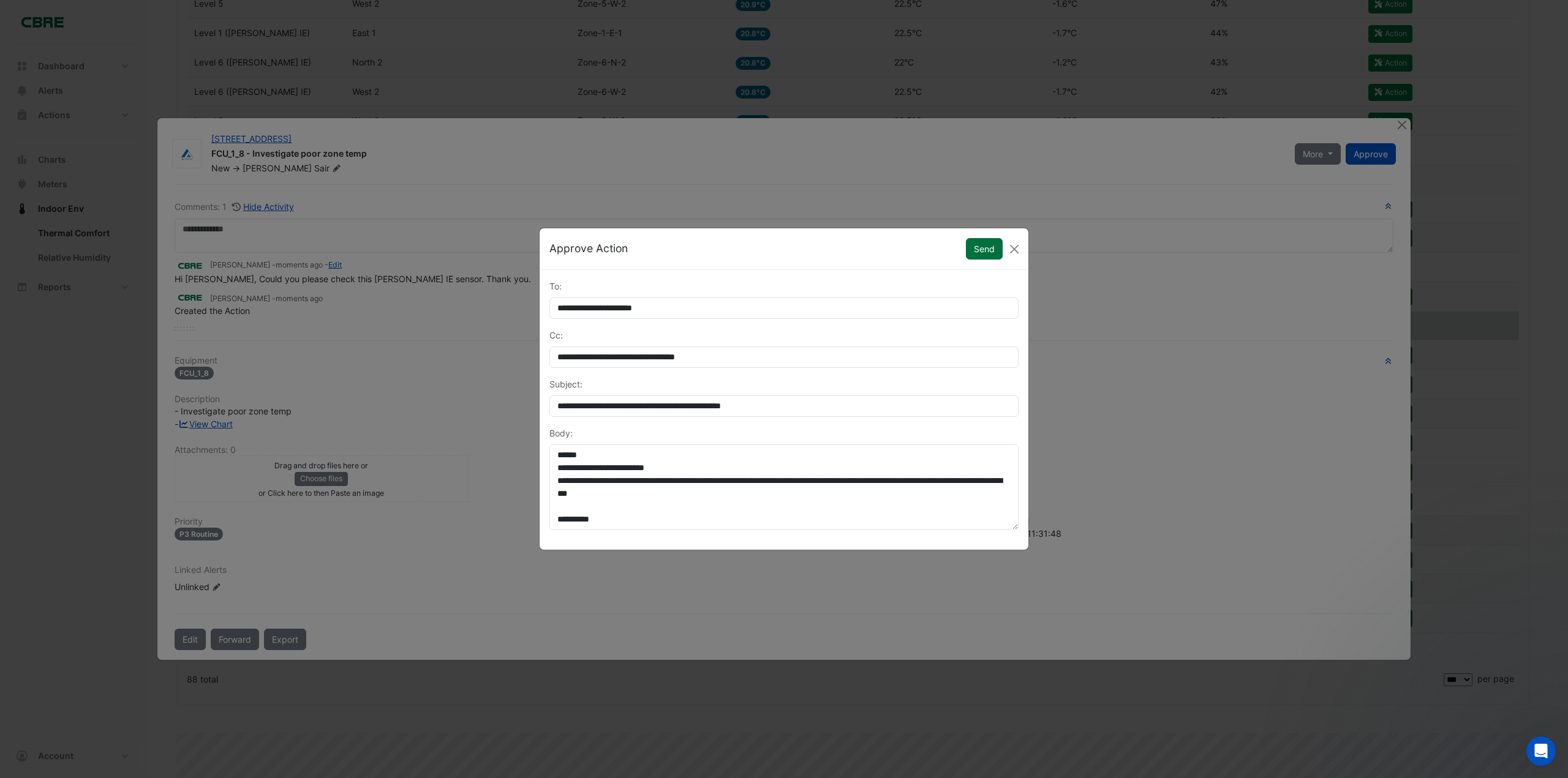
click at [981, 250] on button "Send" at bounding box center [984, 249] width 37 height 21
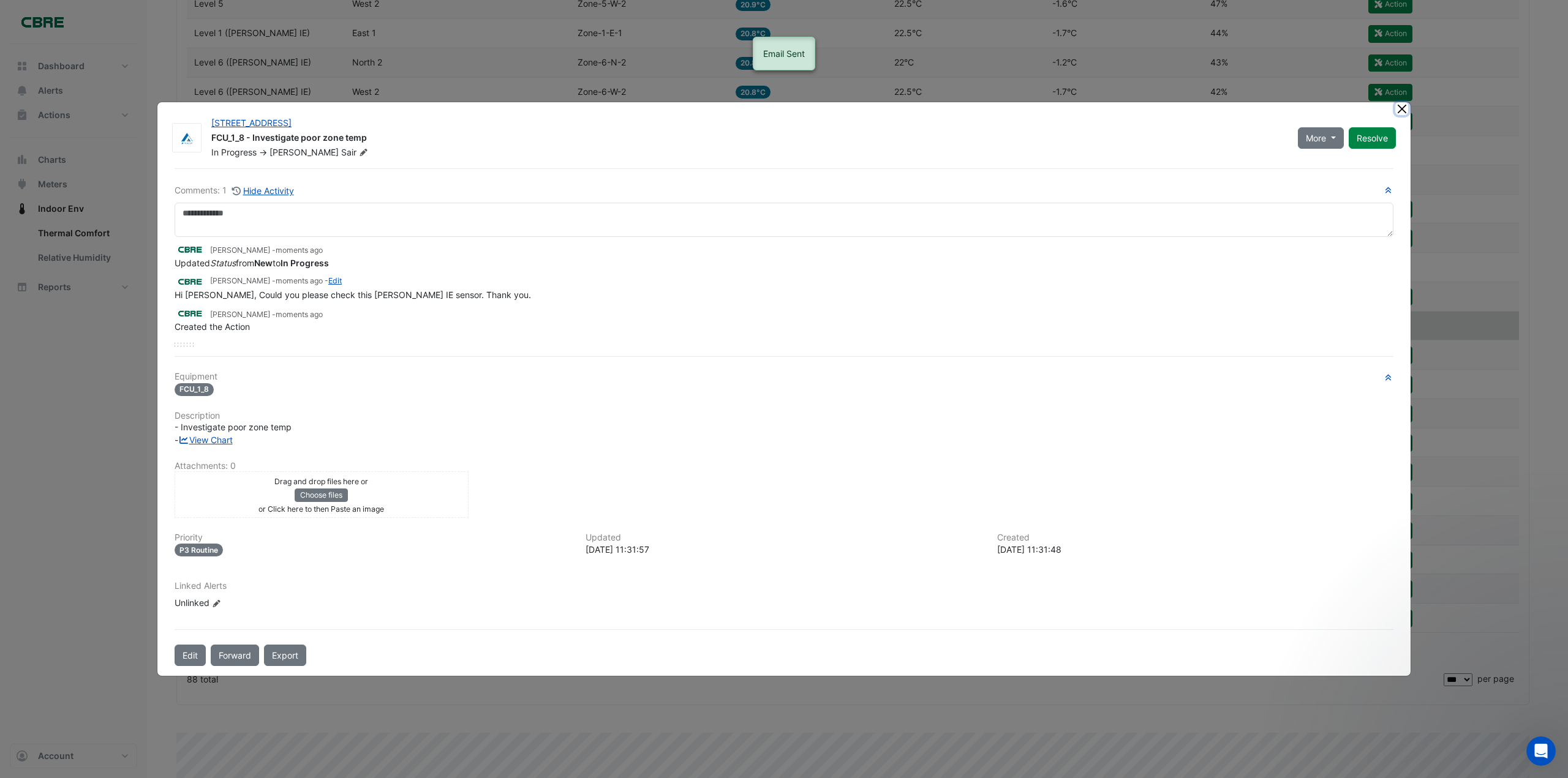
click at [1400, 110] on button "Close" at bounding box center [1401, 108] width 13 height 13
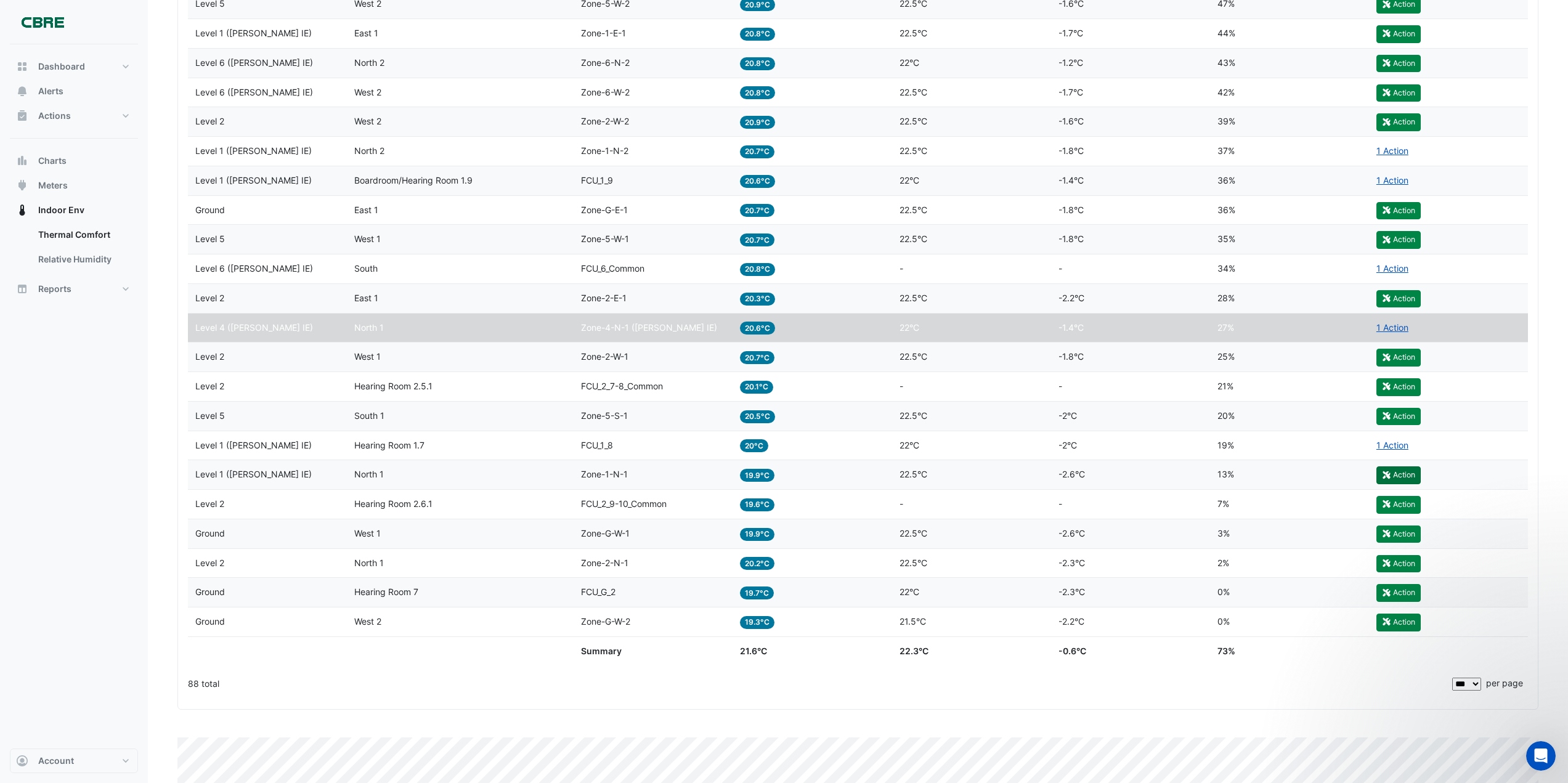
click at [1399, 476] on button "Action" at bounding box center [1399, 474] width 45 height 17
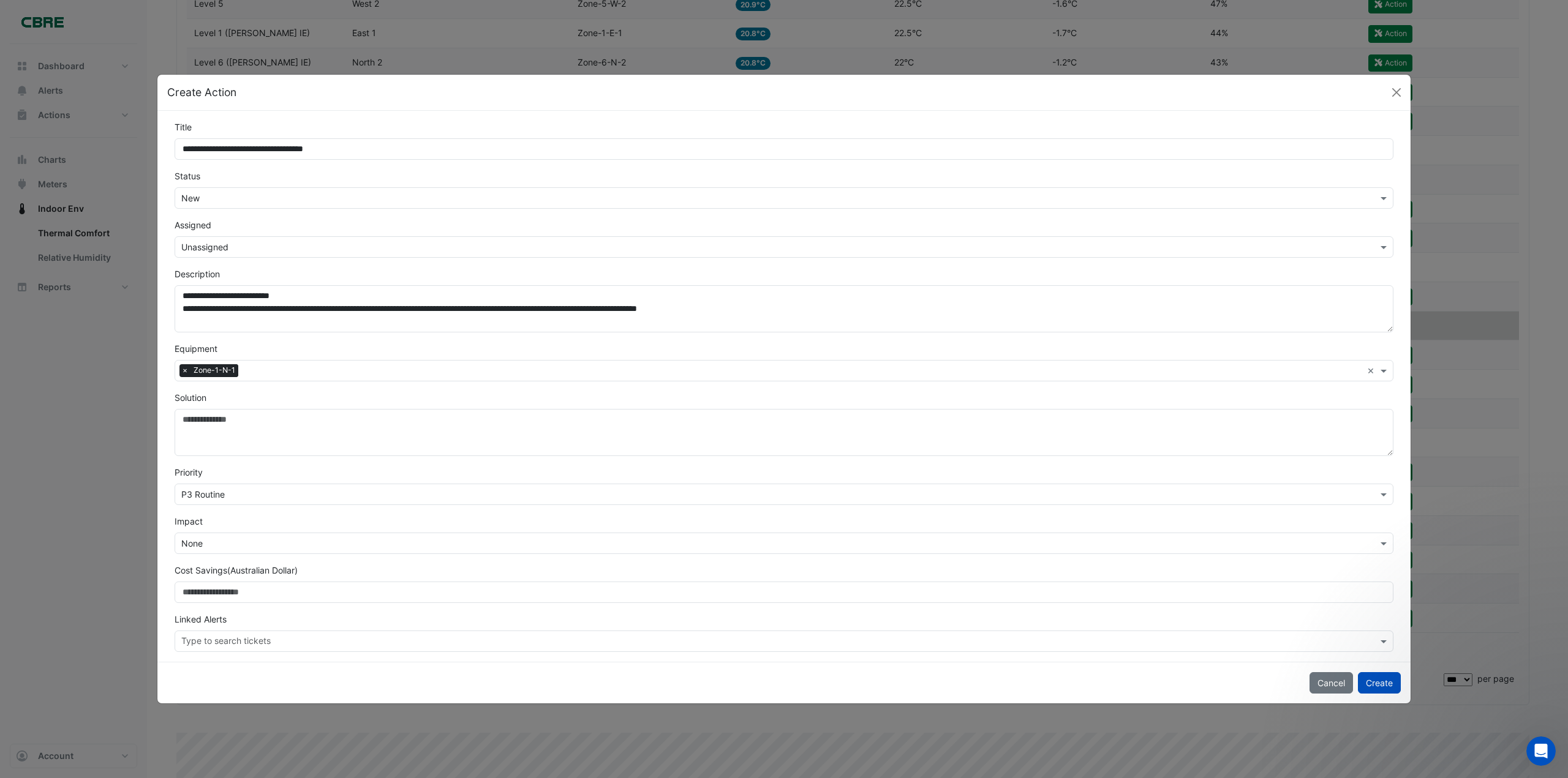
click at [232, 249] on input "text" at bounding box center [772, 247] width 1181 height 13
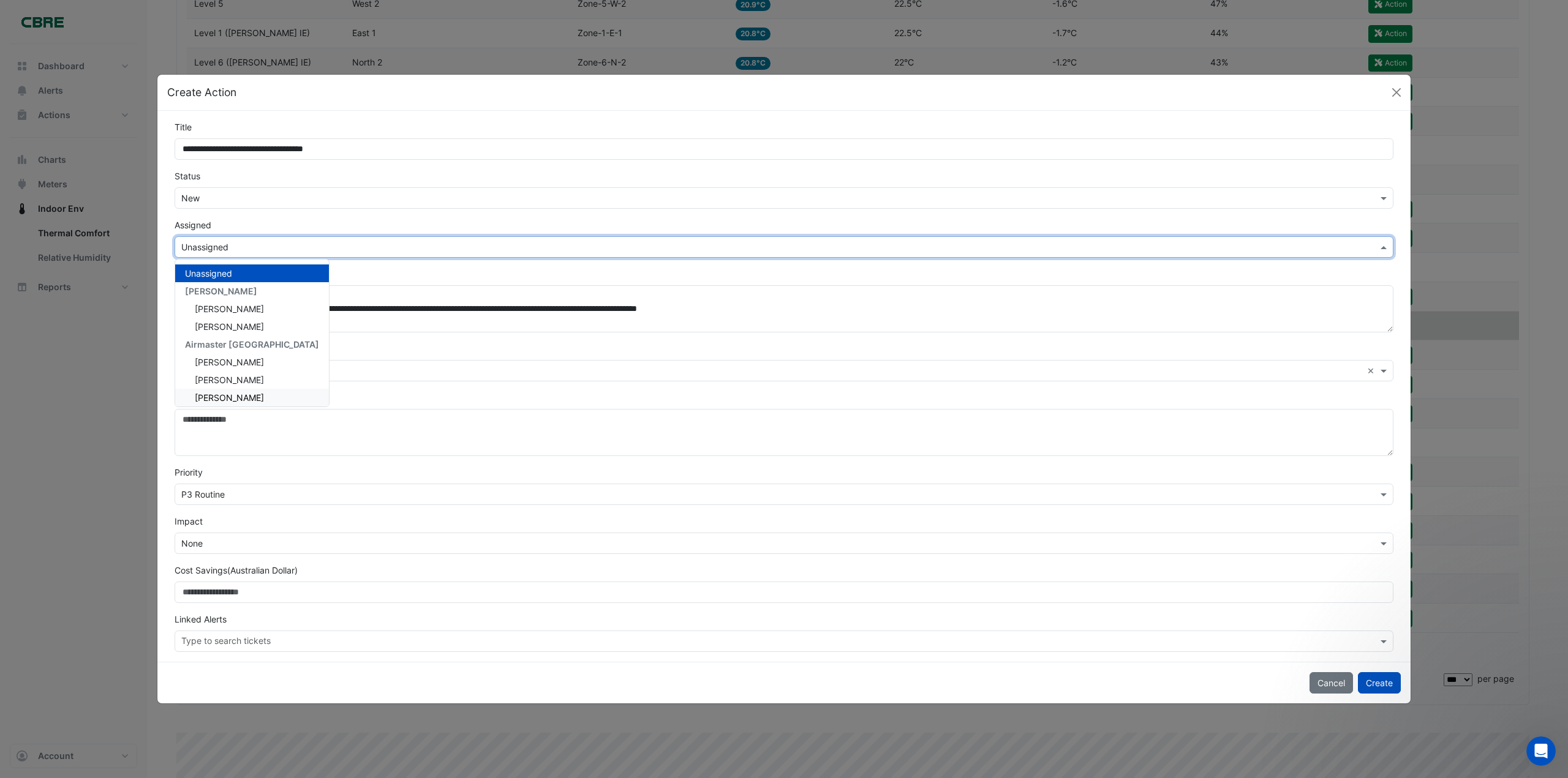
click at [238, 396] on span "[PERSON_NAME]" at bounding box center [229, 397] width 69 height 10
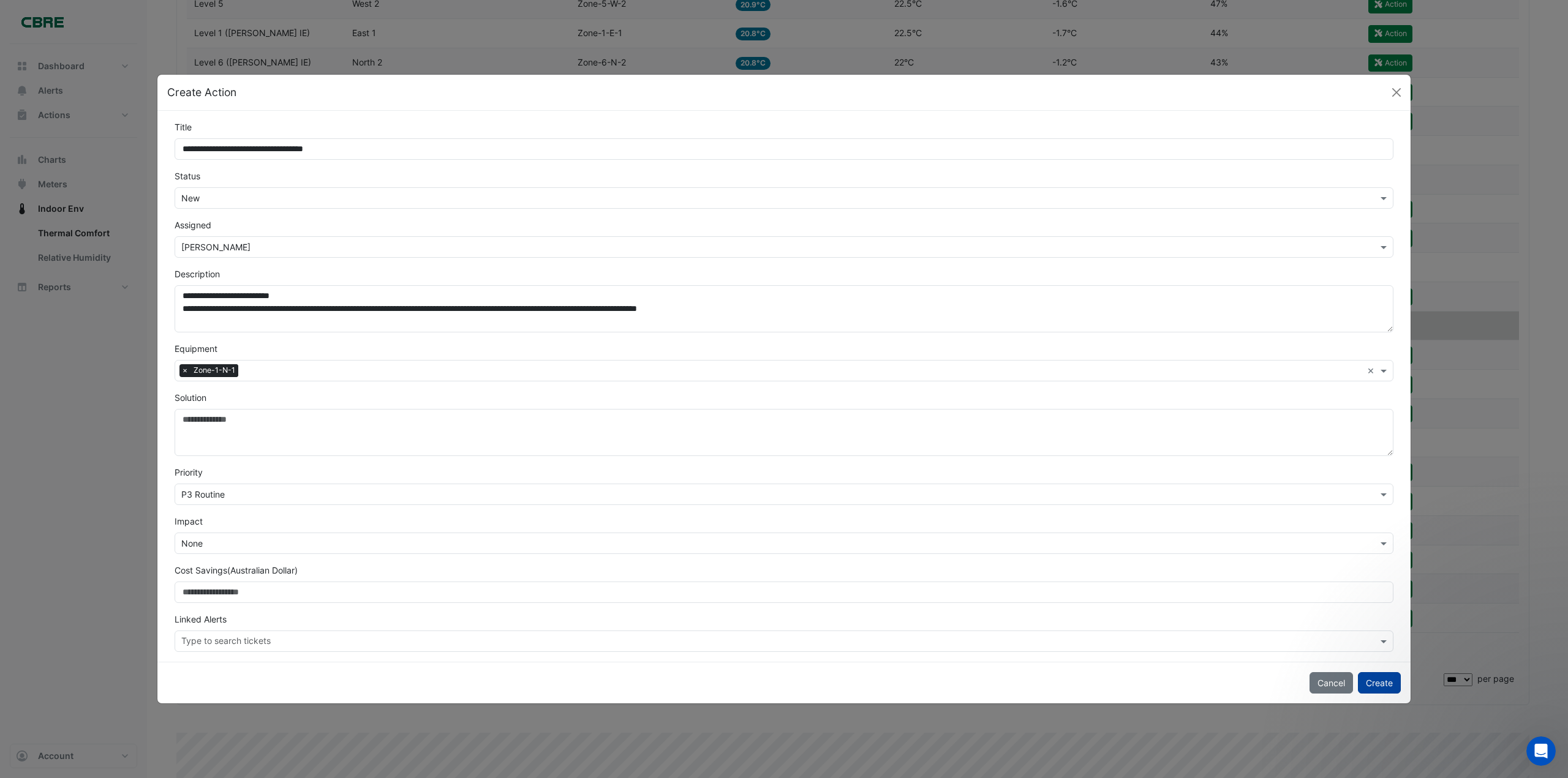
click at [1391, 682] on button "Create" at bounding box center [1379, 682] width 43 height 21
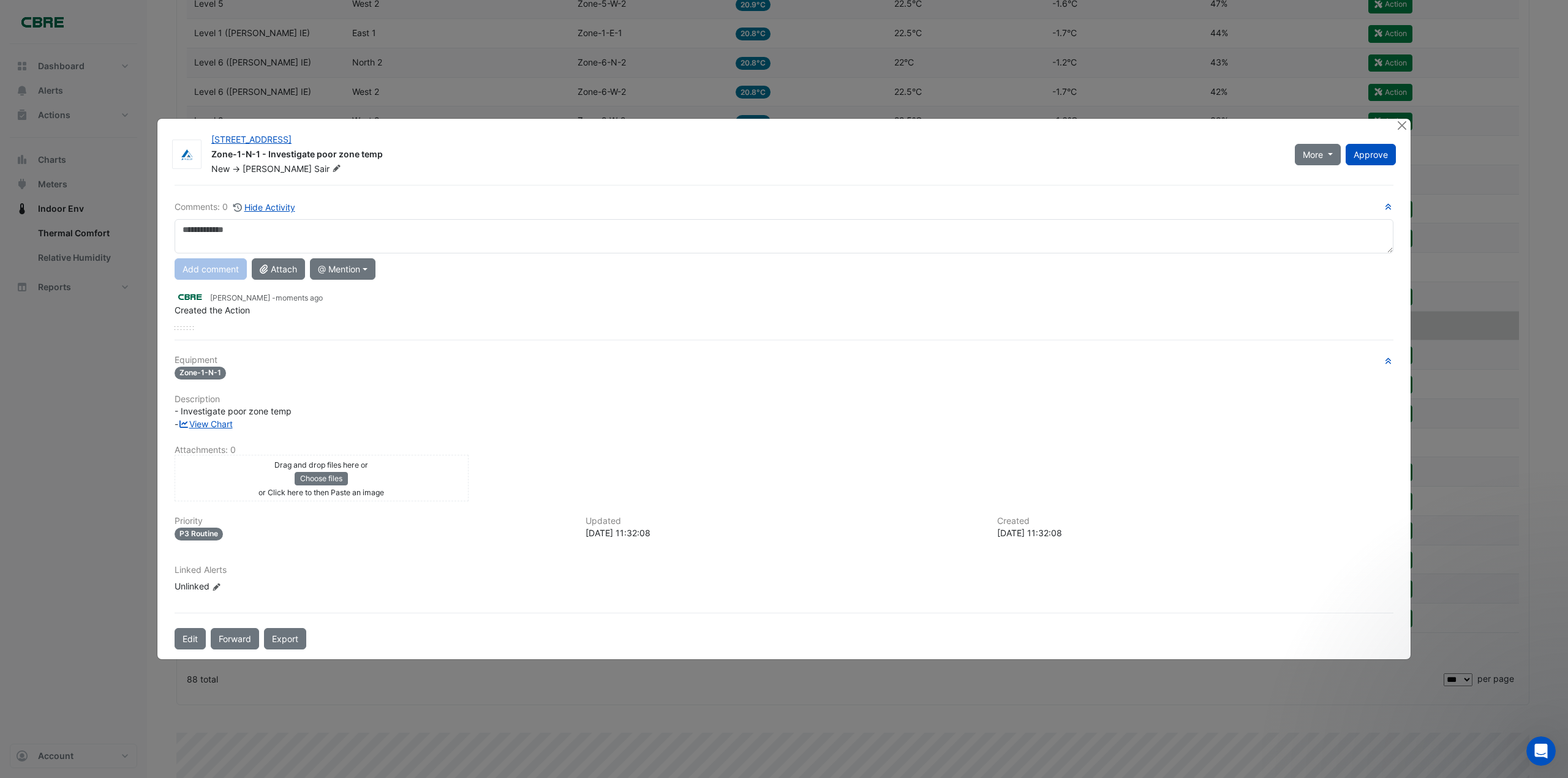
click at [243, 238] on textarea at bounding box center [784, 236] width 1219 height 34
type textarea "**********"
click at [208, 269] on button "Add comment" at bounding box center [211, 268] width 72 height 21
click at [1388, 153] on button "Approve" at bounding box center [1370, 153] width 50 height 21
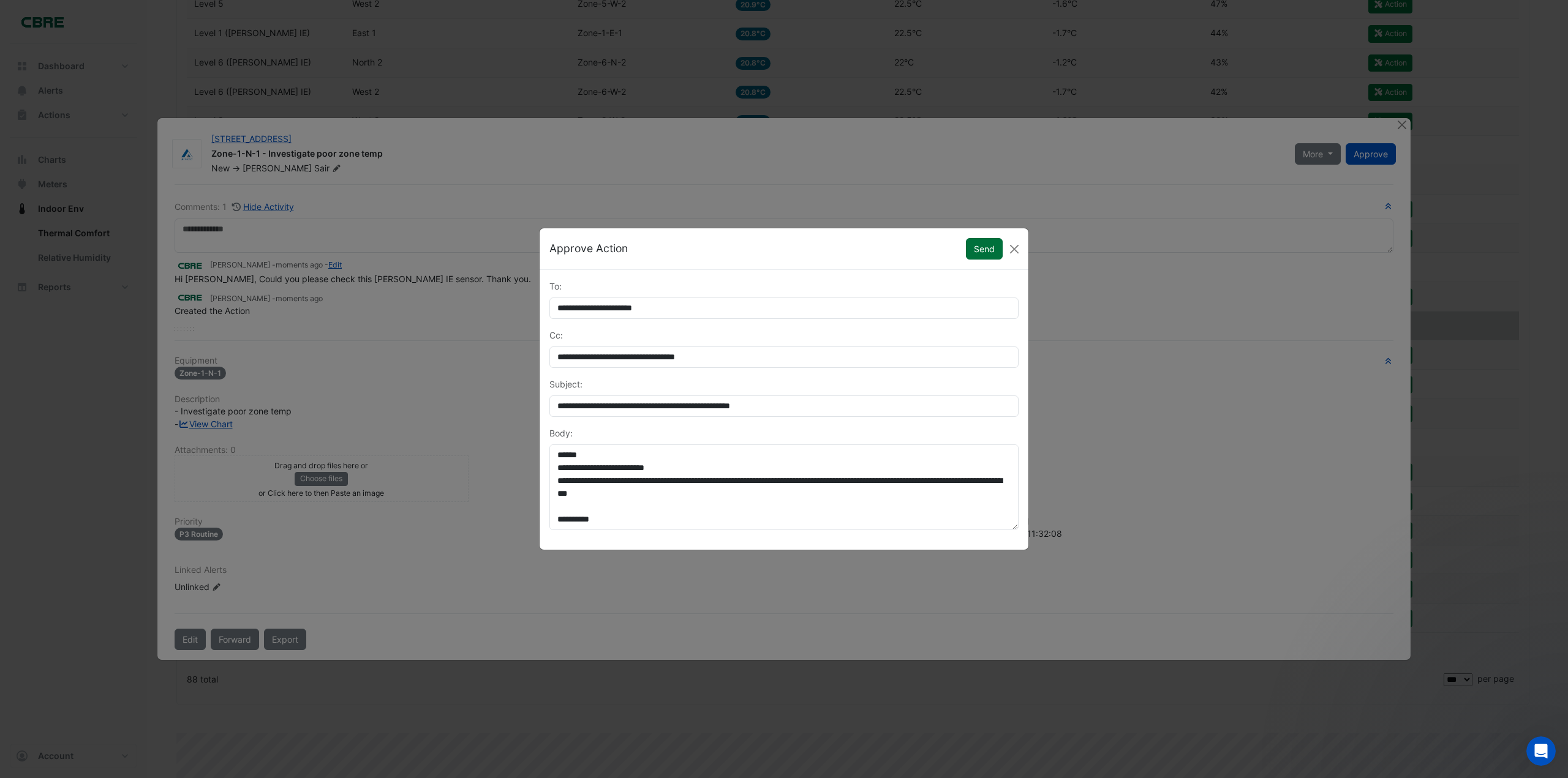
click at [985, 248] on button "Send" at bounding box center [984, 249] width 37 height 21
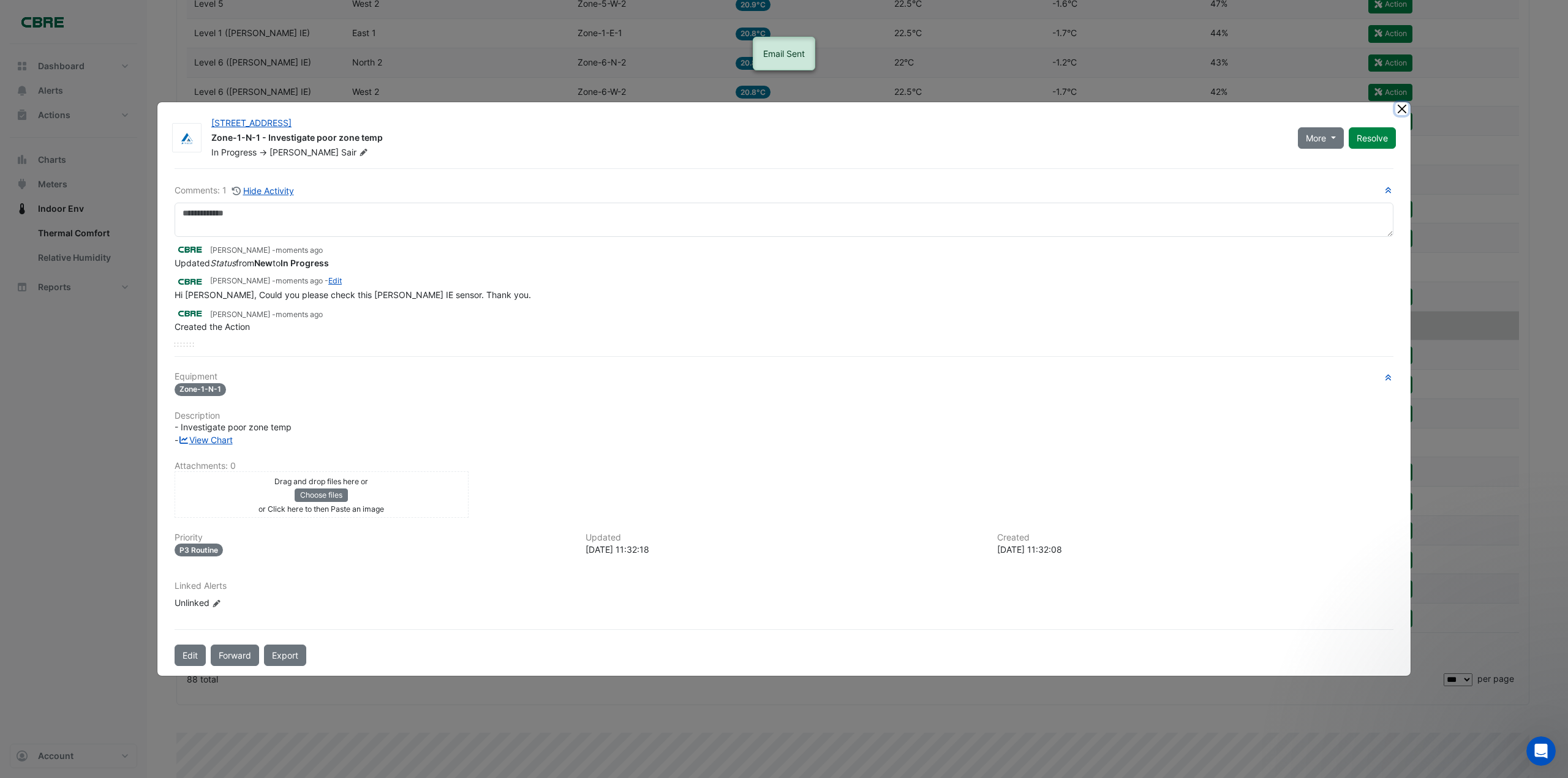
click at [1403, 108] on button "Close" at bounding box center [1401, 108] width 13 height 13
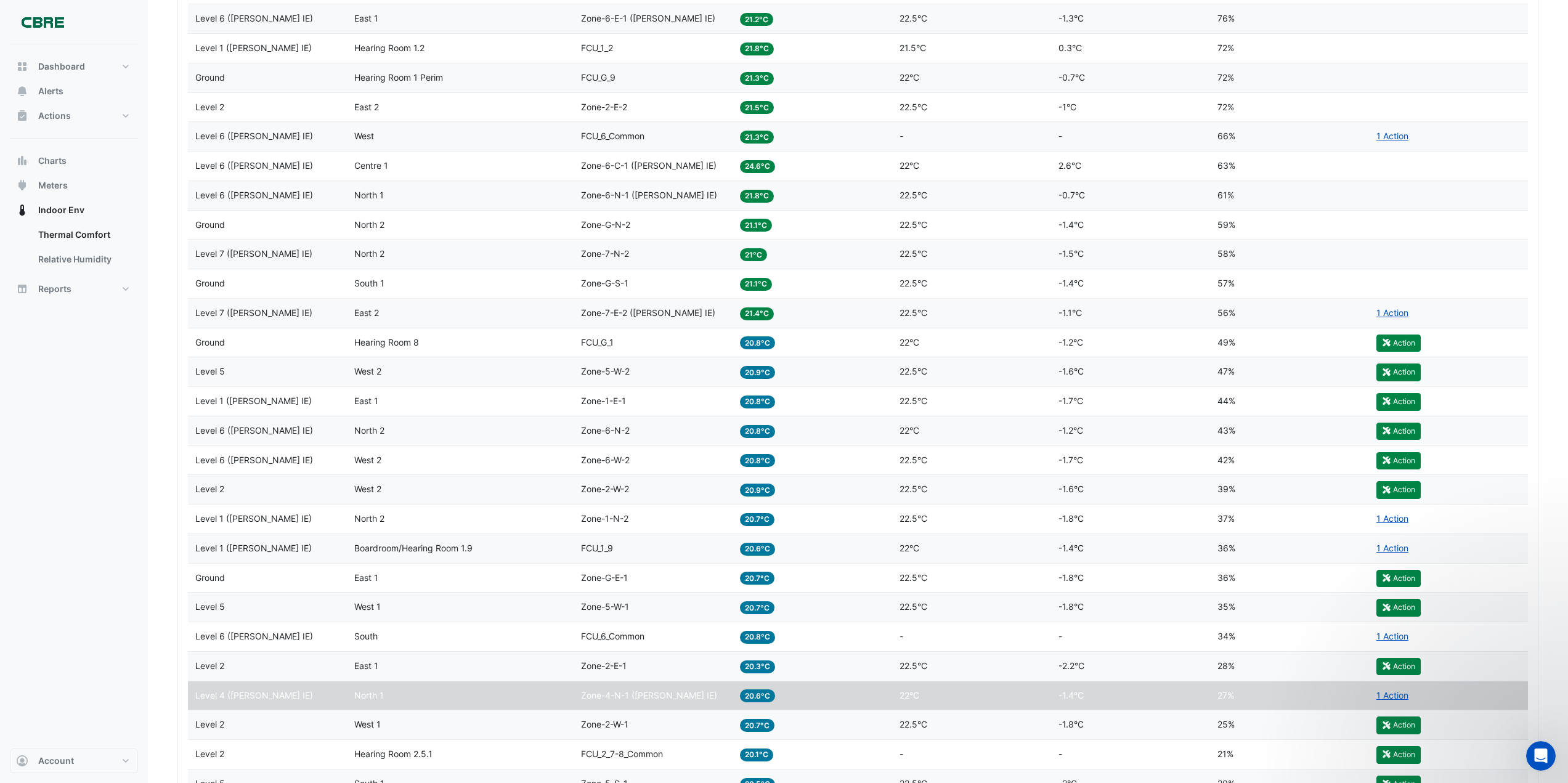
scroll to position [2132, 0]
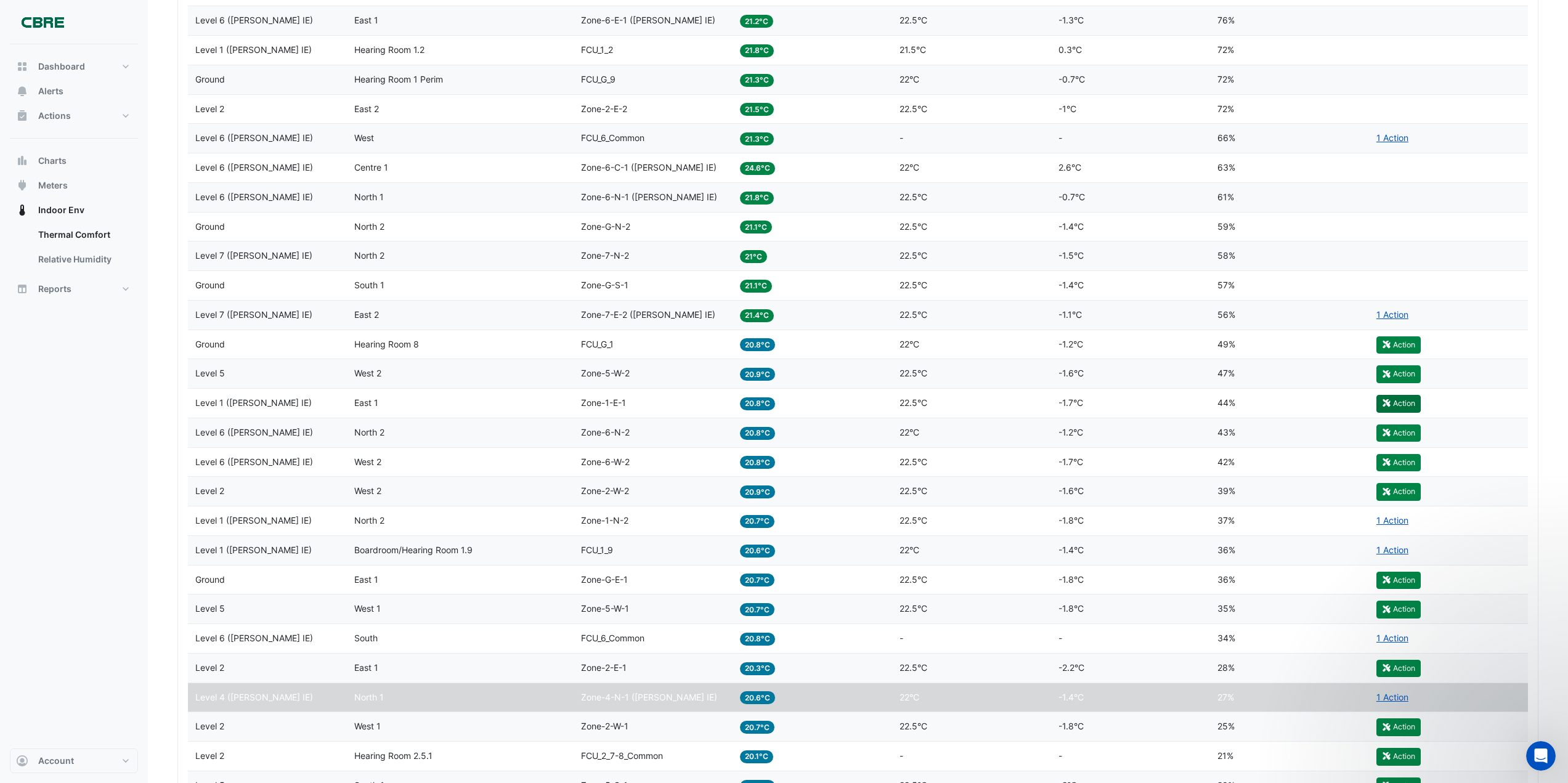
click at [1392, 399] on button "Action" at bounding box center [1399, 403] width 45 height 17
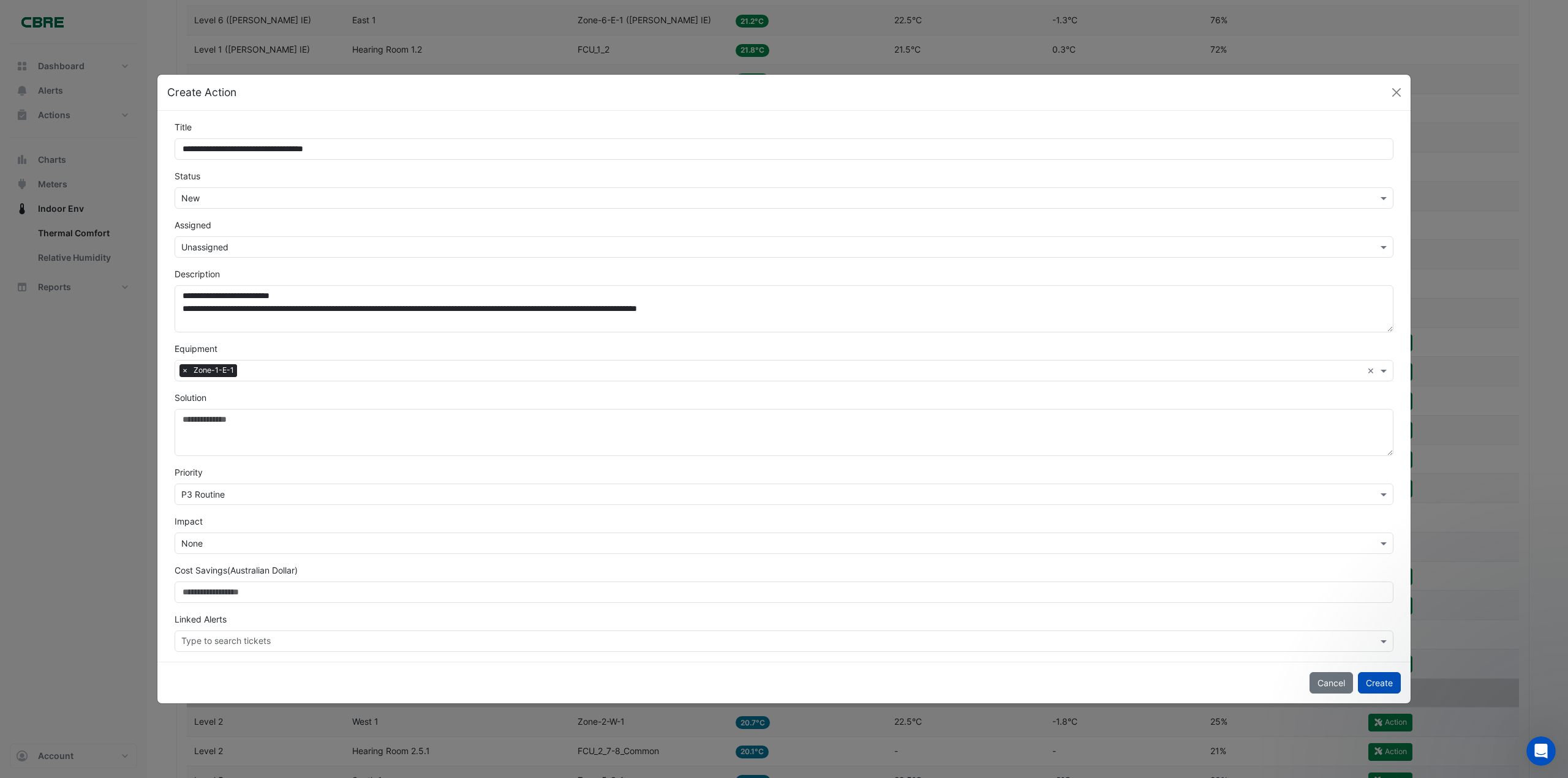
click at [240, 243] on input "text" at bounding box center [772, 247] width 1181 height 13
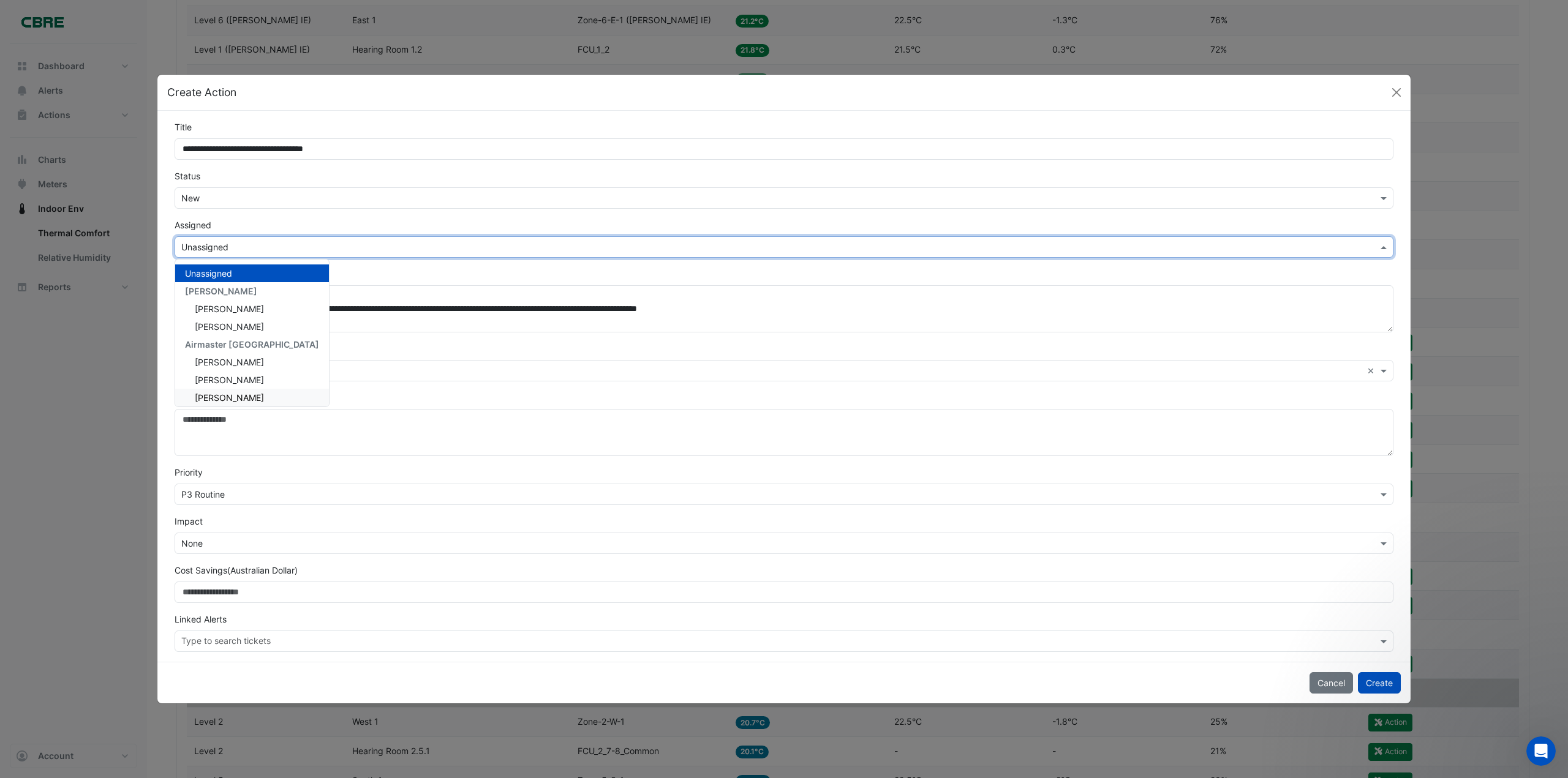
click at [235, 396] on span "[PERSON_NAME]" at bounding box center [229, 397] width 69 height 10
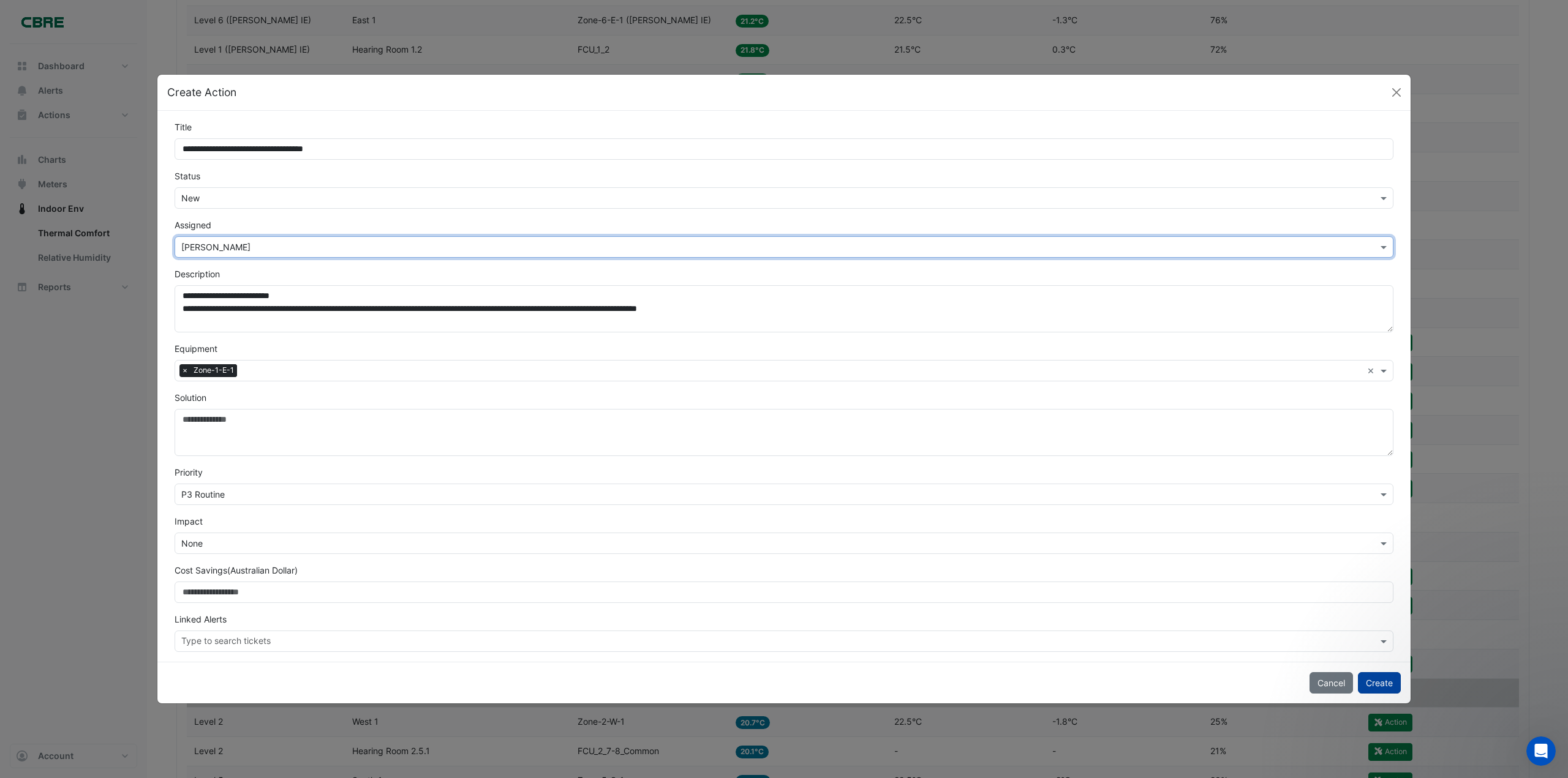
click at [1381, 678] on button "Create" at bounding box center [1379, 682] width 43 height 21
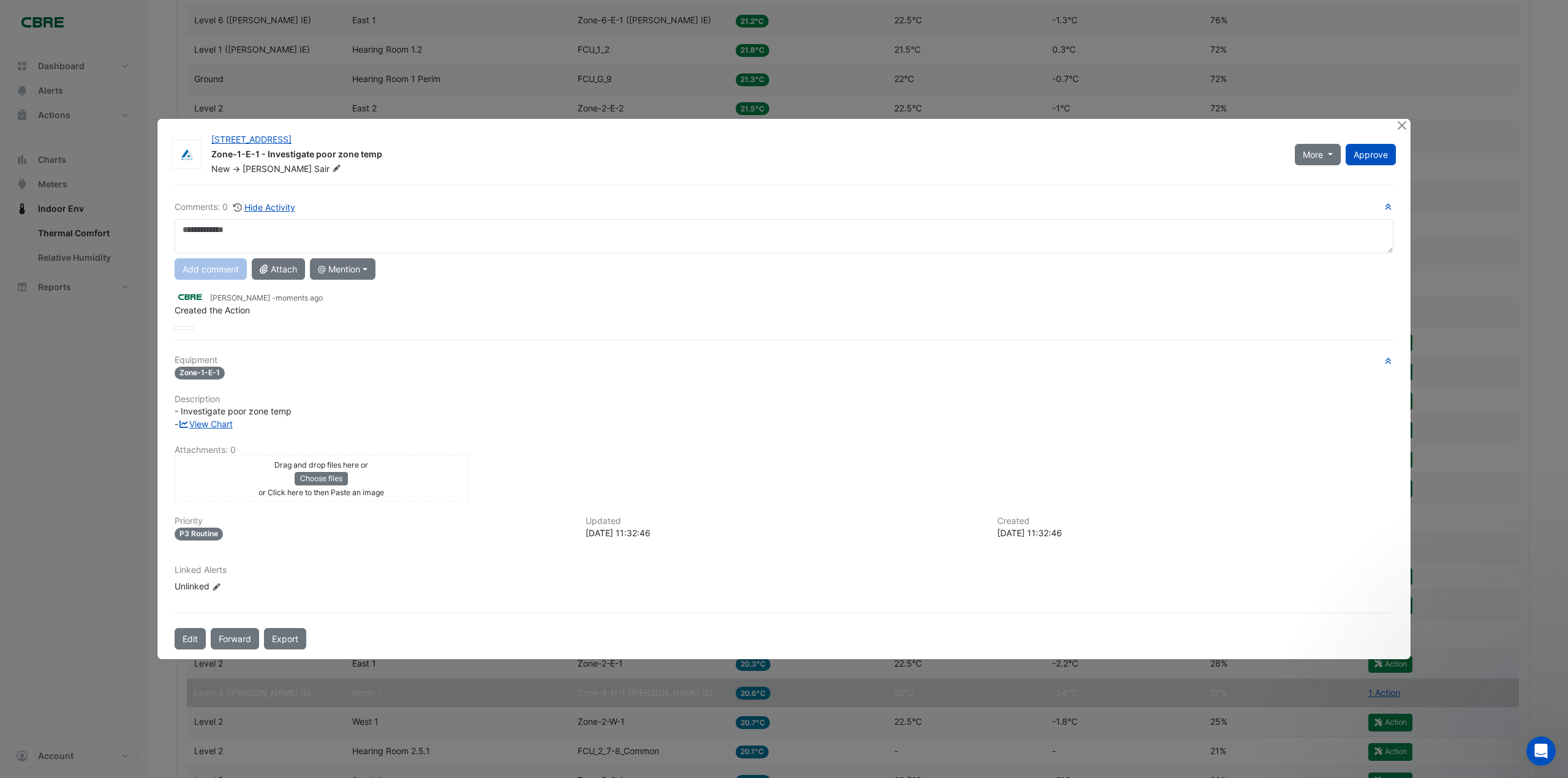
click at [256, 250] on textarea at bounding box center [784, 236] width 1219 height 34
click at [256, 243] on textarea at bounding box center [784, 236] width 1219 height 34
type textarea "**********"
click at [207, 268] on button "Add comment" at bounding box center [211, 268] width 72 height 21
click at [1370, 153] on span "Approve" at bounding box center [1370, 154] width 34 height 10
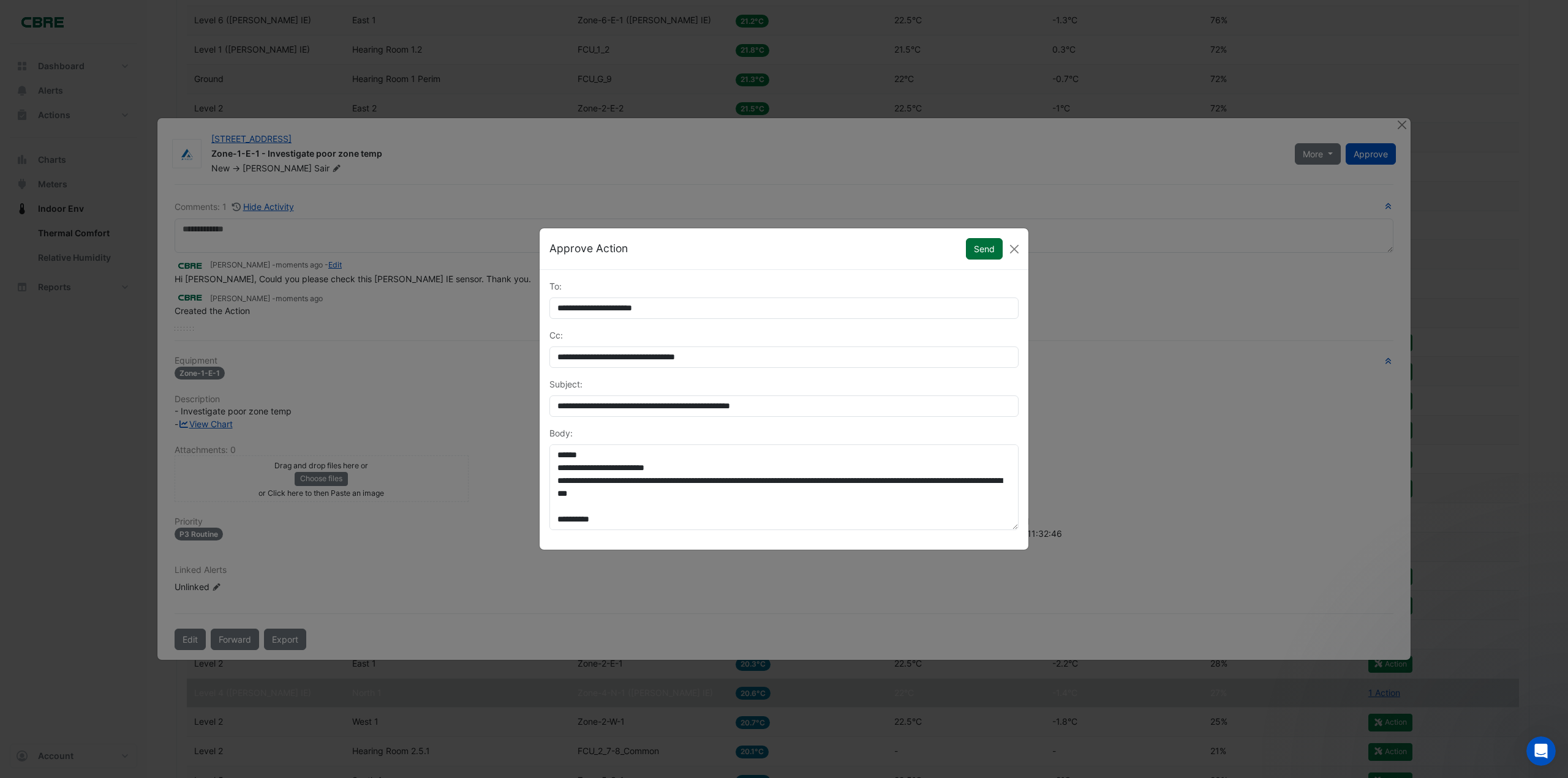
click at [984, 245] on button "Send" at bounding box center [984, 249] width 37 height 21
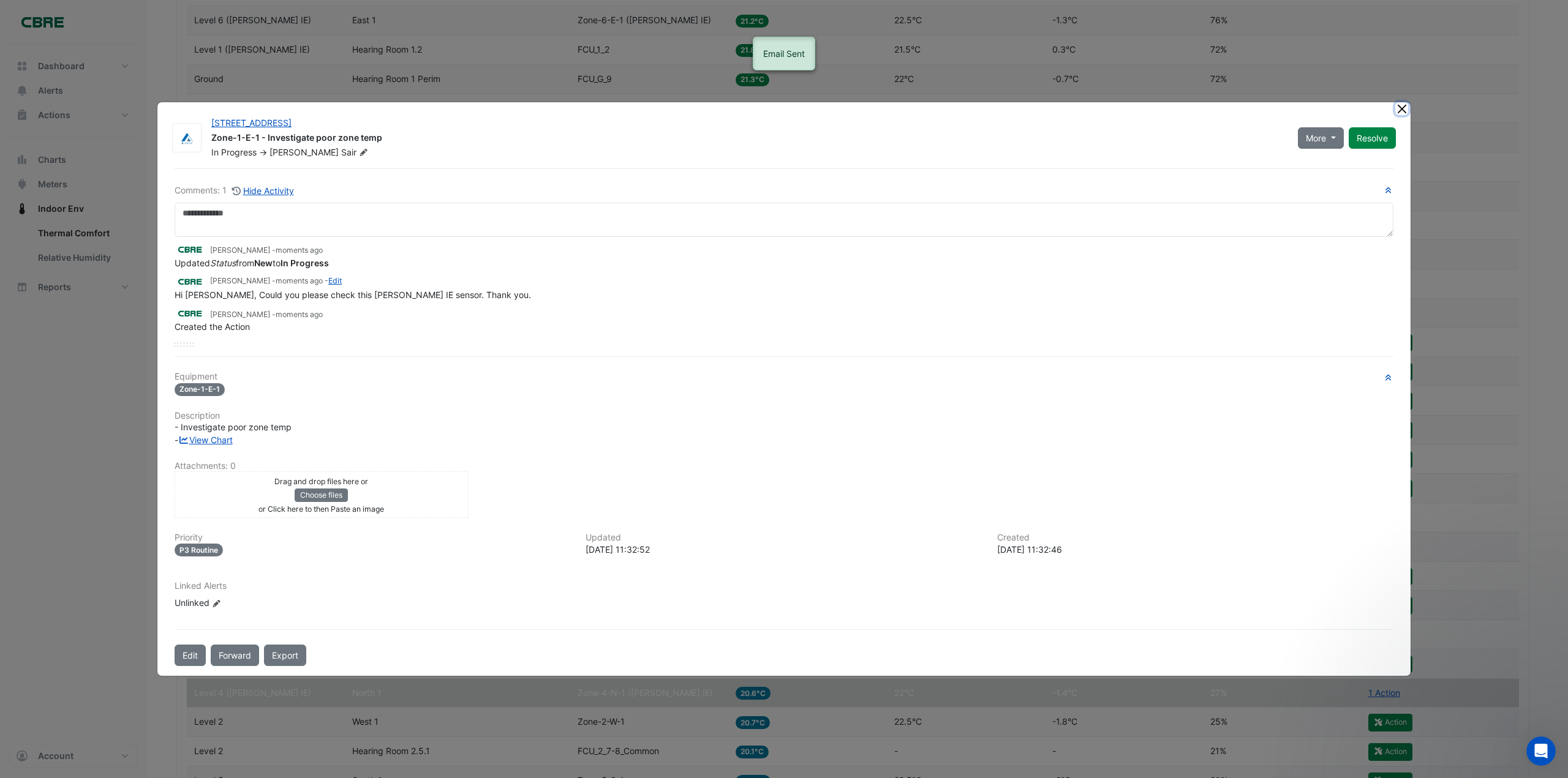
click at [1403, 110] on button "Close" at bounding box center [1401, 108] width 13 height 13
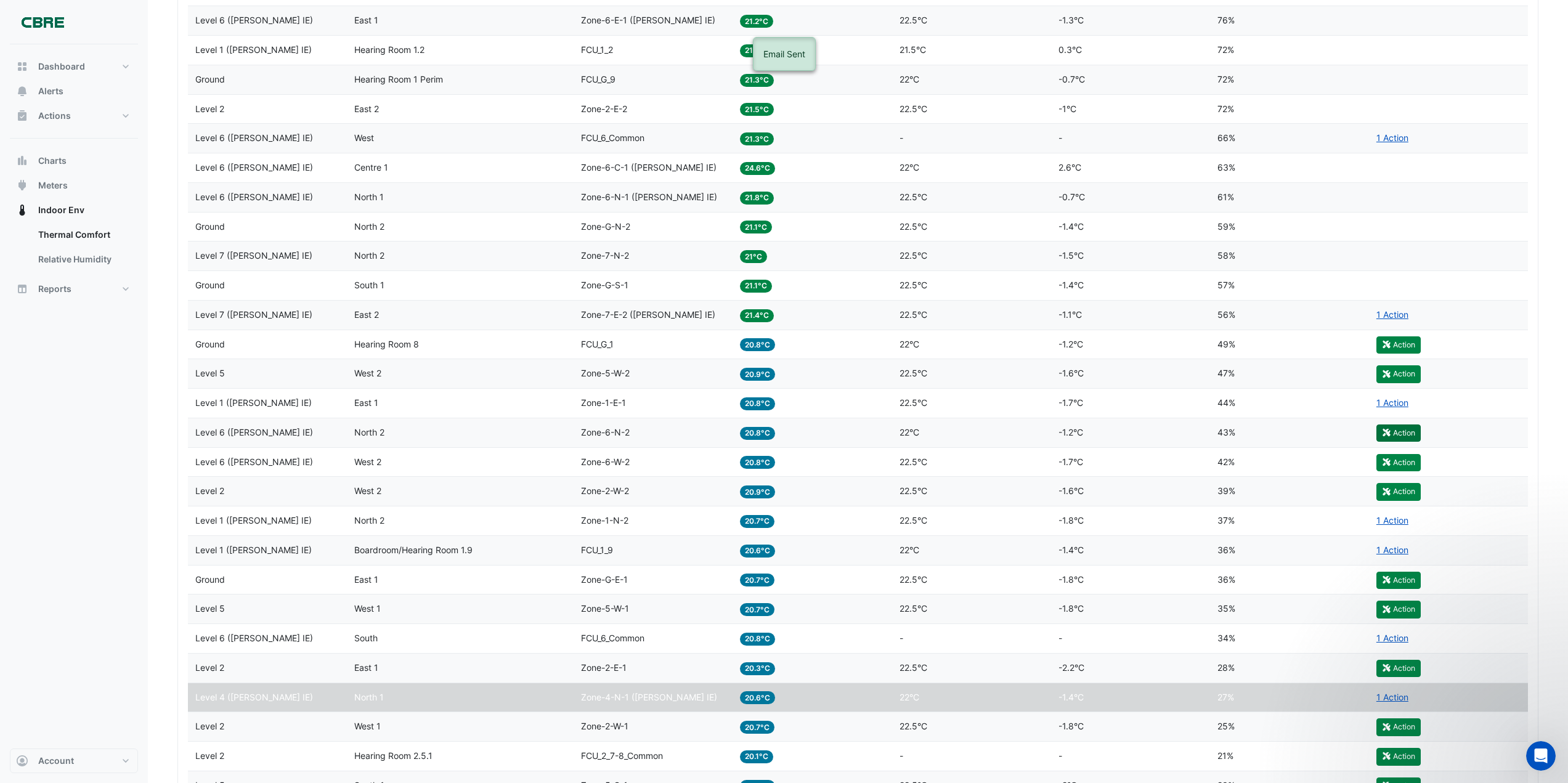
click at [1411, 431] on button "Action" at bounding box center [1399, 433] width 45 height 17
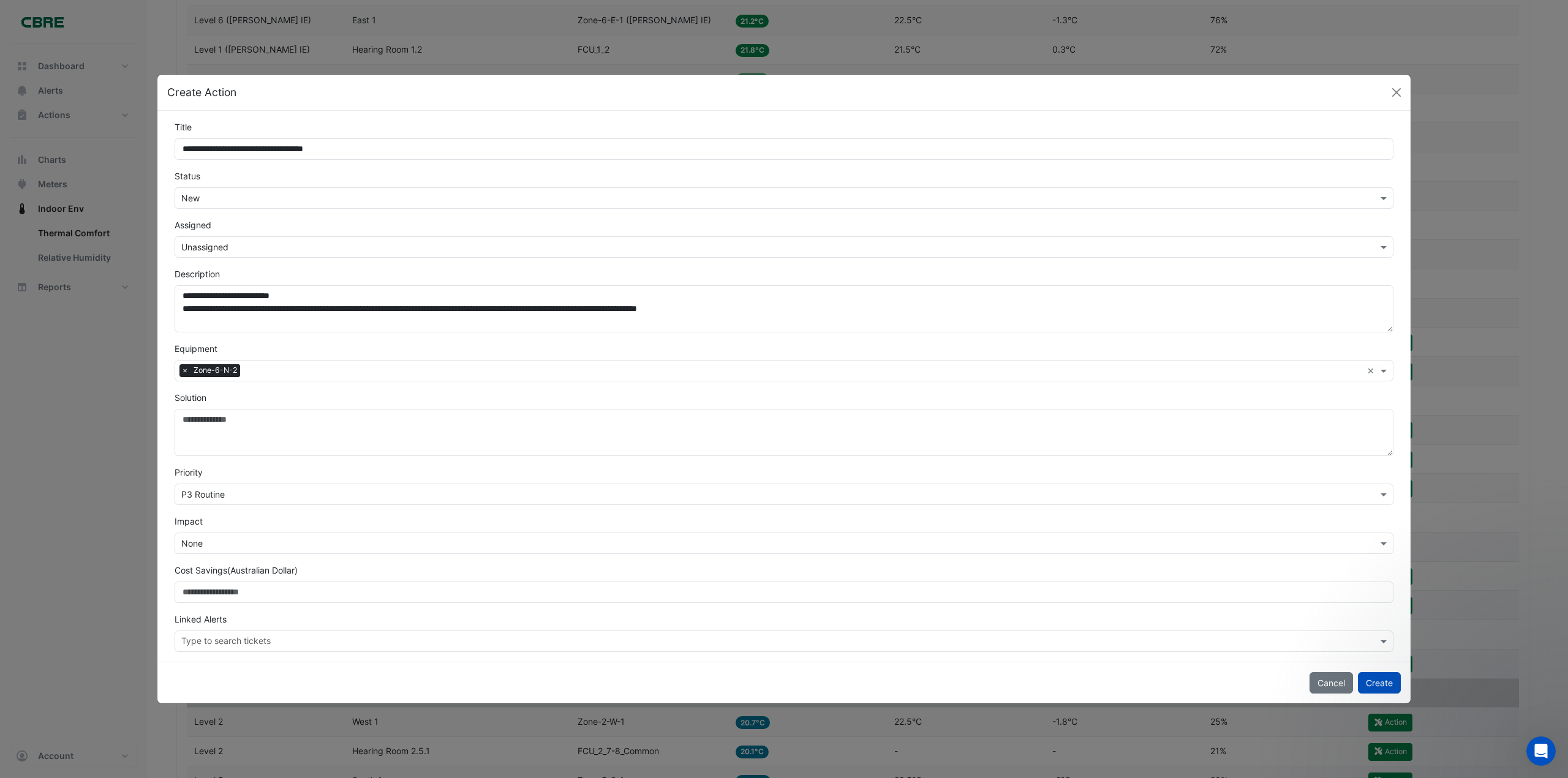
click at [221, 243] on input "text" at bounding box center [772, 247] width 1181 height 13
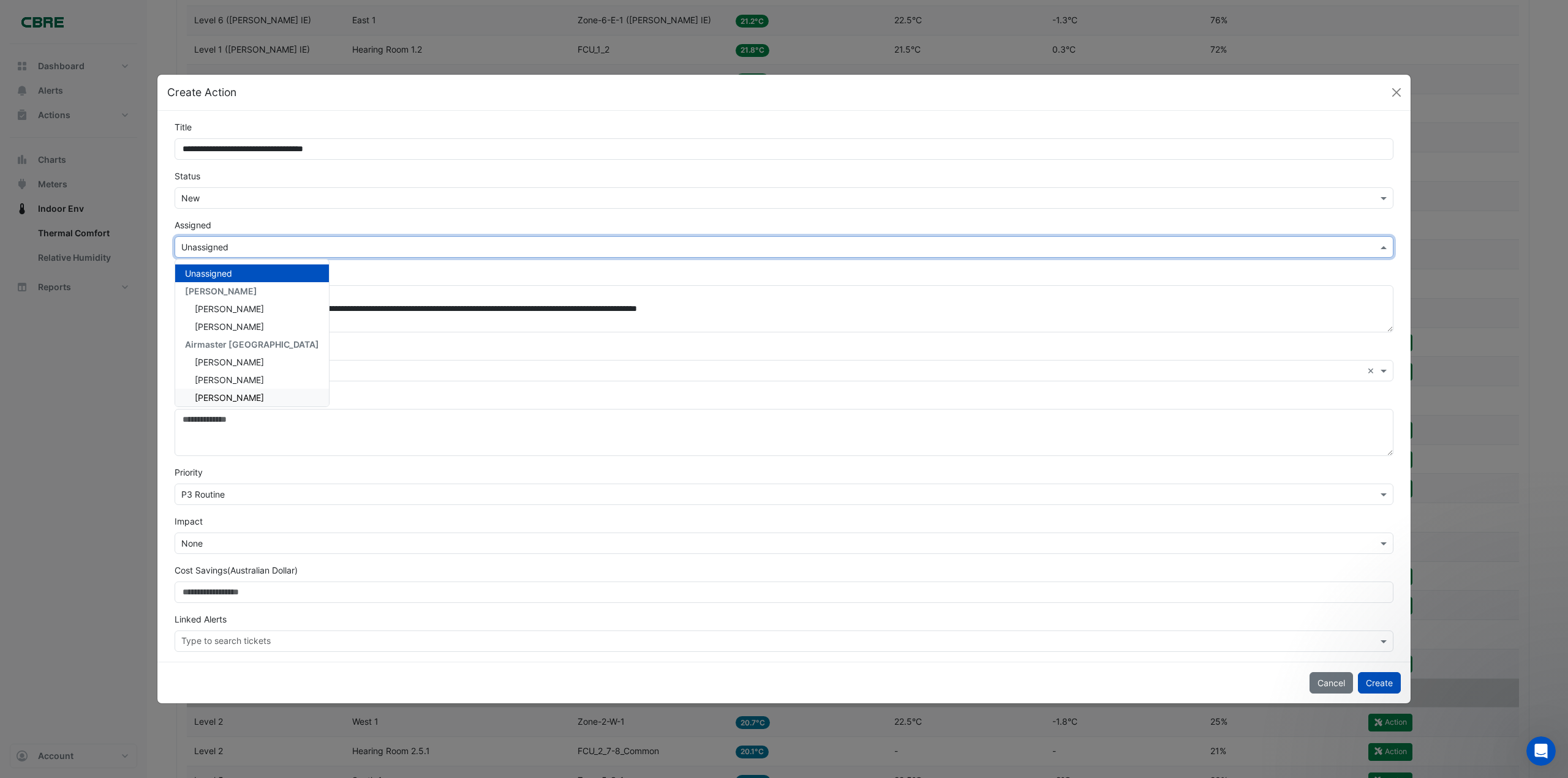
click at [224, 392] on div "[PERSON_NAME]" at bounding box center [252, 397] width 153 height 18
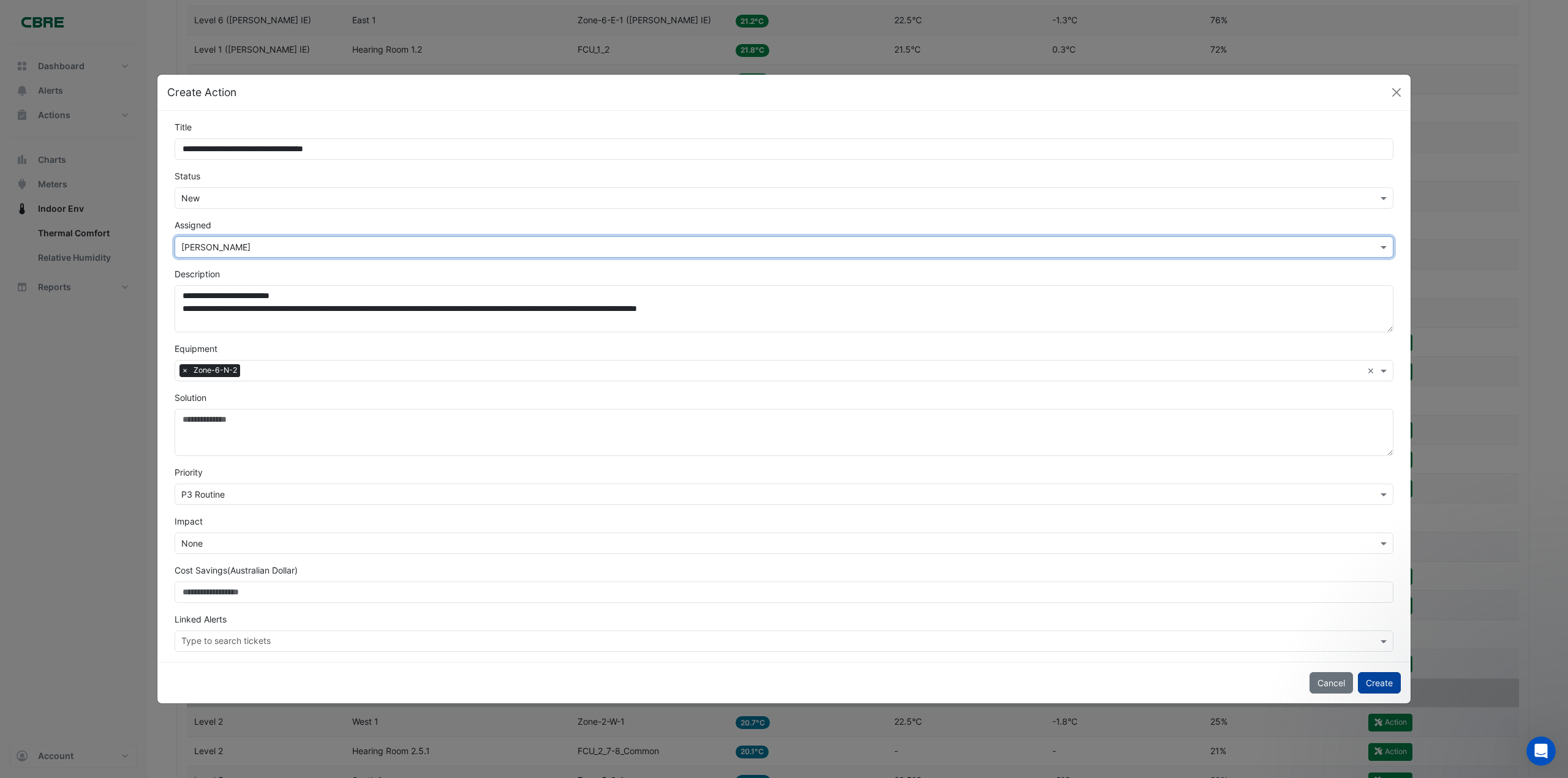
click at [1389, 683] on button "Create" at bounding box center [1379, 682] width 43 height 21
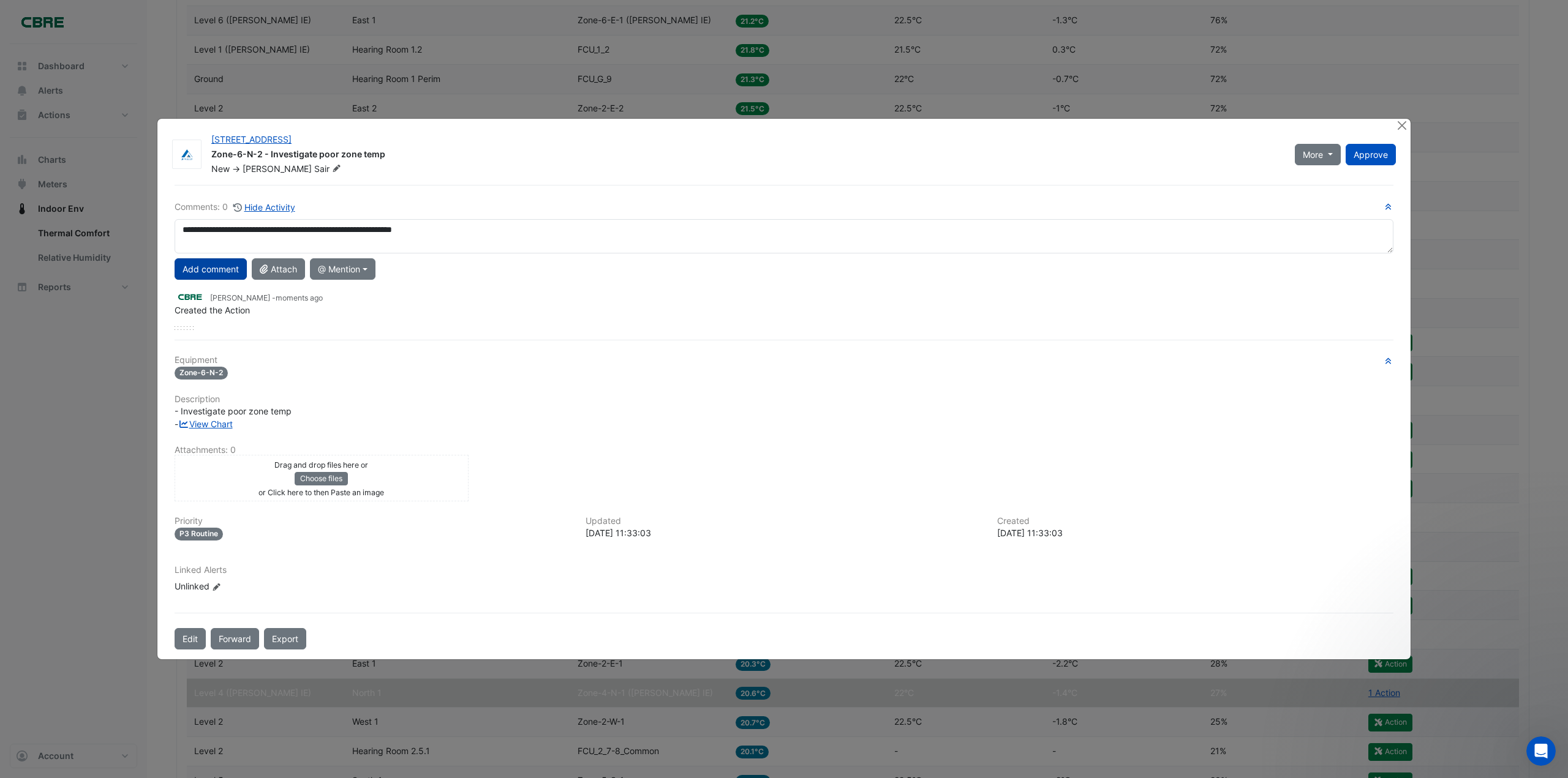
type textarea "**********"
click at [222, 265] on button "Add comment" at bounding box center [211, 268] width 72 height 21
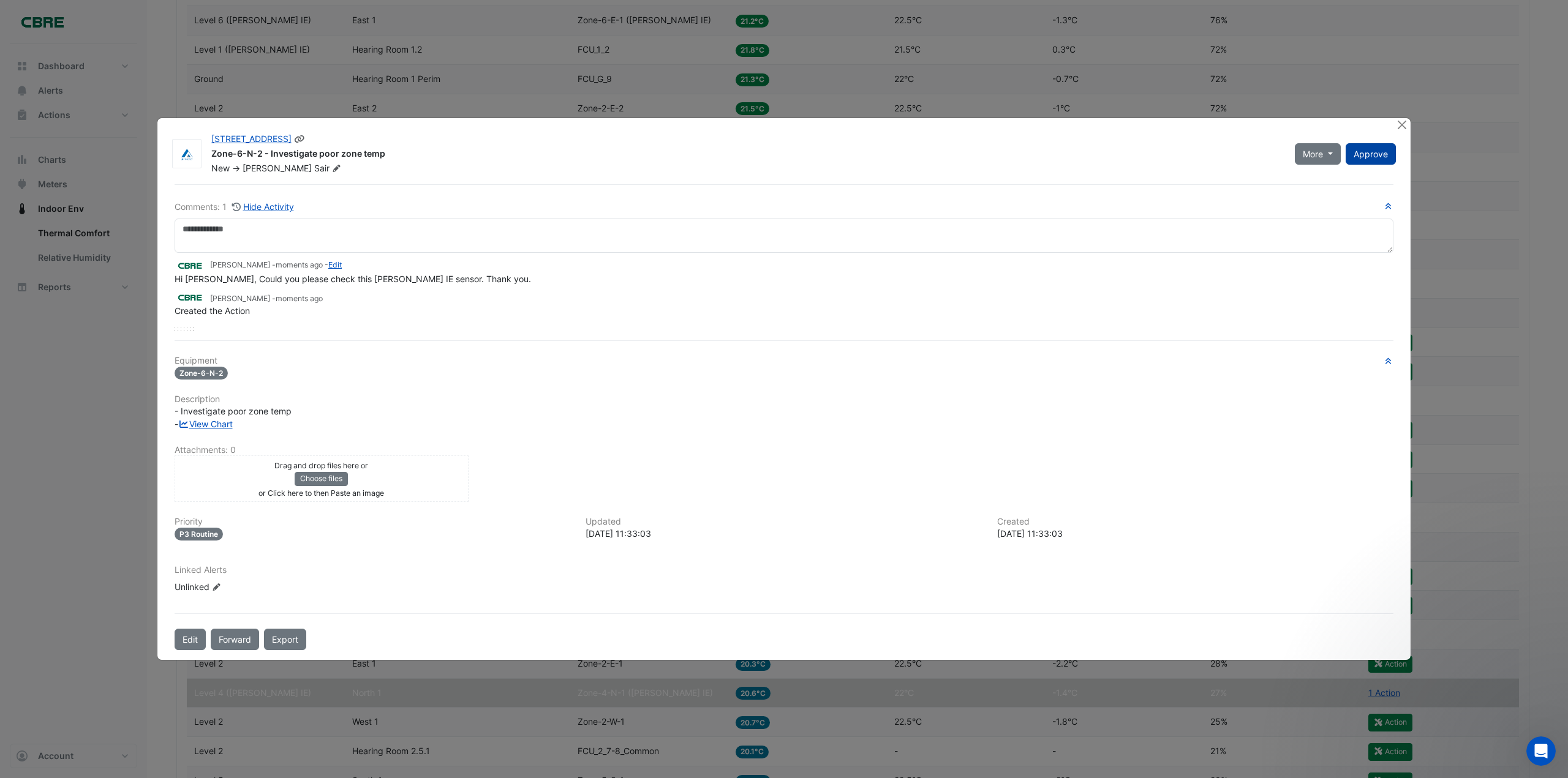
click at [1370, 150] on span "Approve" at bounding box center [1370, 154] width 34 height 10
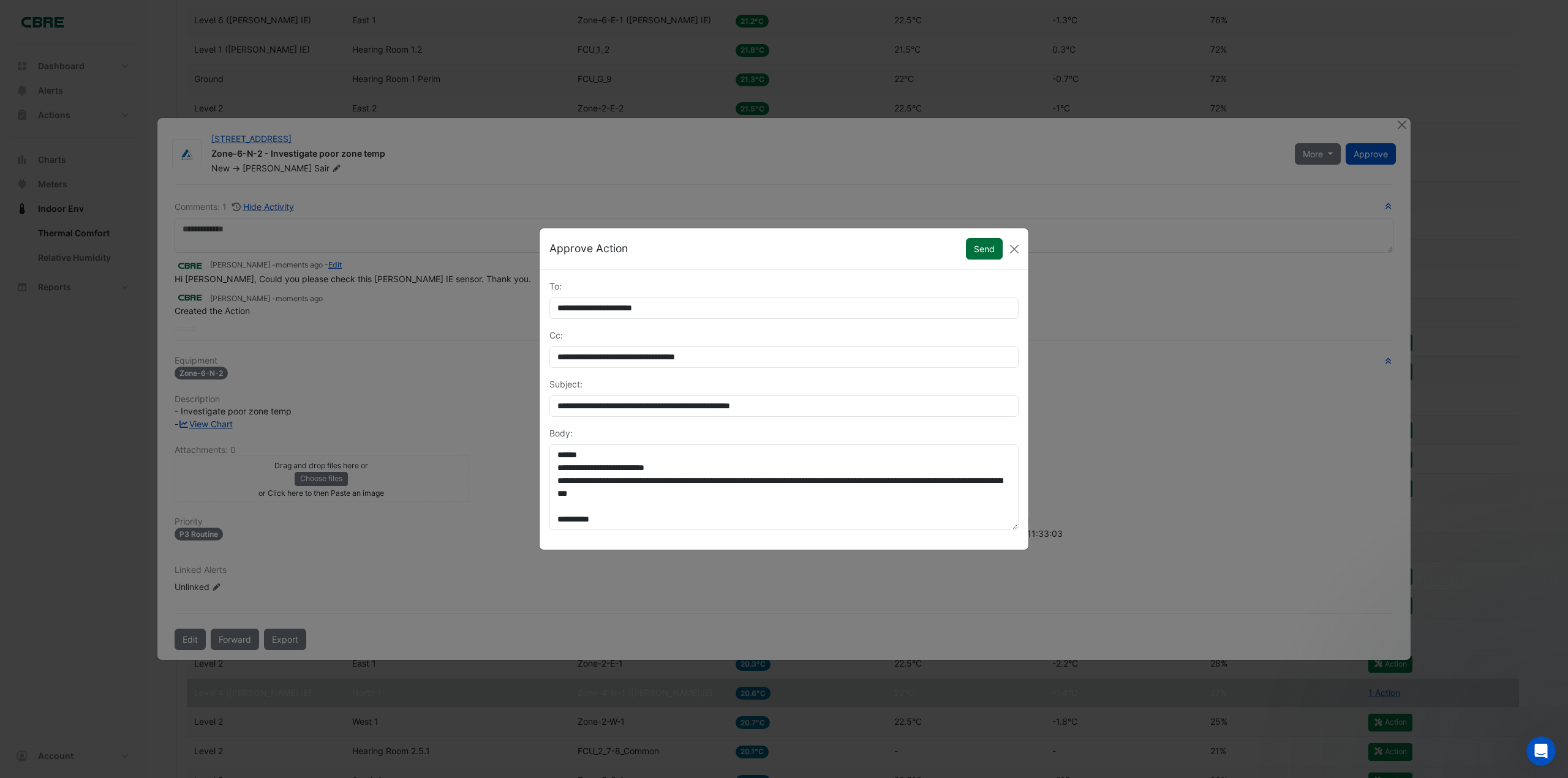
click at [985, 246] on button "Send" at bounding box center [984, 249] width 37 height 21
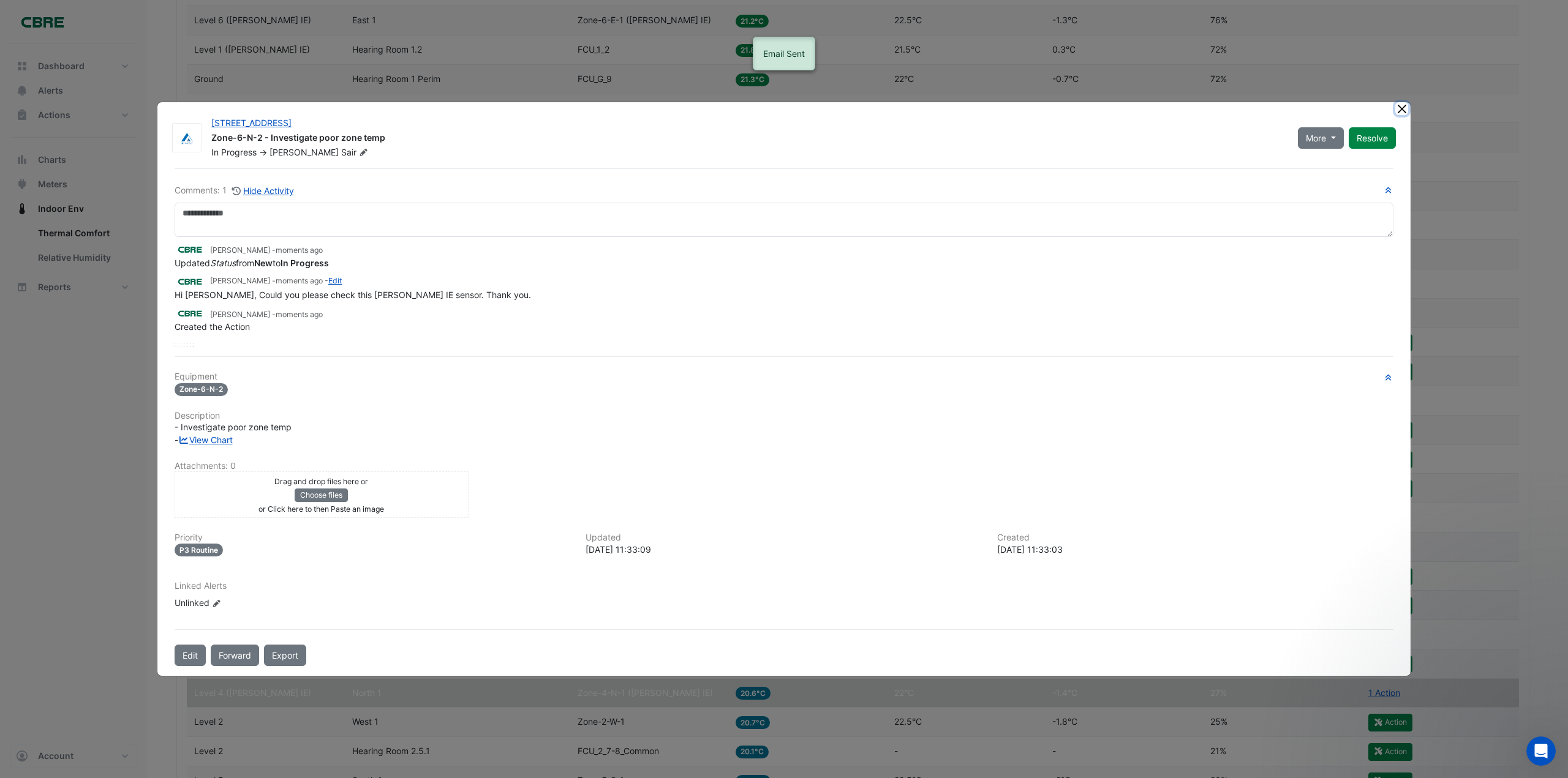
click at [1403, 107] on button "Close" at bounding box center [1401, 108] width 13 height 13
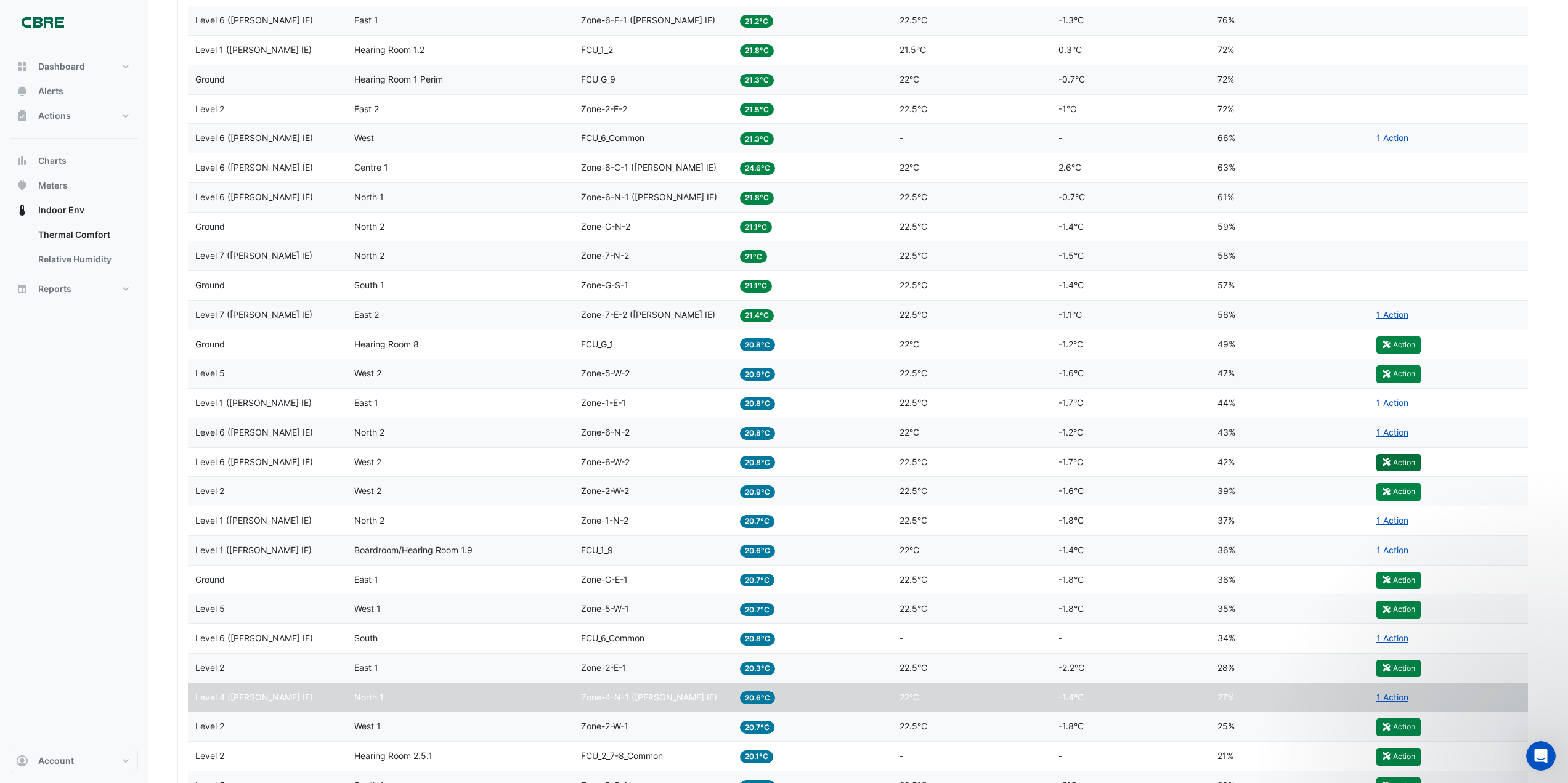
click at [1404, 462] on button "Action" at bounding box center [1399, 462] width 45 height 17
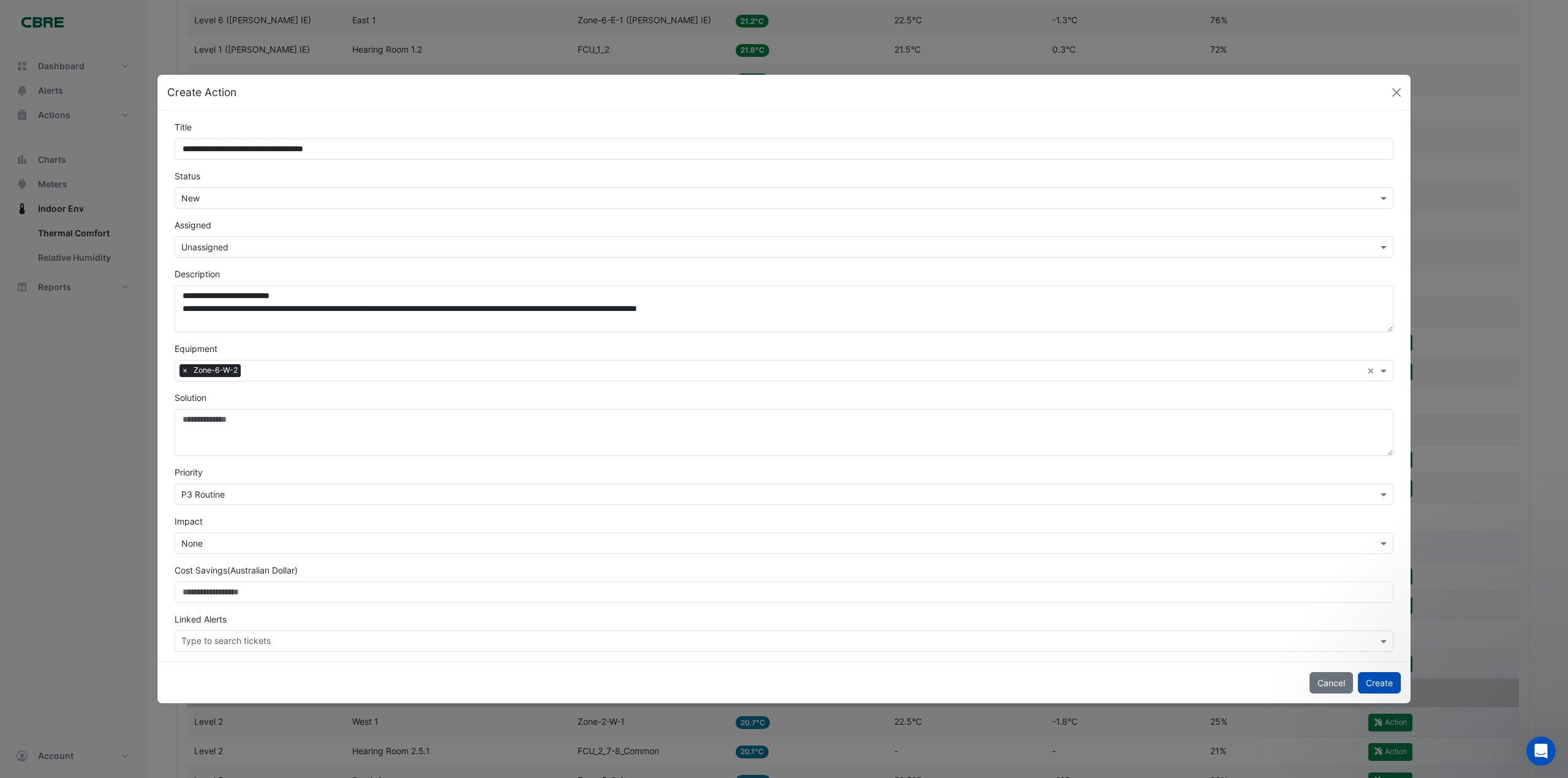
click at [216, 242] on input "text" at bounding box center [772, 247] width 1181 height 13
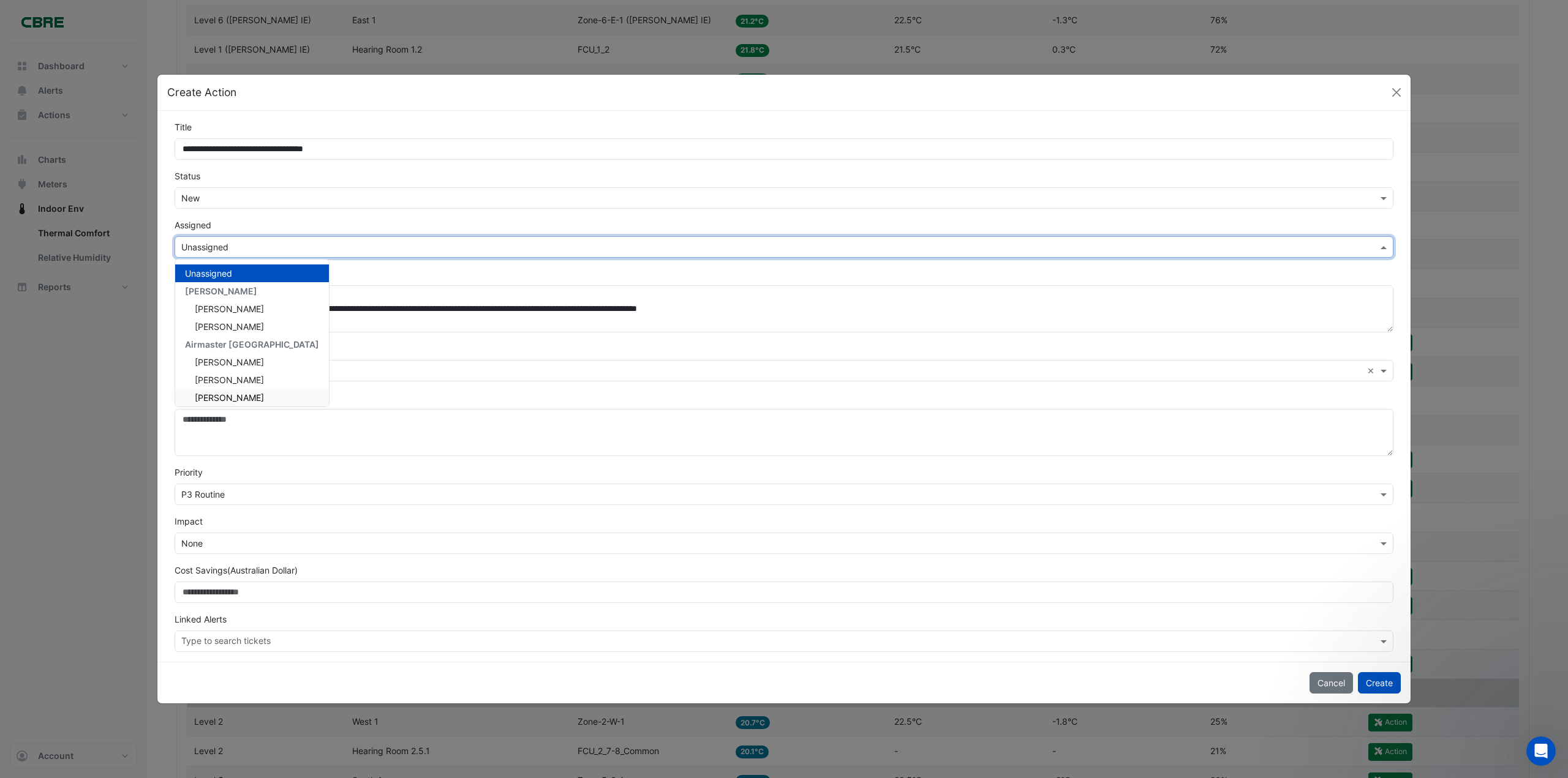
click at [225, 397] on span "[PERSON_NAME]" at bounding box center [229, 397] width 69 height 10
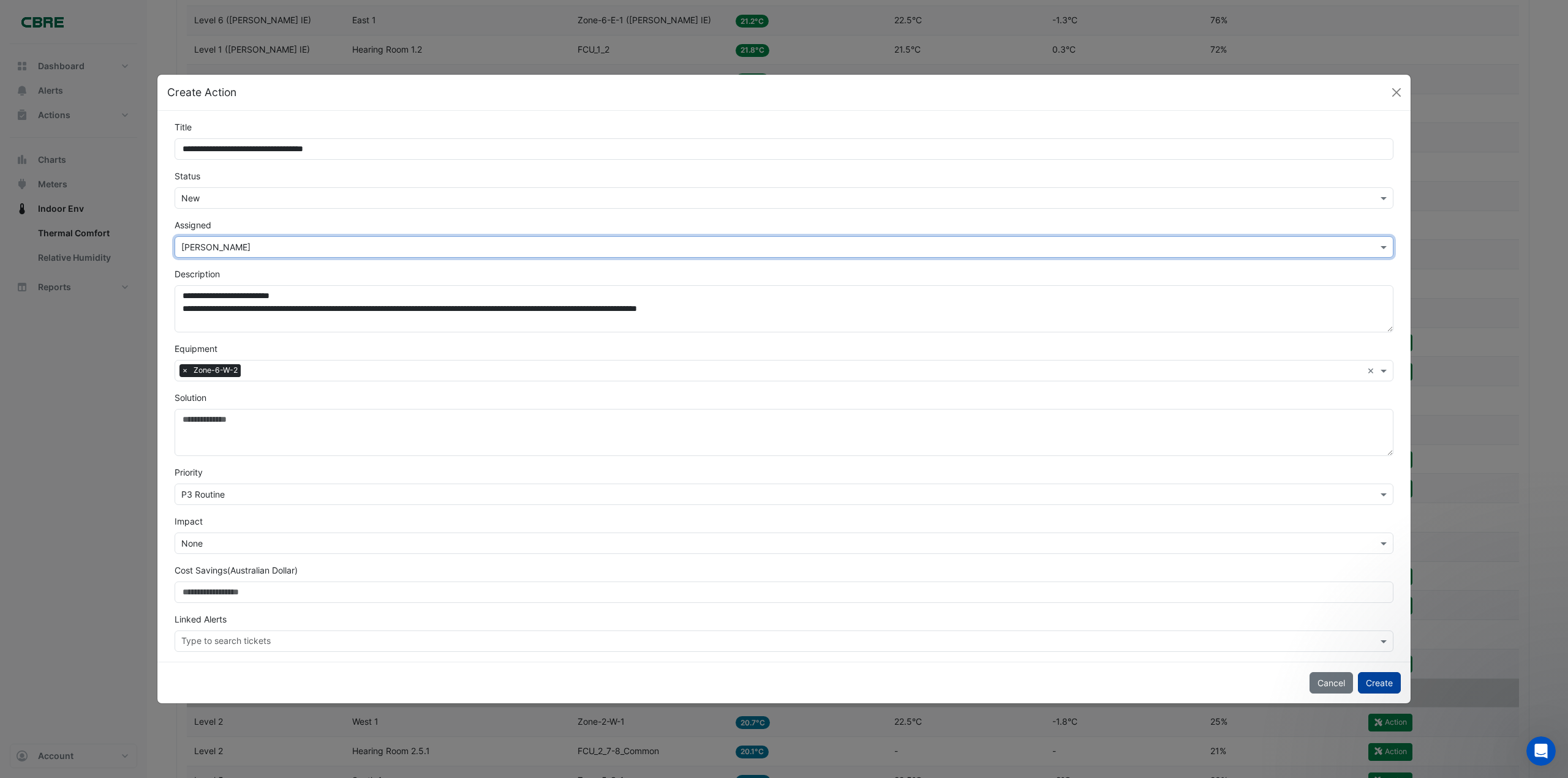
click at [1374, 678] on button "Create" at bounding box center [1379, 682] width 43 height 21
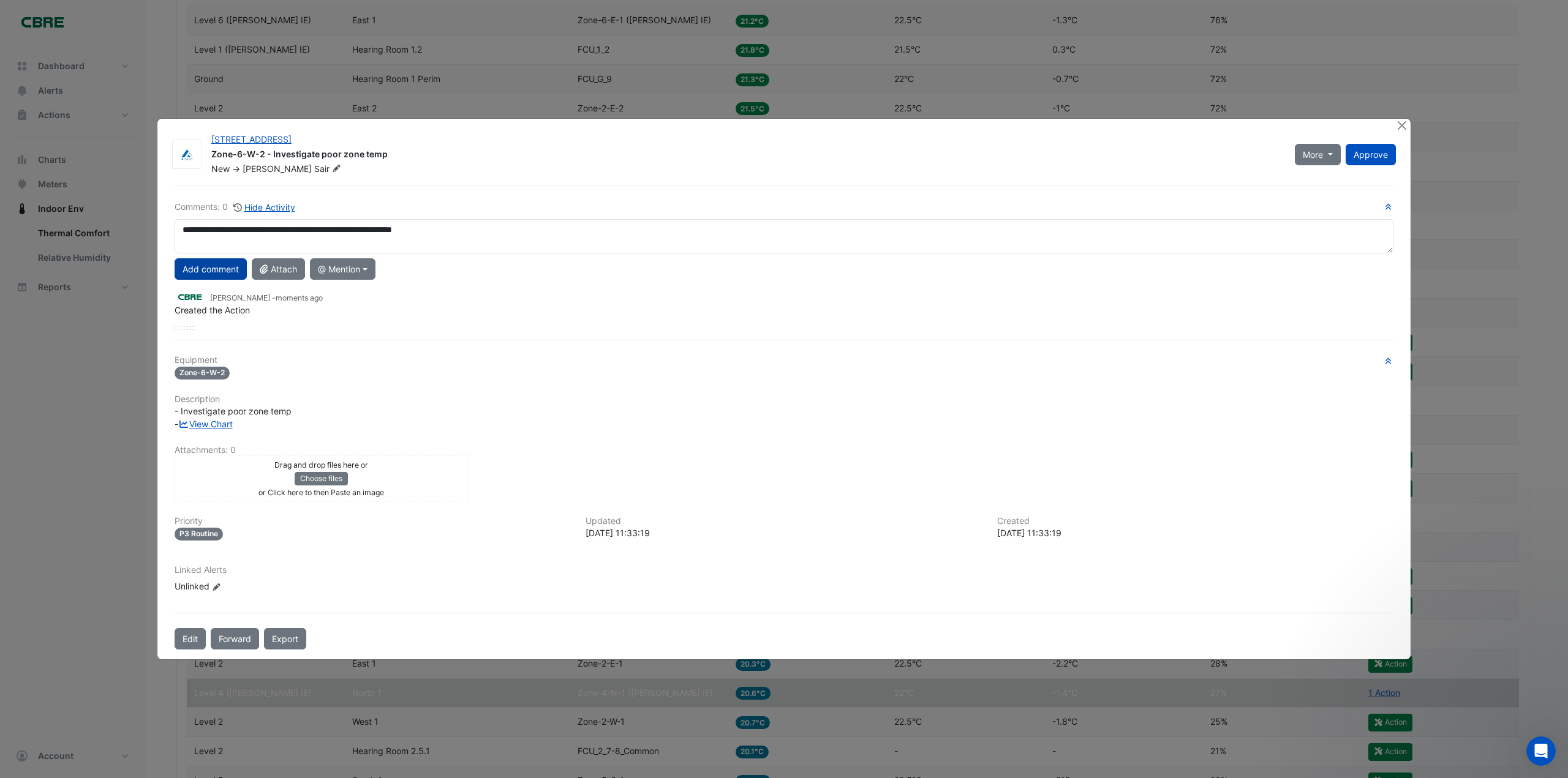
type textarea "**********"
click at [210, 272] on button "Add comment" at bounding box center [211, 268] width 72 height 21
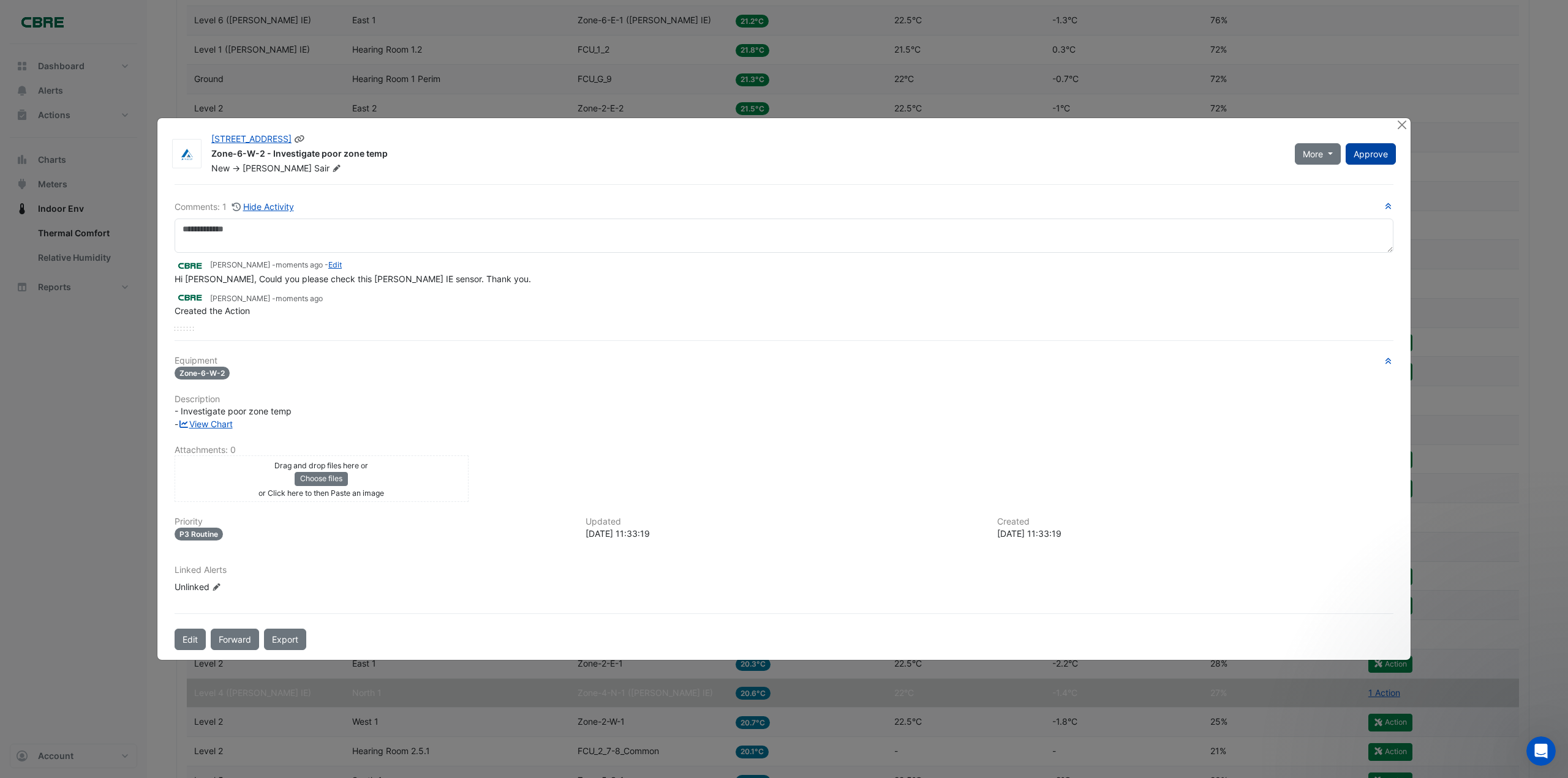
click at [1363, 150] on span "Approve" at bounding box center [1370, 154] width 34 height 10
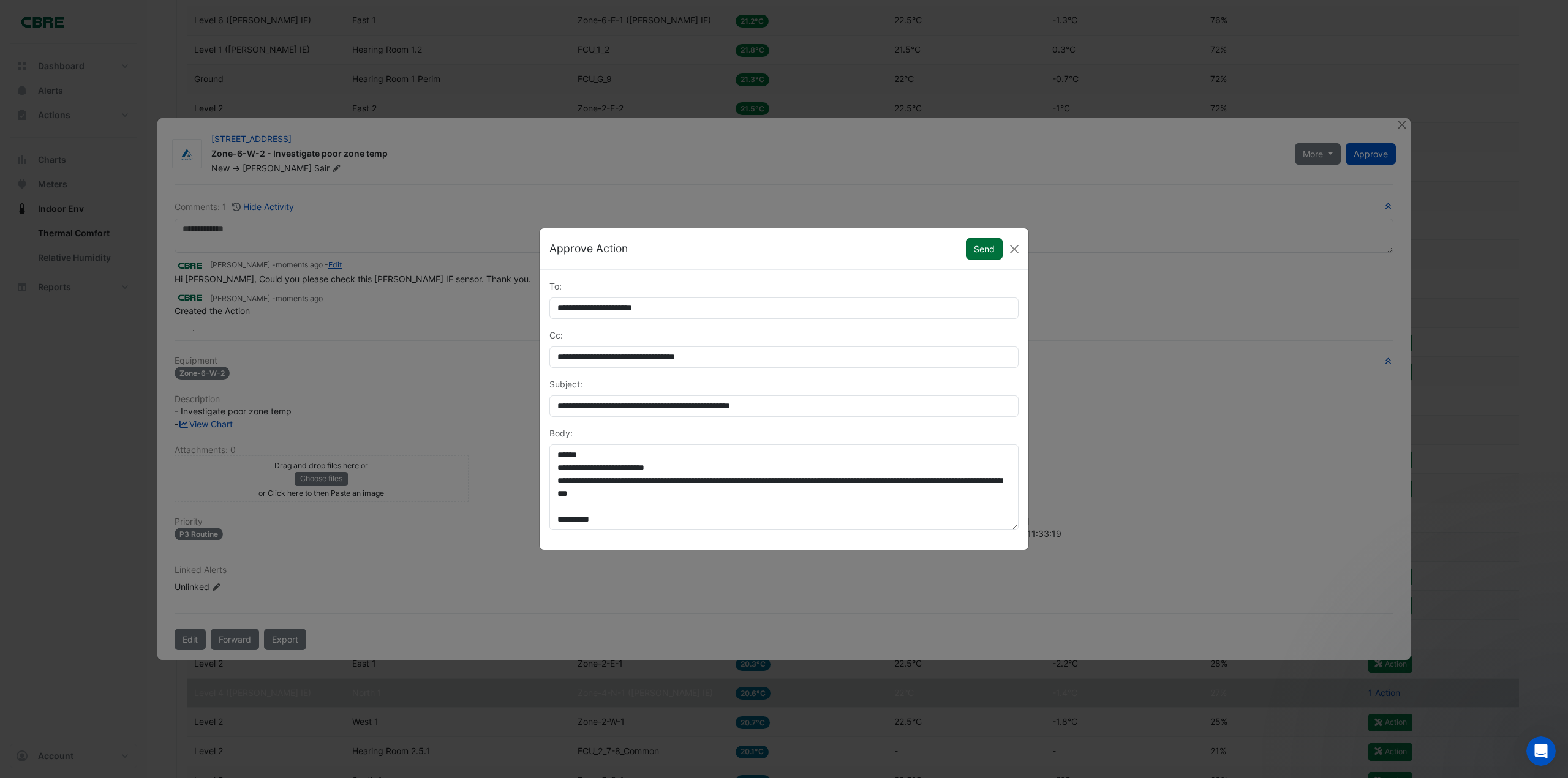
click at [978, 243] on button "Send" at bounding box center [984, 249] width 37 height 21
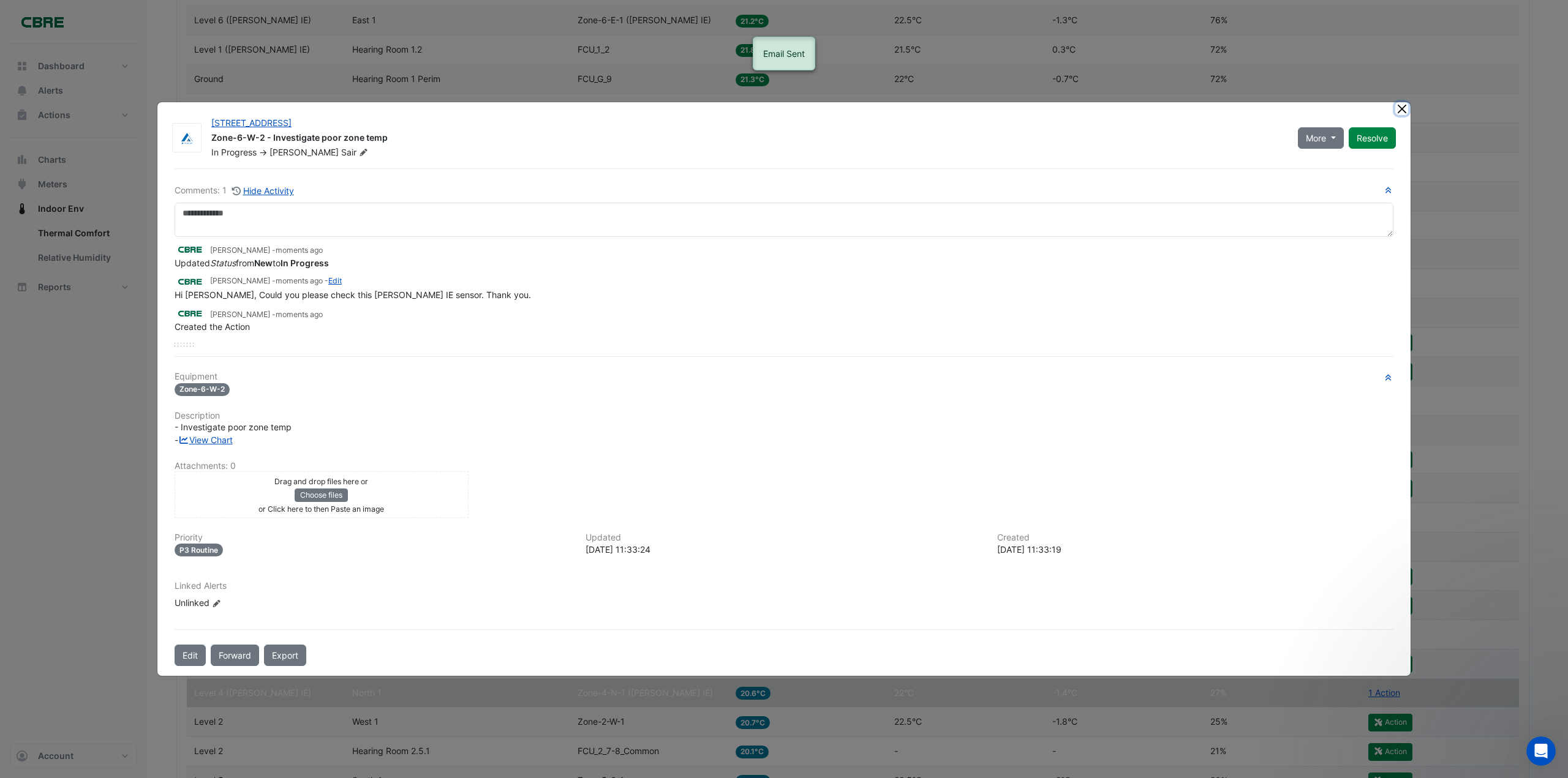
click at [1404, 106] on button "Close" at bounding box center [1401, 108] width 13 height 13
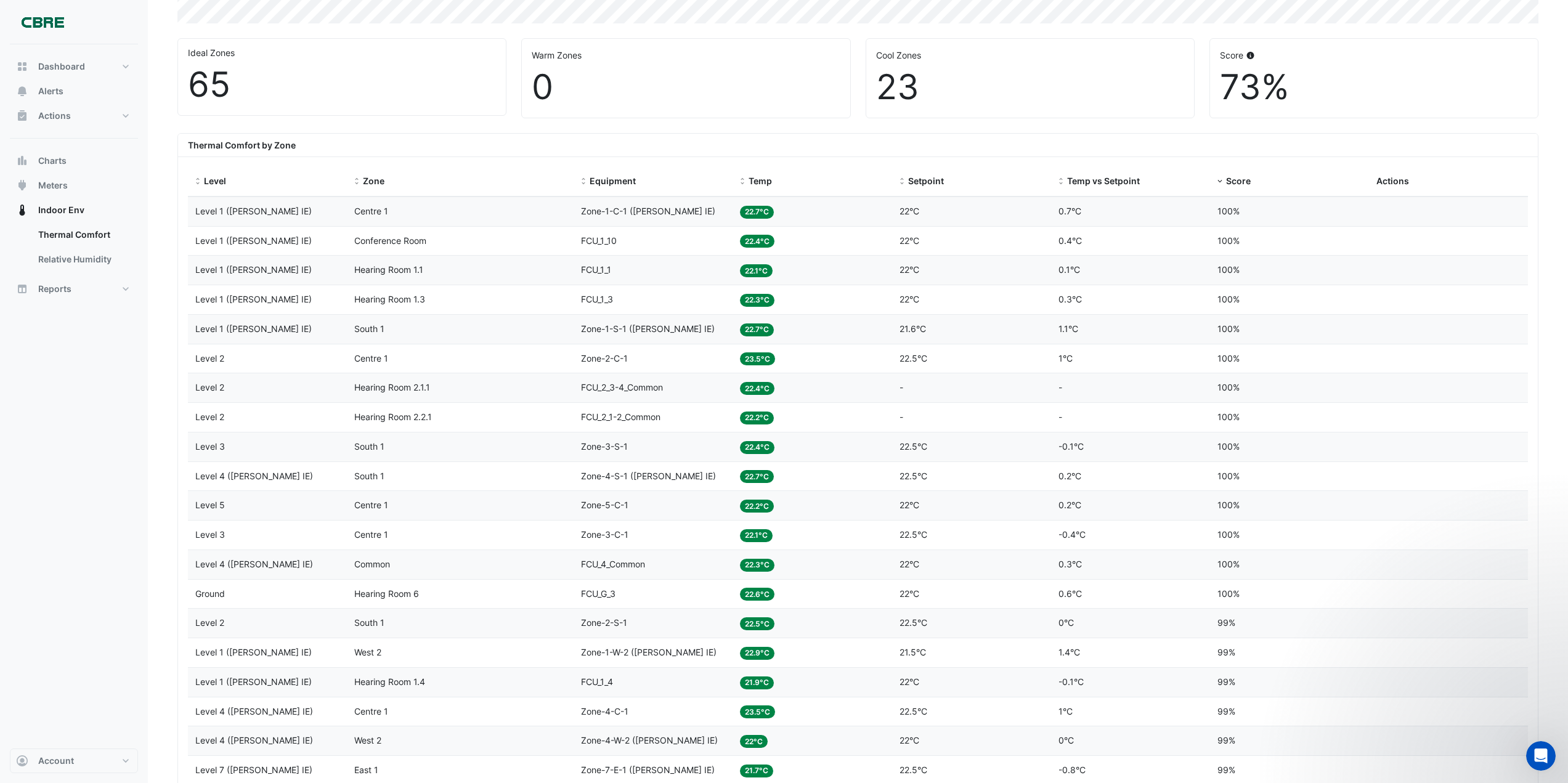
scroll to position [0, 0]
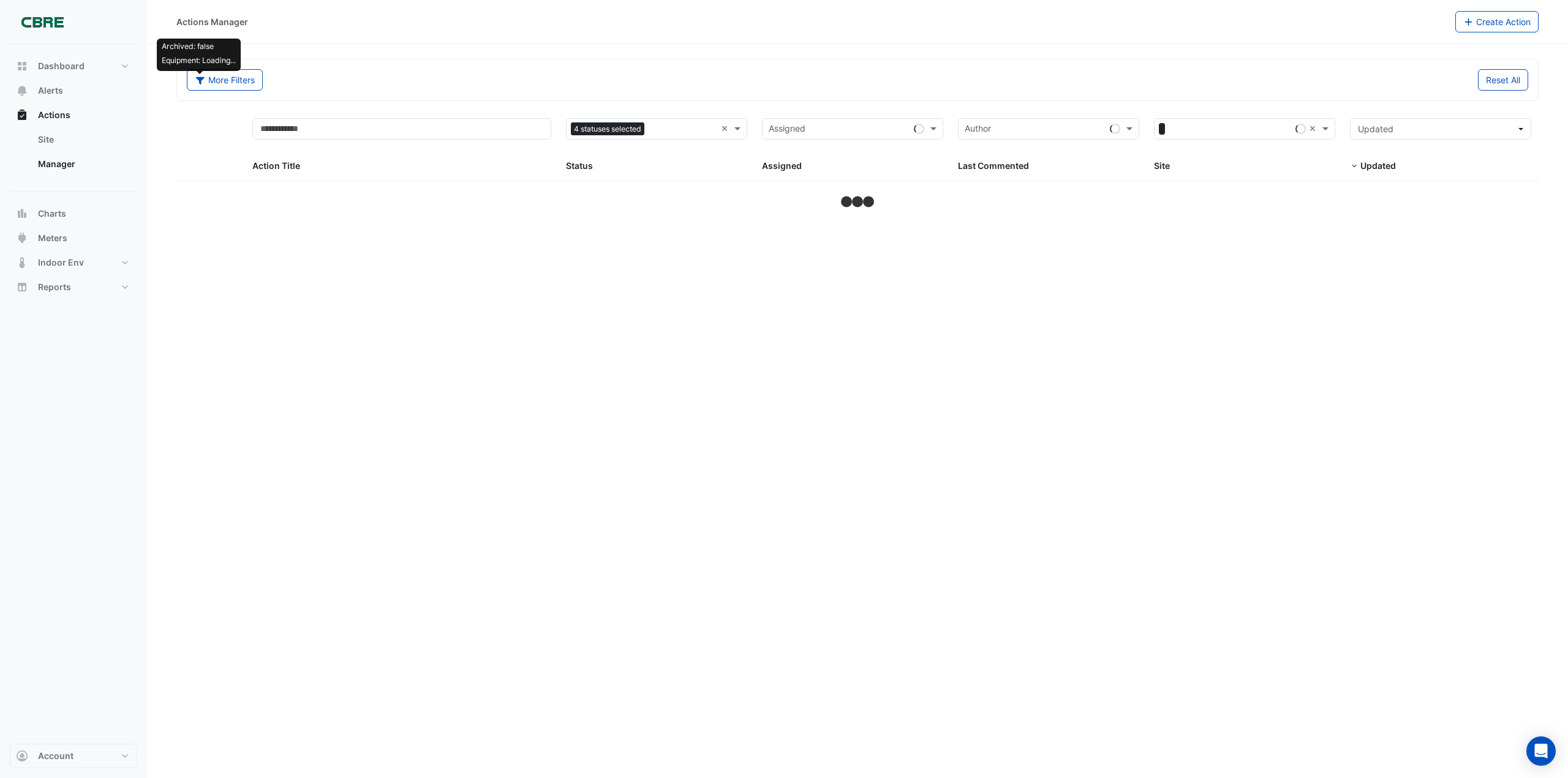
select select "***"
